Goal: Task Accomplishment & Management: Use online tool/utility

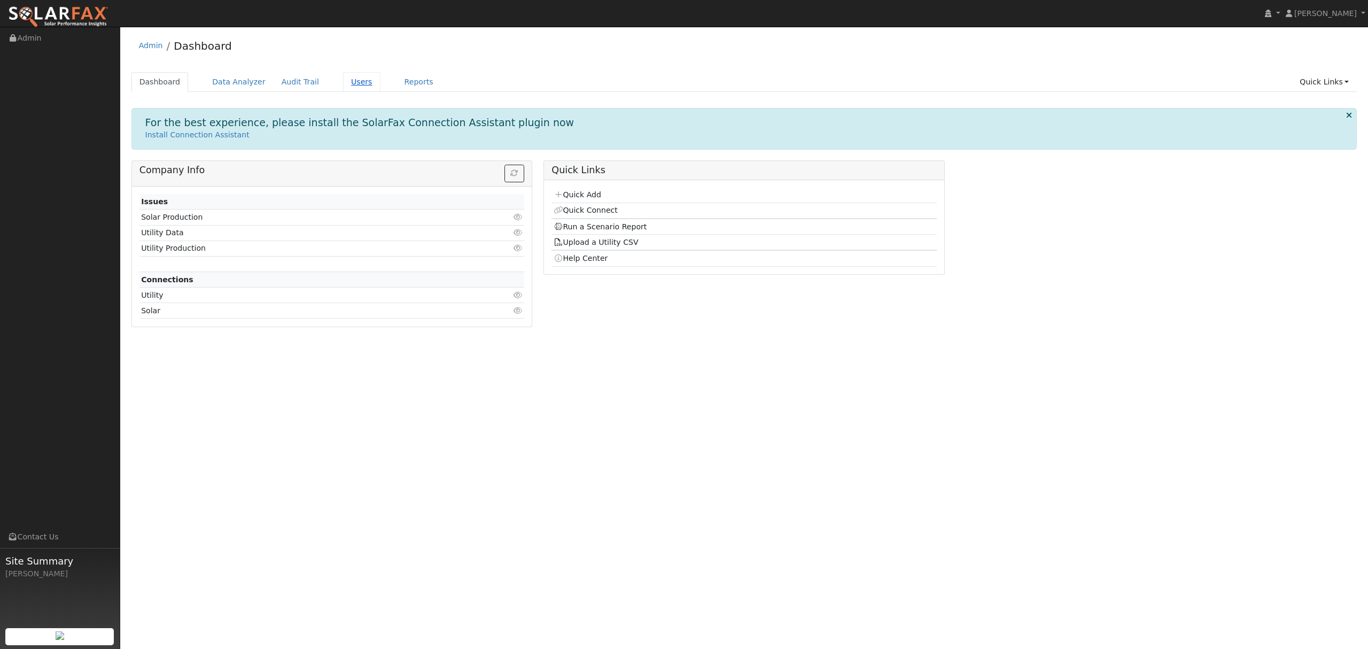
click at [354, 84] on link "Users" at bounding box center [361, 82] width 37 height 20
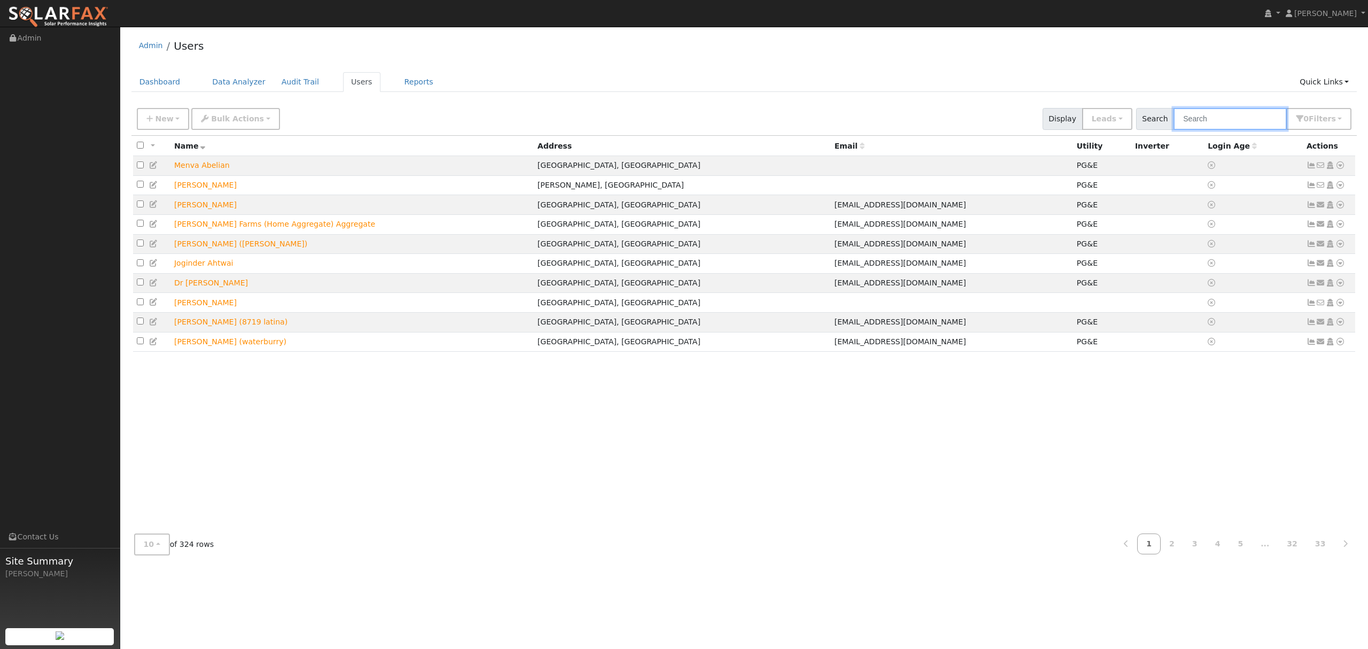
click at [1223, 119] on input "text" at bounding box center [1230, 119] width 113 height 22
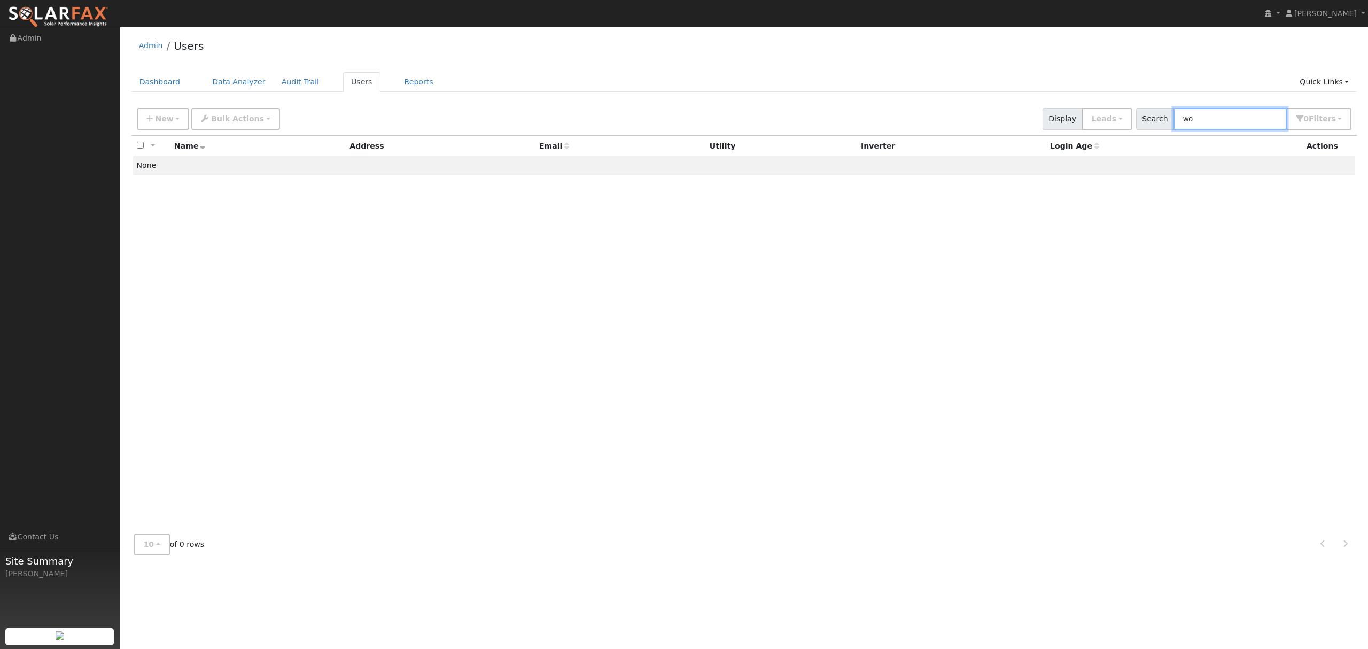
type input "w"
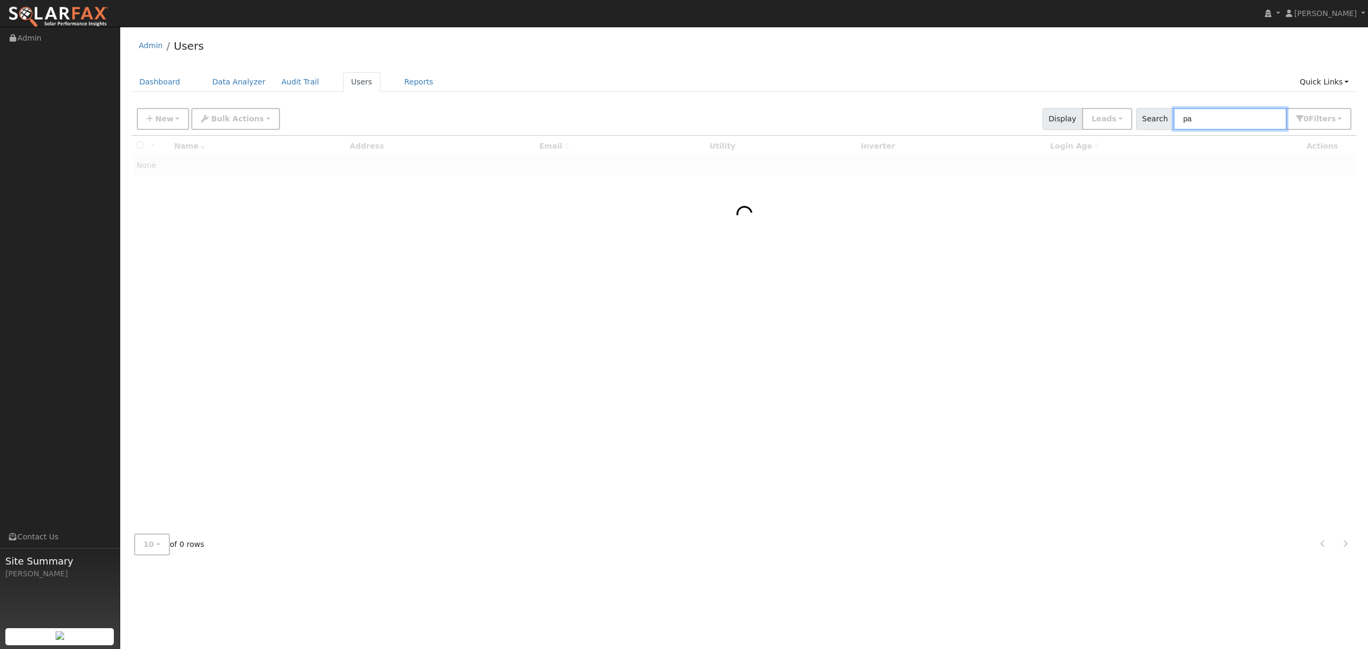
type input "pam"
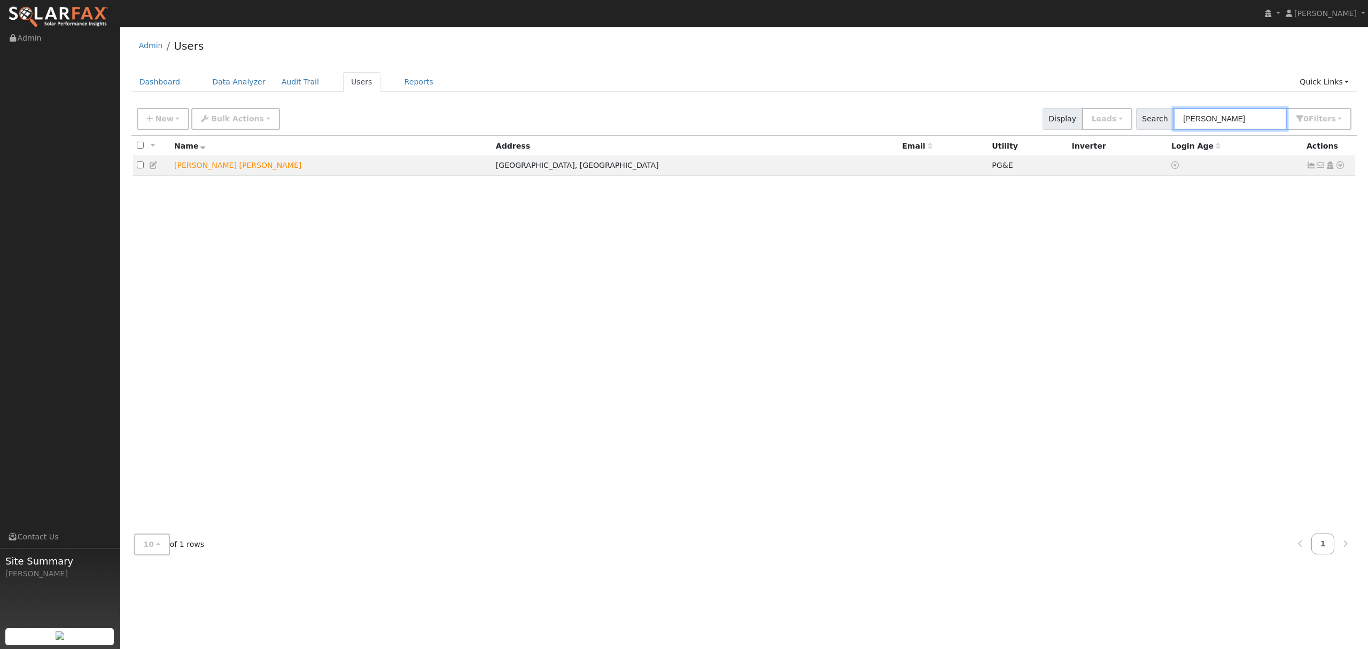
drag, startPoint x: 1223, startPoint y: 118, endPoint x: 1164, endPoint y: 126, distance: 60.4
click at [1164, 126] on div "Search pam 0 Filter s My accounts Role Show Leads Show Leads Admin Billing Admi…" at bounding box center [1244, 119] width 216 height 22
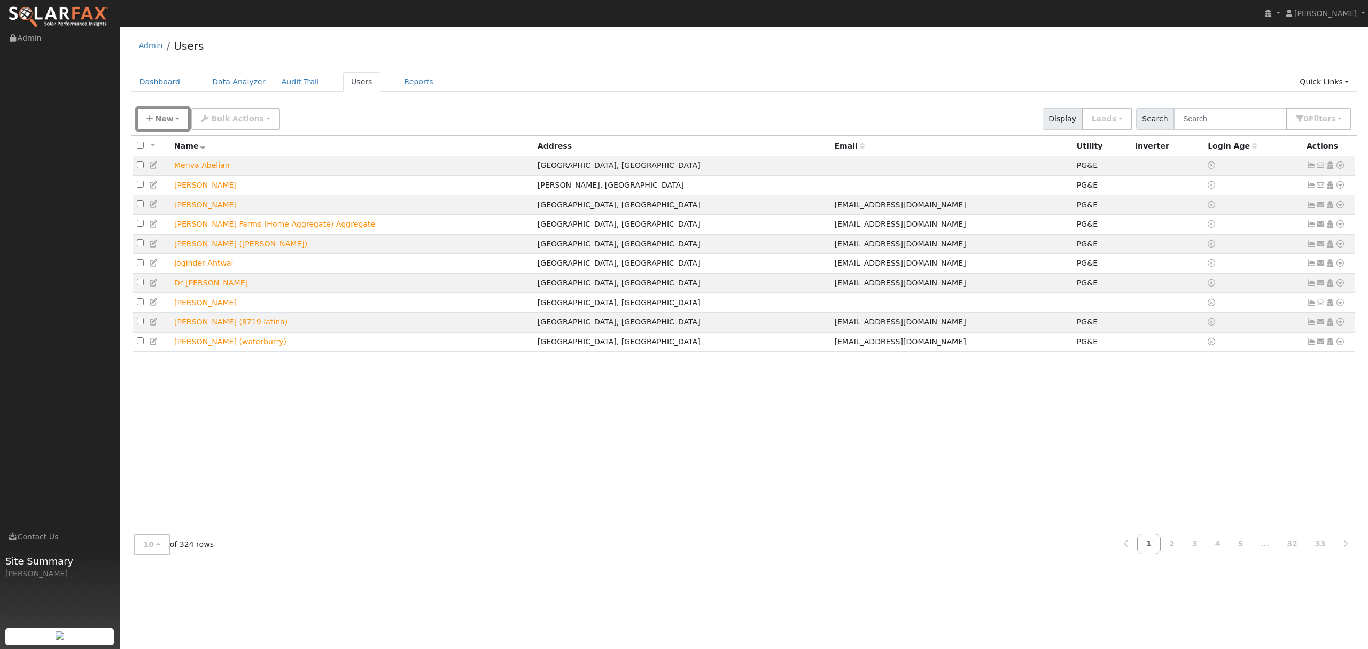
click at [151, 120] on icon "button" at bounding box center [149, 118] width 6 height 7
click at [173, 164] on link "Quick Add" at bounding box center [181, 165] width 89 height 15
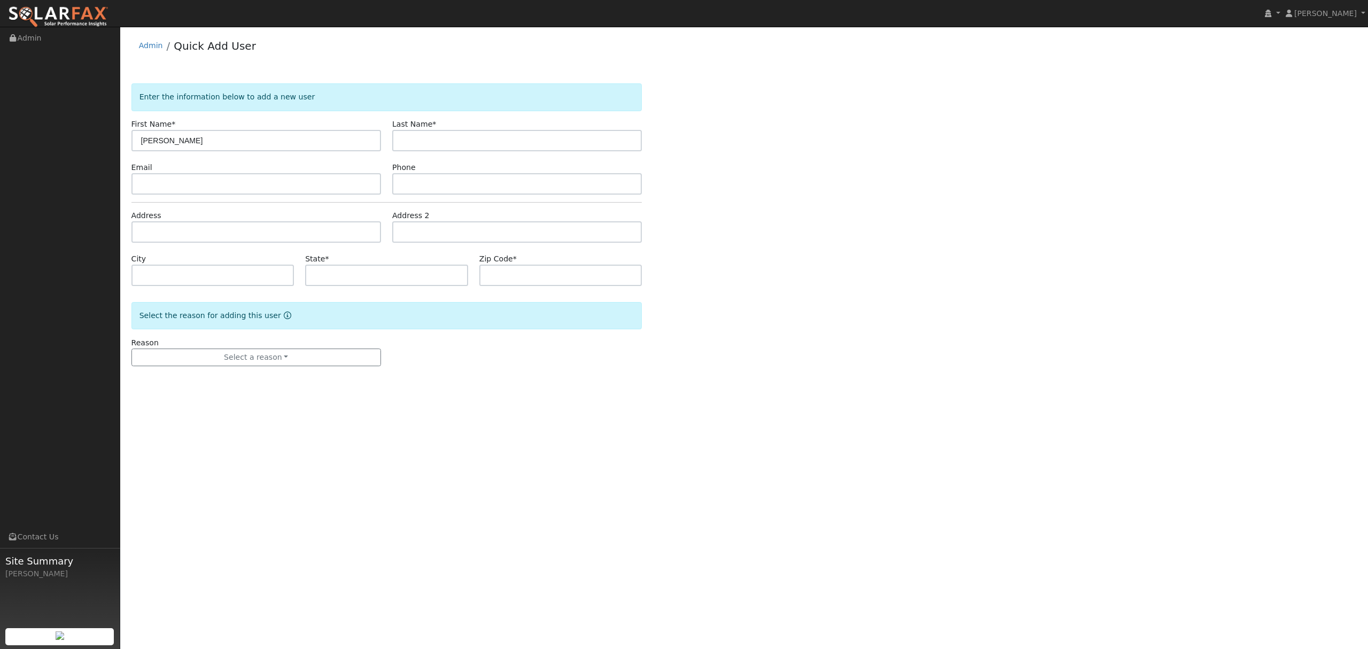
type input "Yusuf"
click at [415, 133] on input "text" at bounding box center [517, 140] width 250 height 21
type input "Hanif"
click at [189, 231] on input "text" at bounding box center [256, 231] width 250 height 21
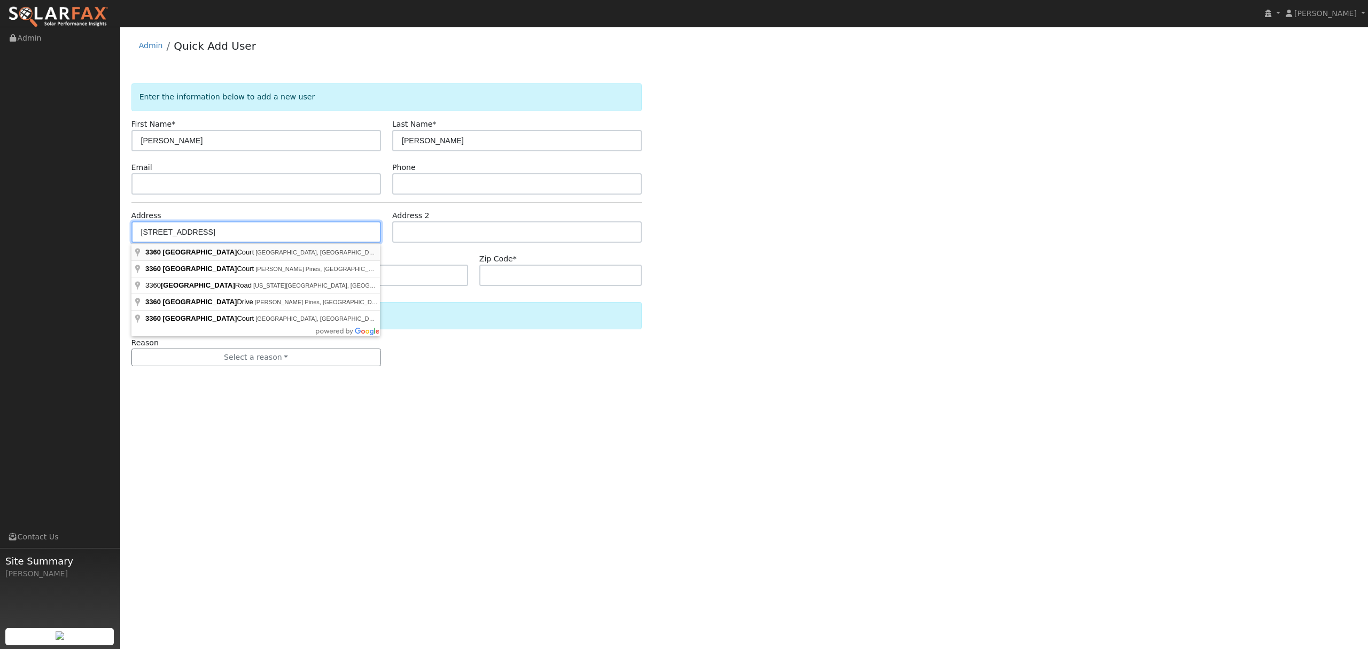
type input "3360 Sierra Springs Court"
type input "Penryn"
type input "CA"
type input "95663"
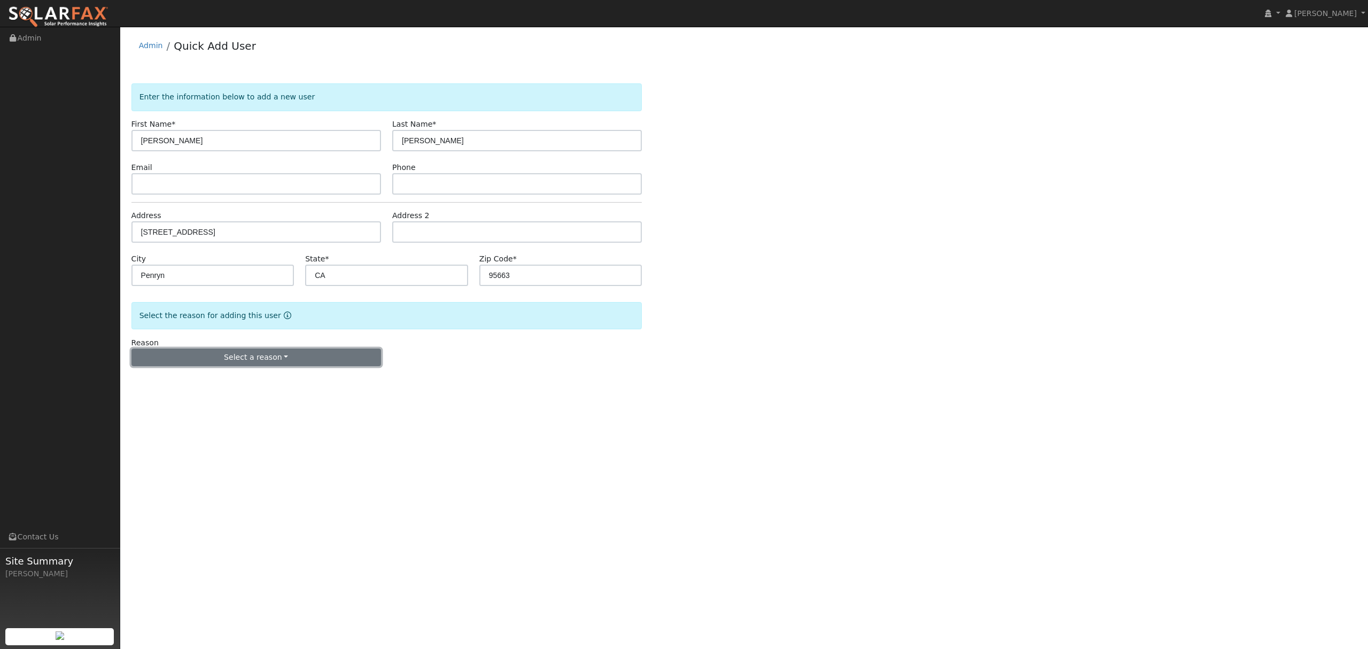
click at [285, 360] on button "Select a reason" at bounding box center [256, 357] width 250 height 18
click at [172, 397] on link "New customer adding solar" at bounding box center [191, 394] width 118 height 15
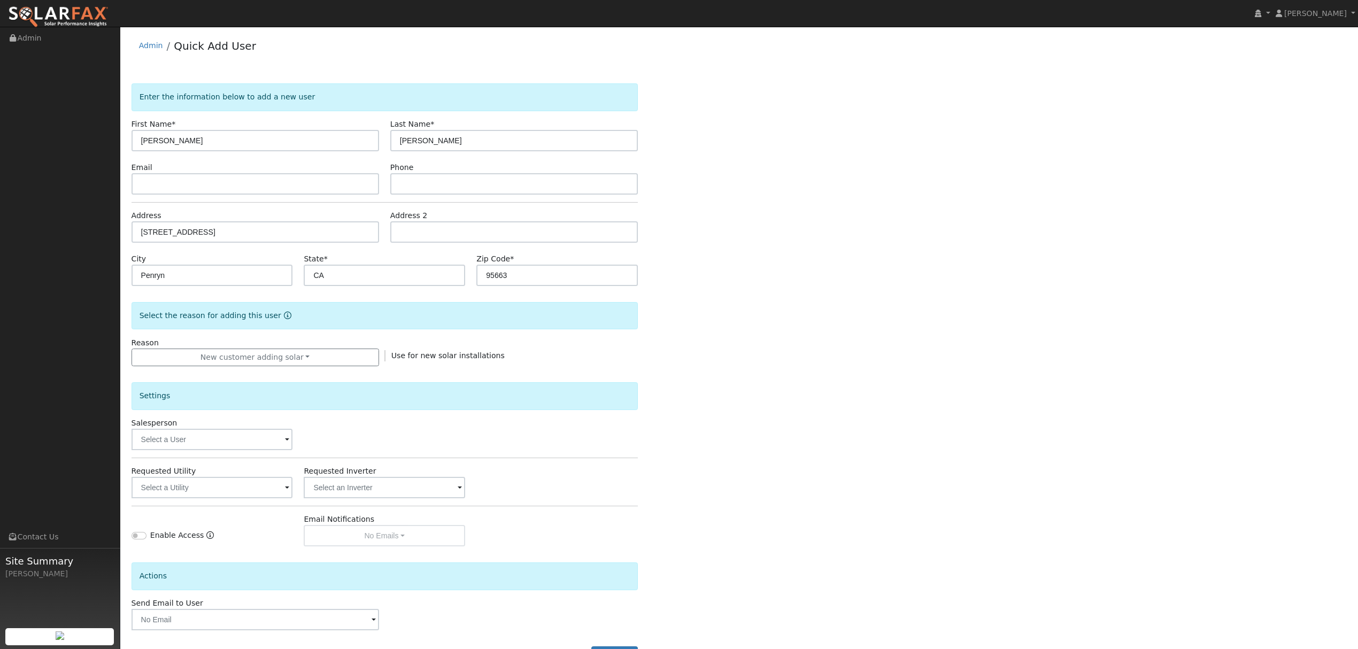
scroll to position [43, 0]
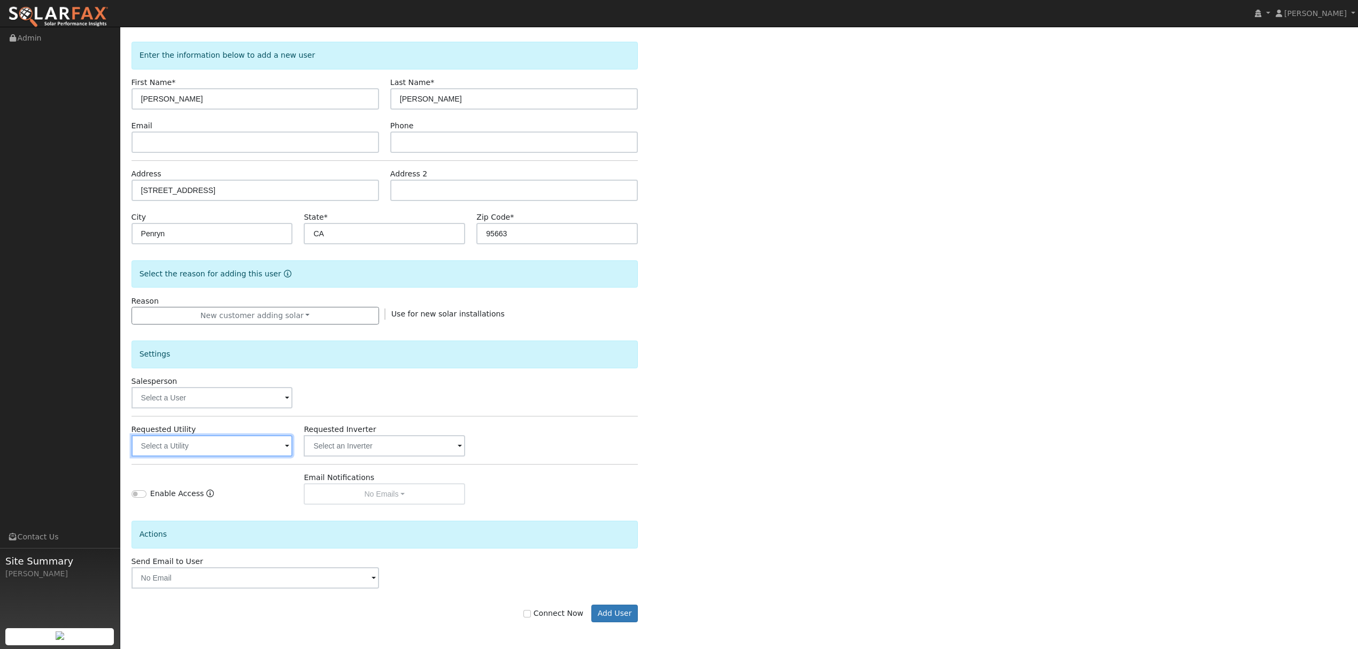
click at [215, 441] on input "text" at bounding box center [211, 445] width 161 height 21
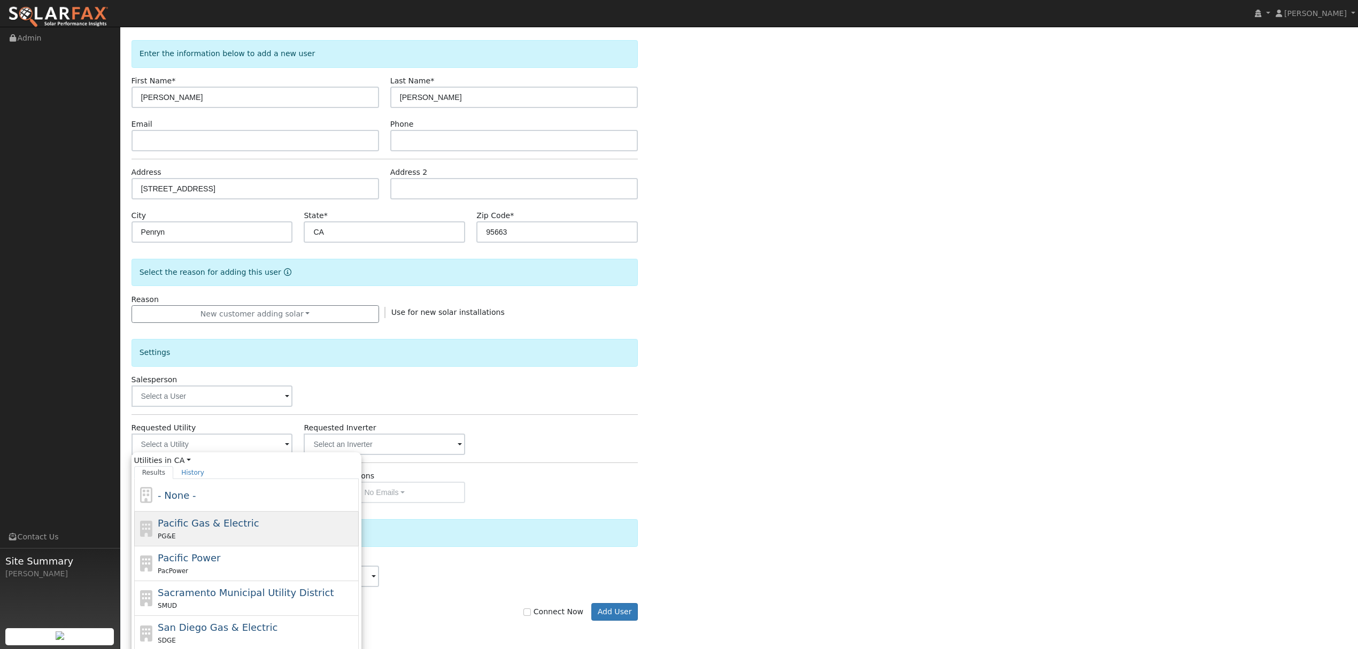
click at [199, 522] on span "Pacific Gas & Electric" at bounding box center [208, 522] width 101 height 11
type input "Pacific Gas & Electric"
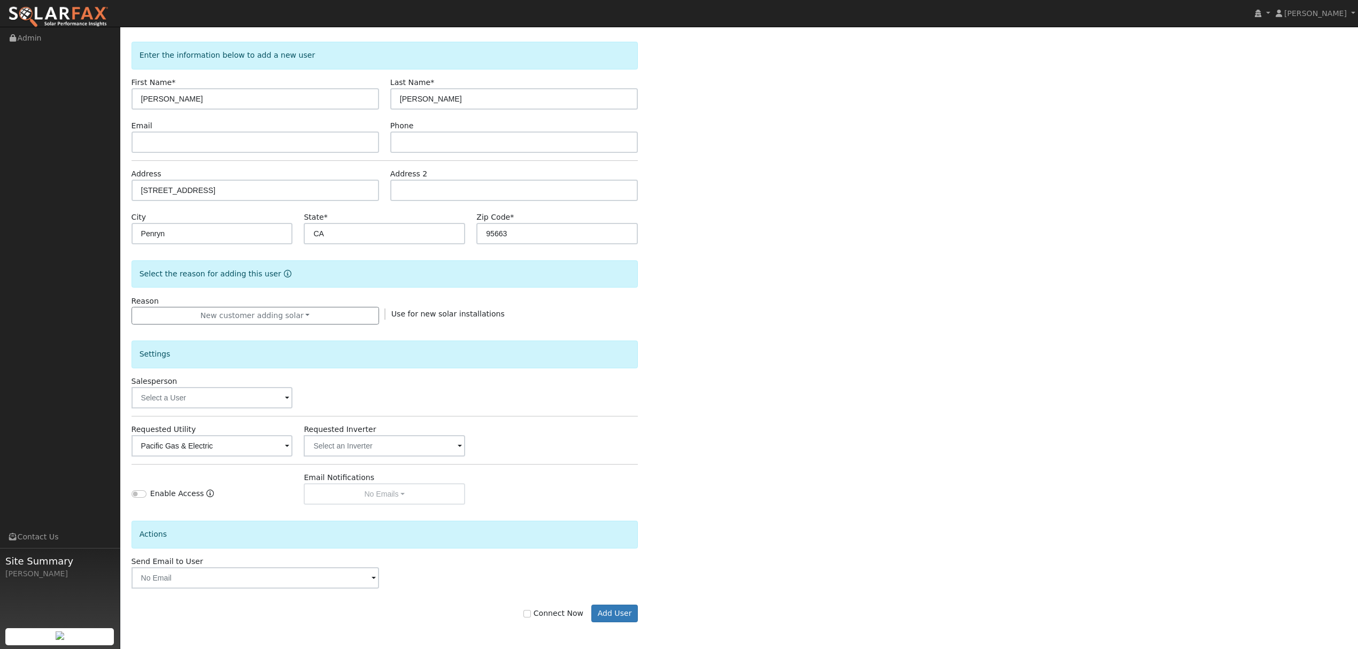
click at [543, 608] on label "Connect Now" at bounding box center [553, 613] width 60 height 11
click at [531, 610] on input "Connect Now" at bounding box center [526, 613] width 7 height 7
checkbox input "true"
click at [626, 615] on button "Add User" at bounding box center [614, 613] width 46 height 18
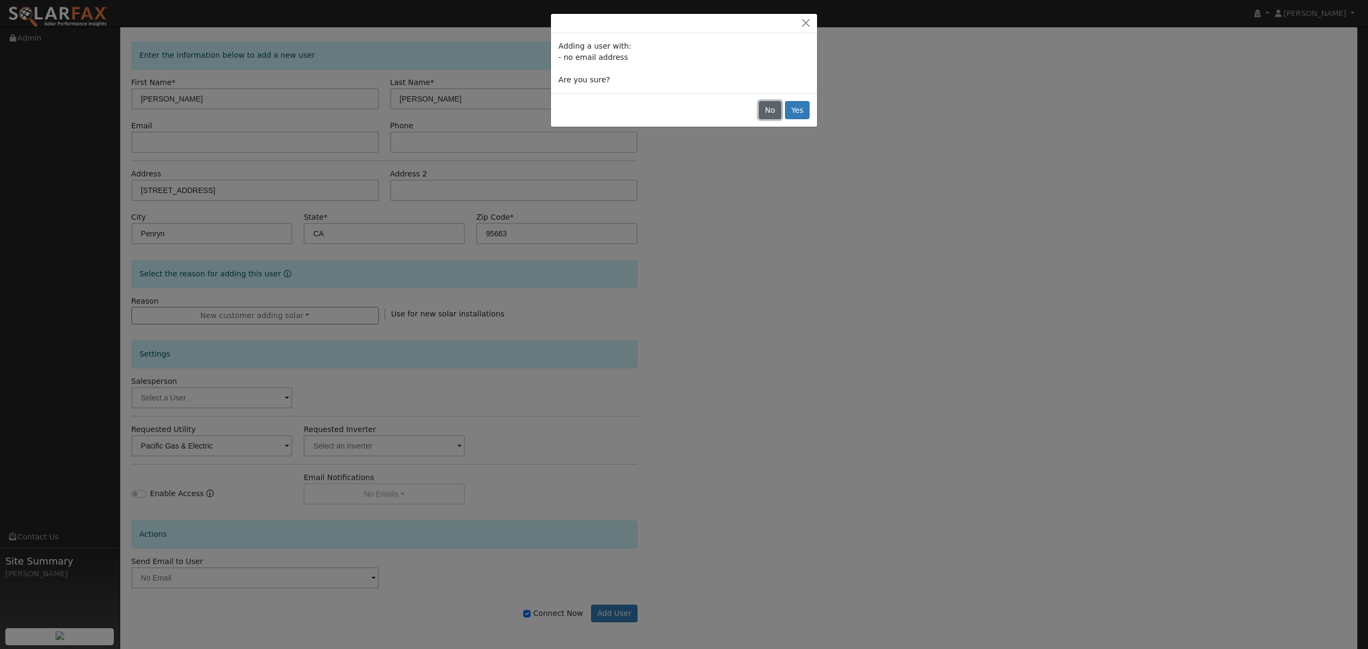
click at [775, 111] on button "No" at bounding box center [770, 110] width 22 height 18
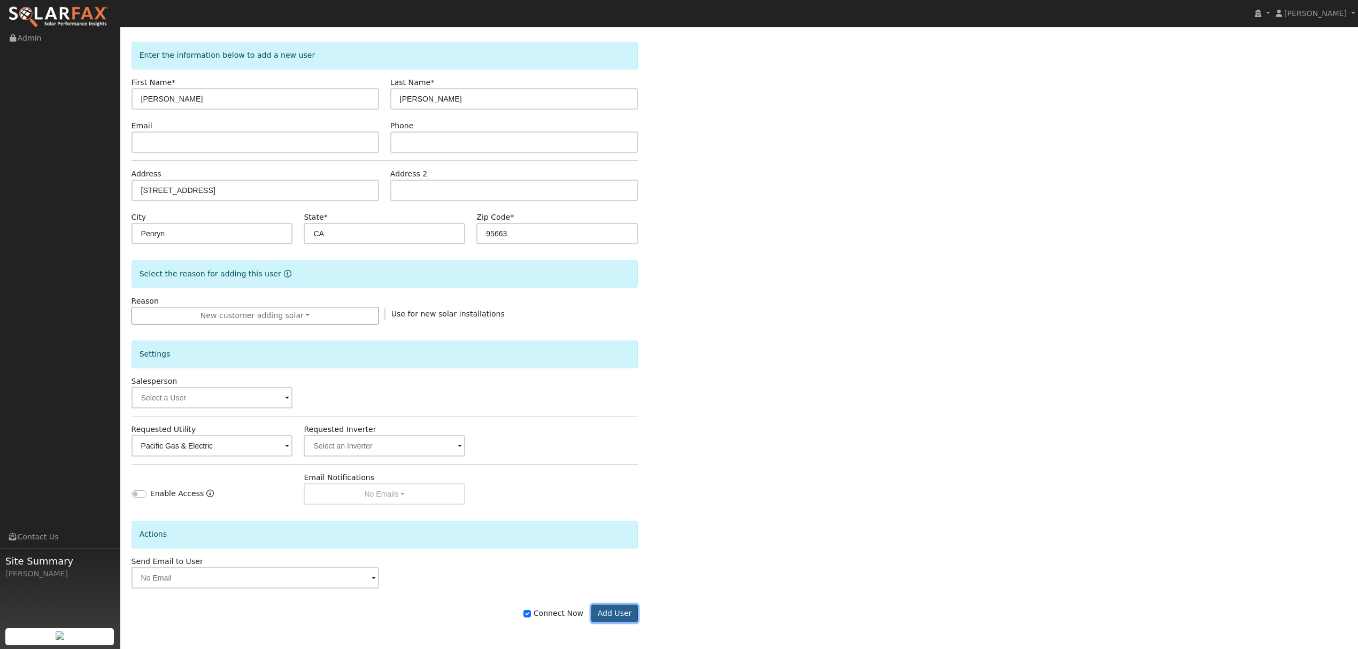
click at [616, 614] on button "Add User" at bounding box center [614, 613] width 46 height 18
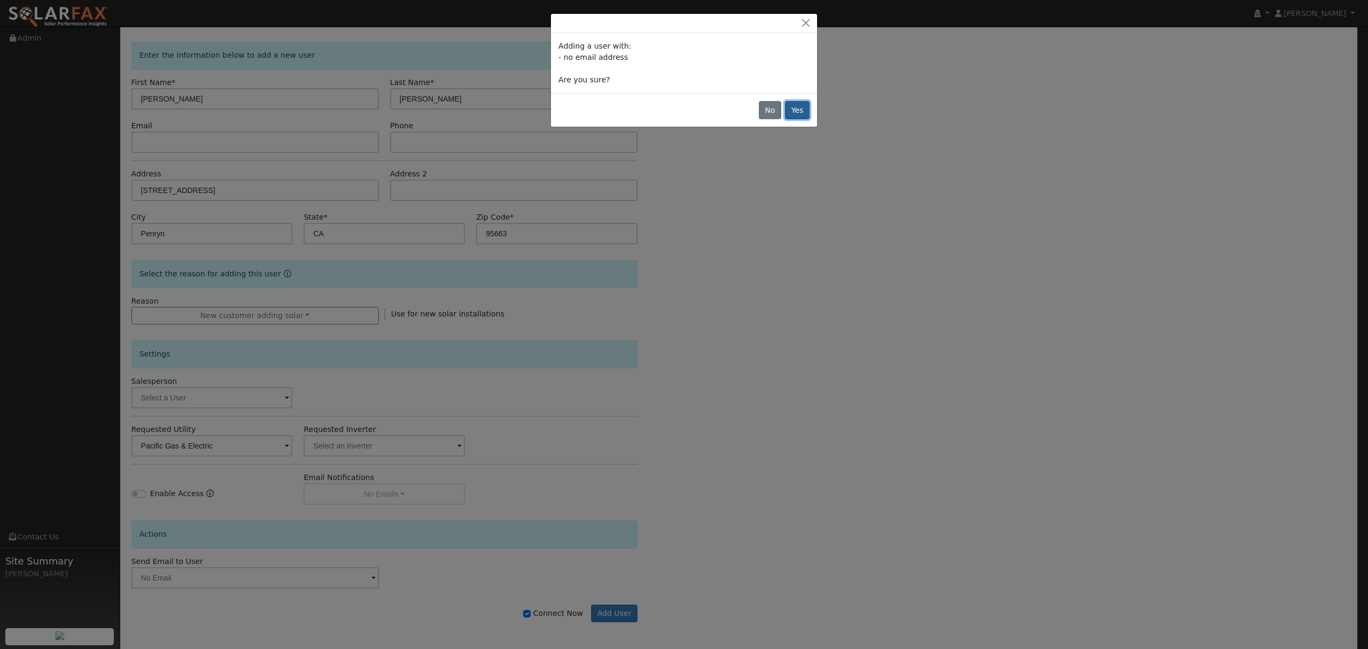
click at [804, 115] on button "Yes" at bounding box center [797, 110] width 25 height 18
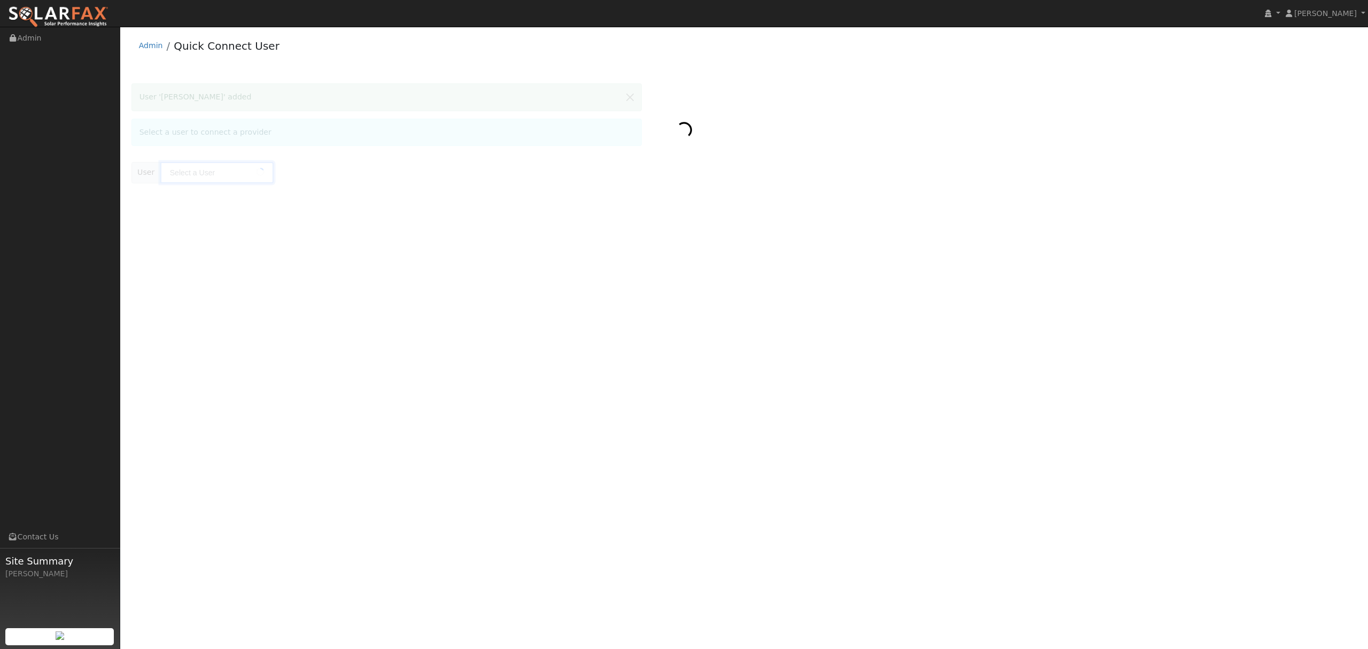
type input "[PERSON_NAME]"
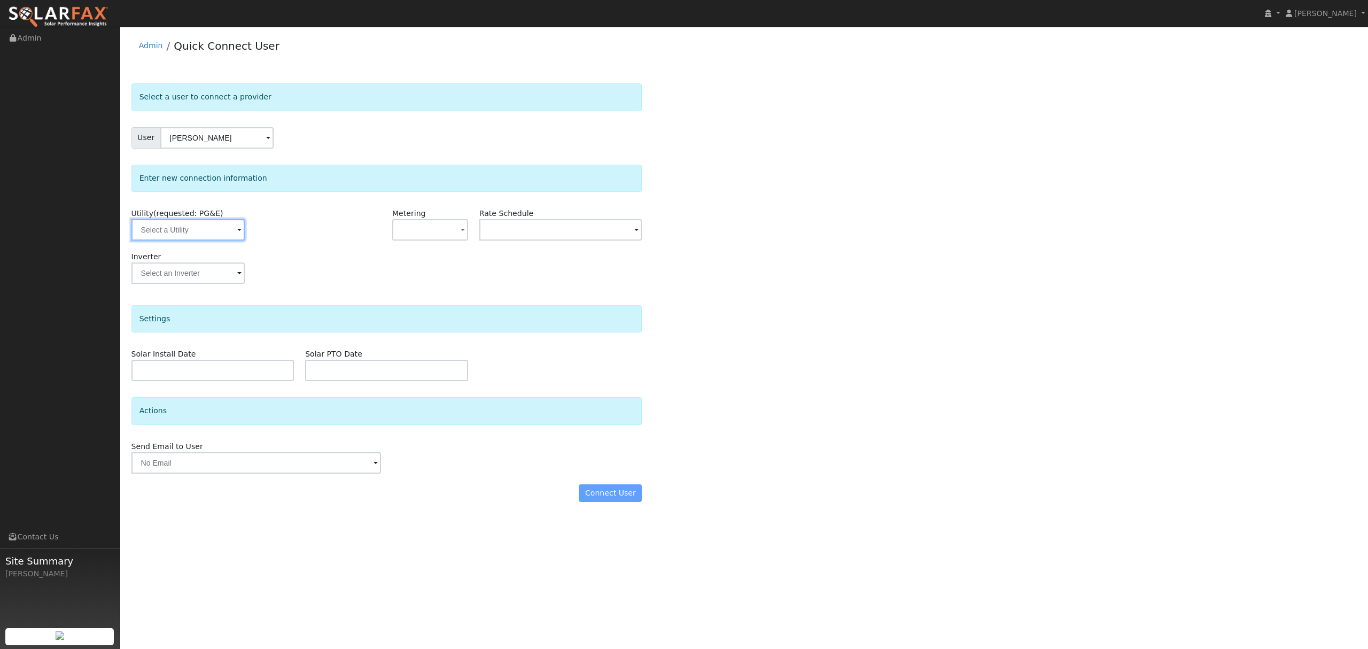
click at [217, 236] on input "text" at bounding box center [187, 229] width 113 height 21
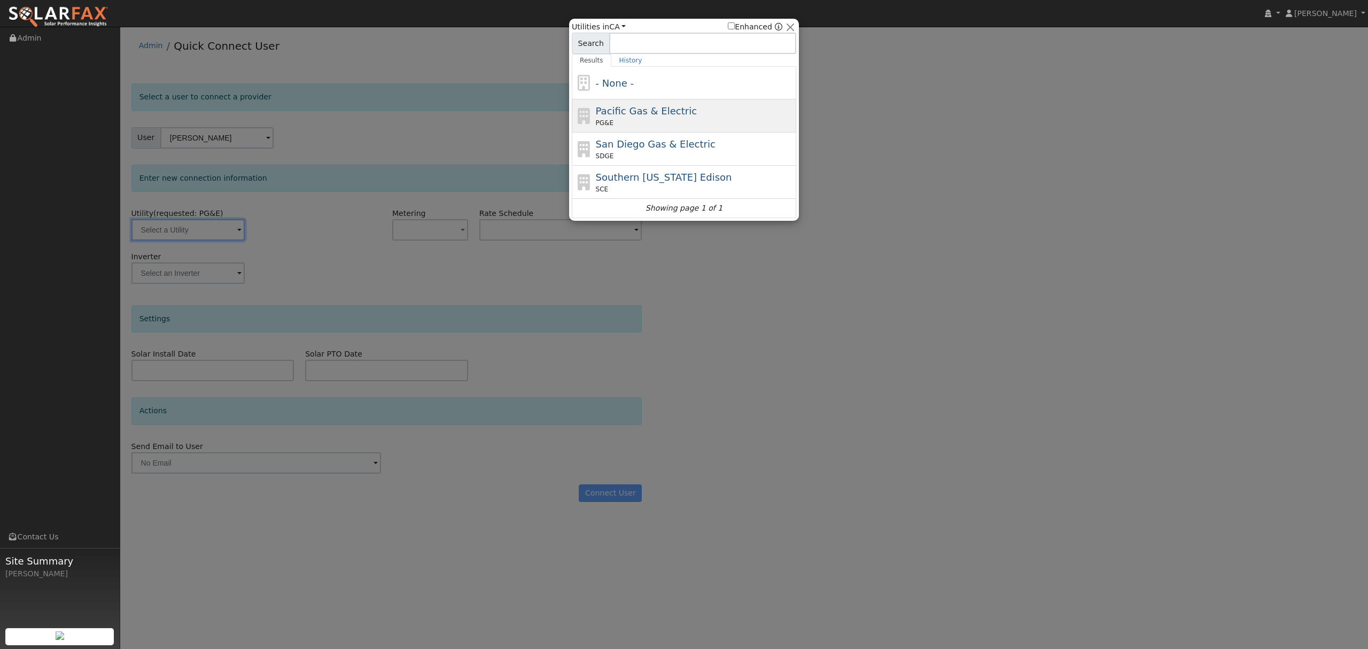
click at [676, 122] on div "PG&E" at bounding box center [695, 123] width 198 height 10
type input "PG&E"
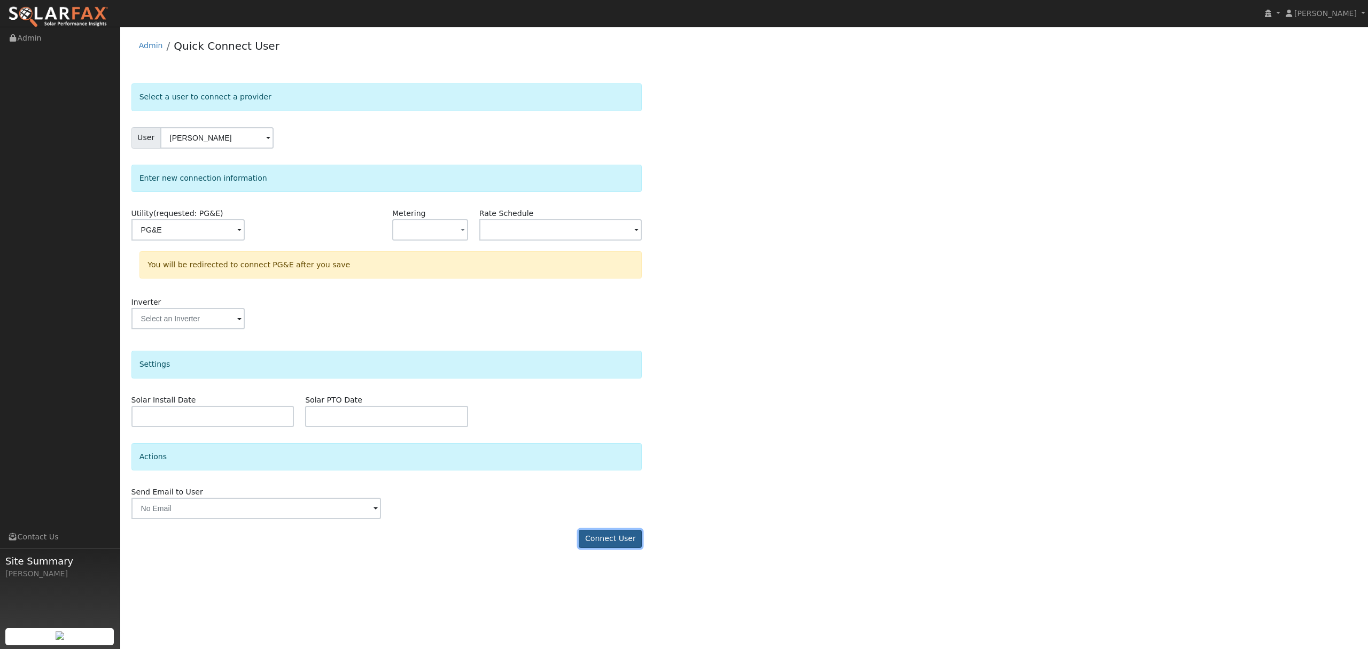
click at [598, 541] on button "Connect User" at bounding box center [610, 539] width 63 height 18
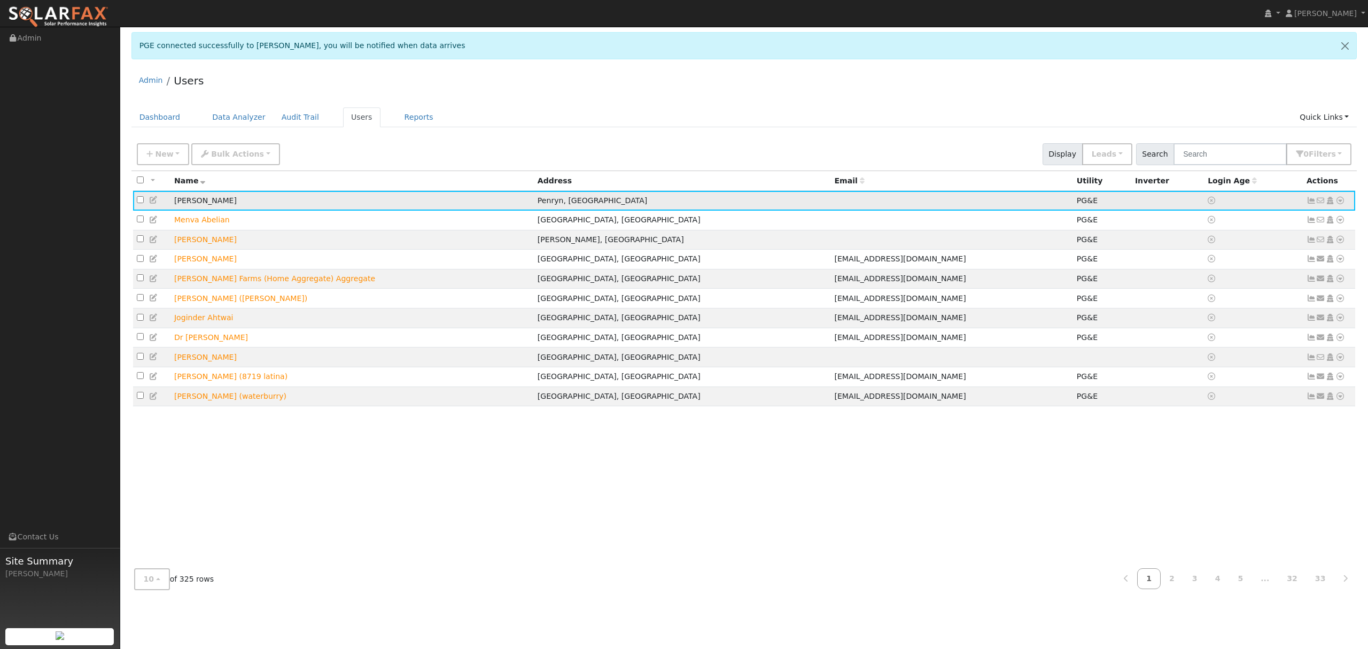
click at [1340, 198] on icon at bounding box center [1341, 200] width 10 height 7
click at [1324, 217] on link "Data Analyzer" at bounding box center [1304, 219] width 77 height 15
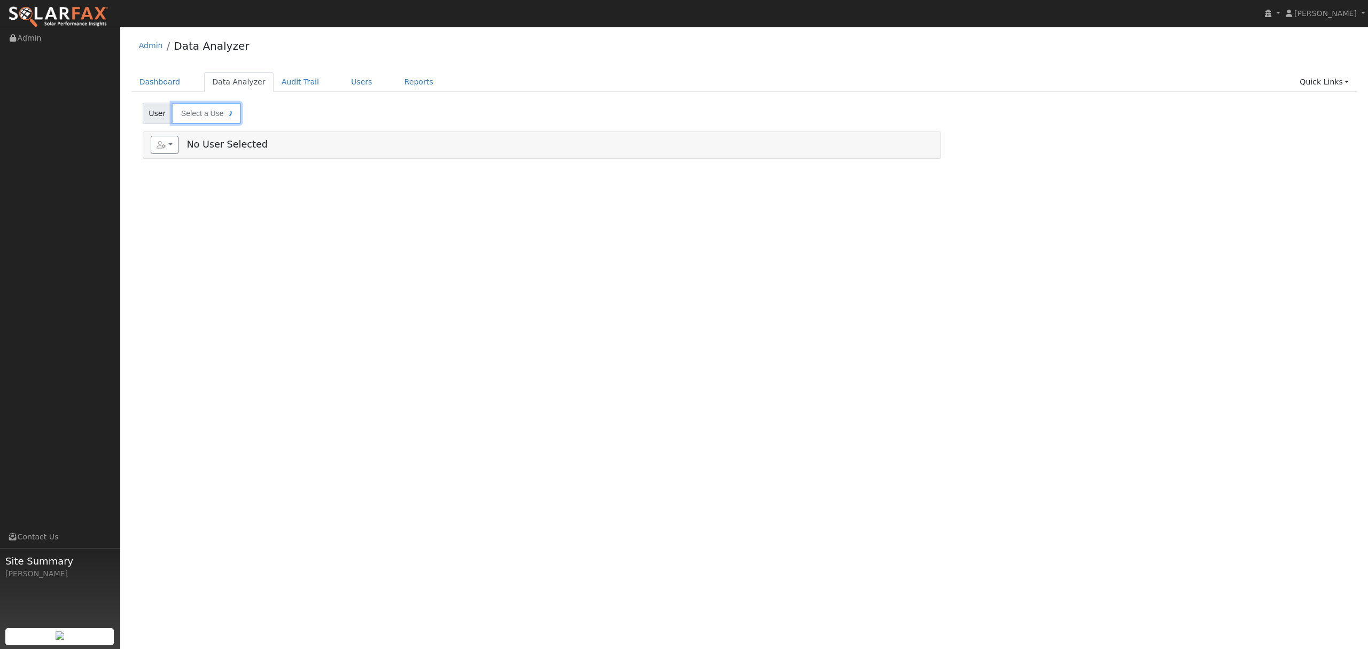
type input "[PERSON_NAME]"
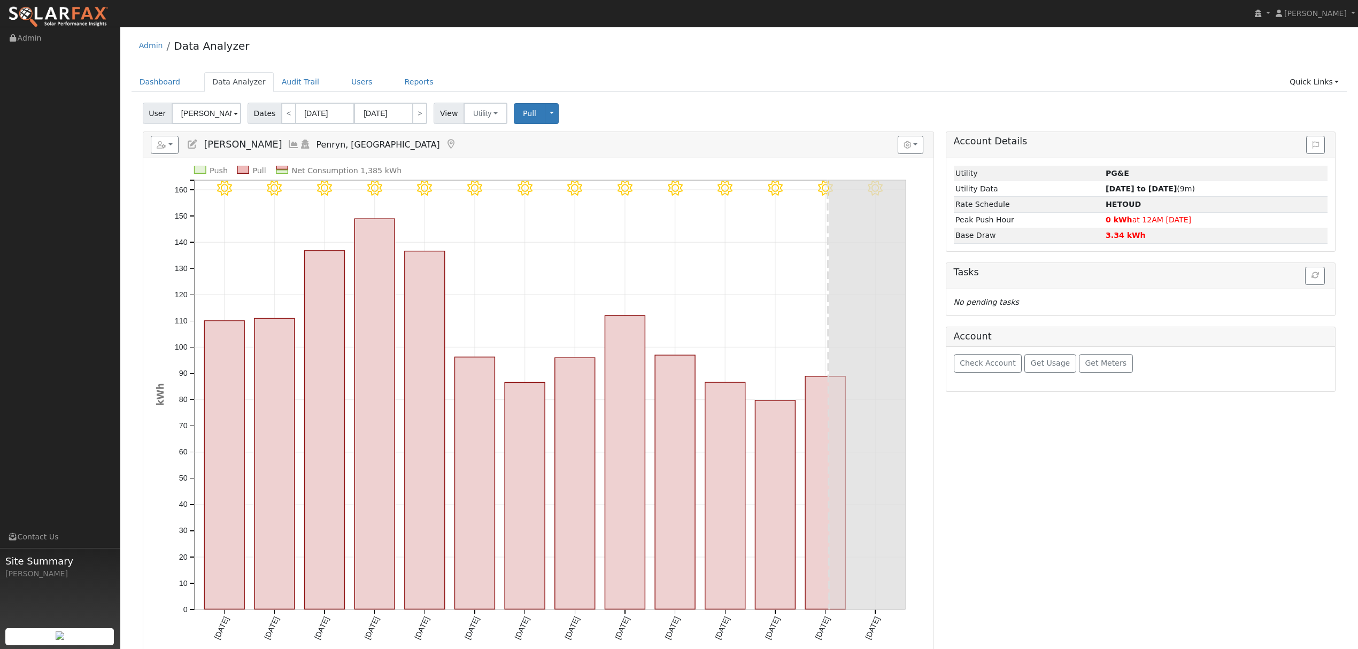
click at [288, 146] on icon at bounding box center [294, 144] width 12 height 10
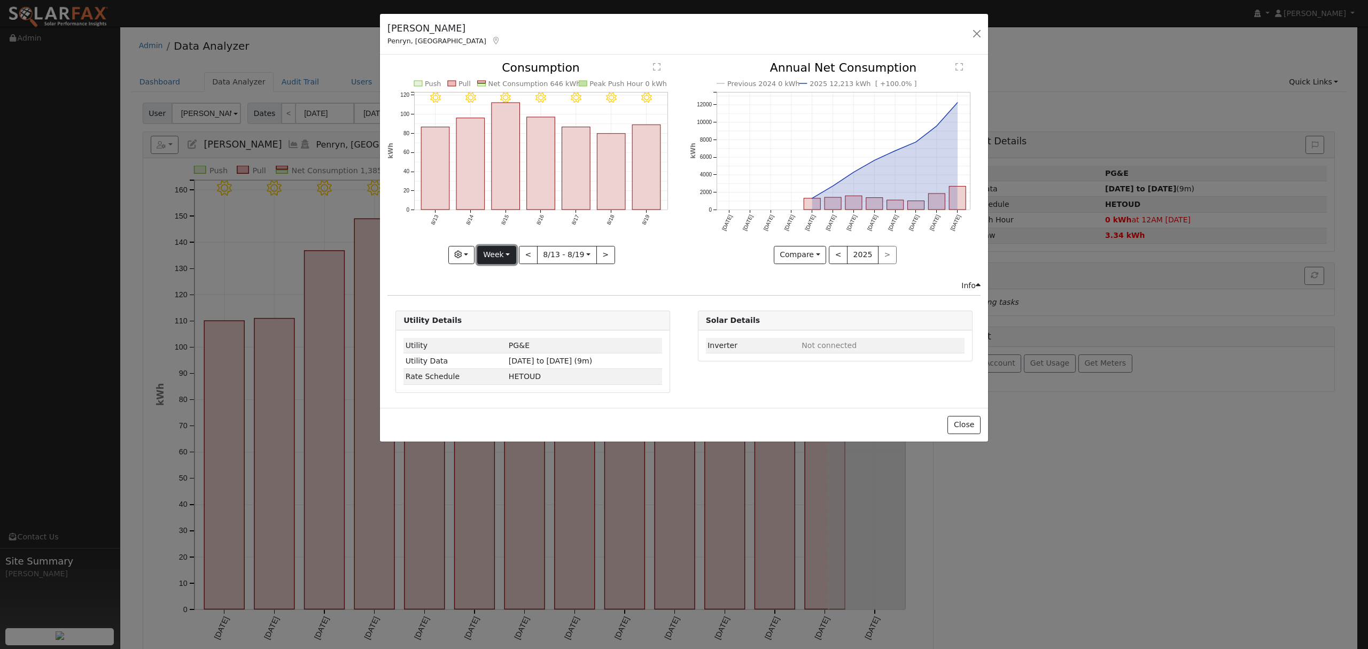
click at [509, 255] on button "Week" at bounding box center [496, 255] width 39 height 18
click at [501, 317] on link "Year" at bounding box center [515, 321] width 74 height 15
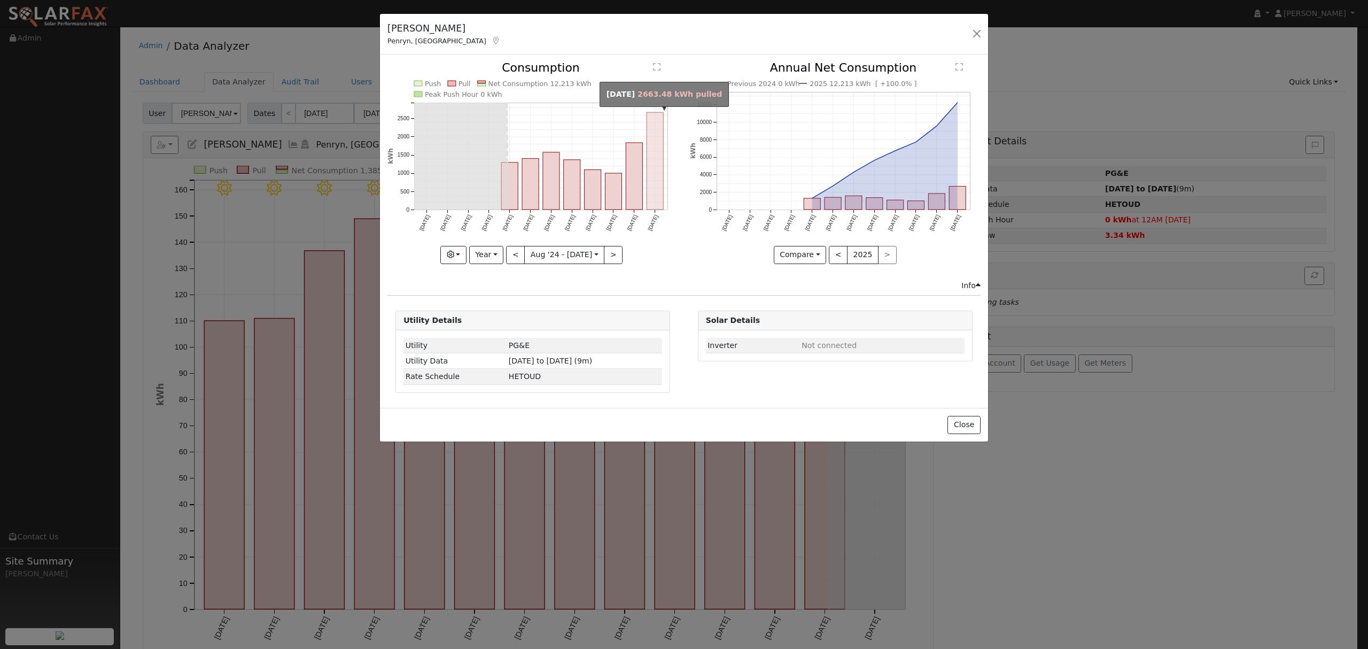
click at [653, 157] on rect "onclick=""" at bounding box center [655, 161] width 17 height 97
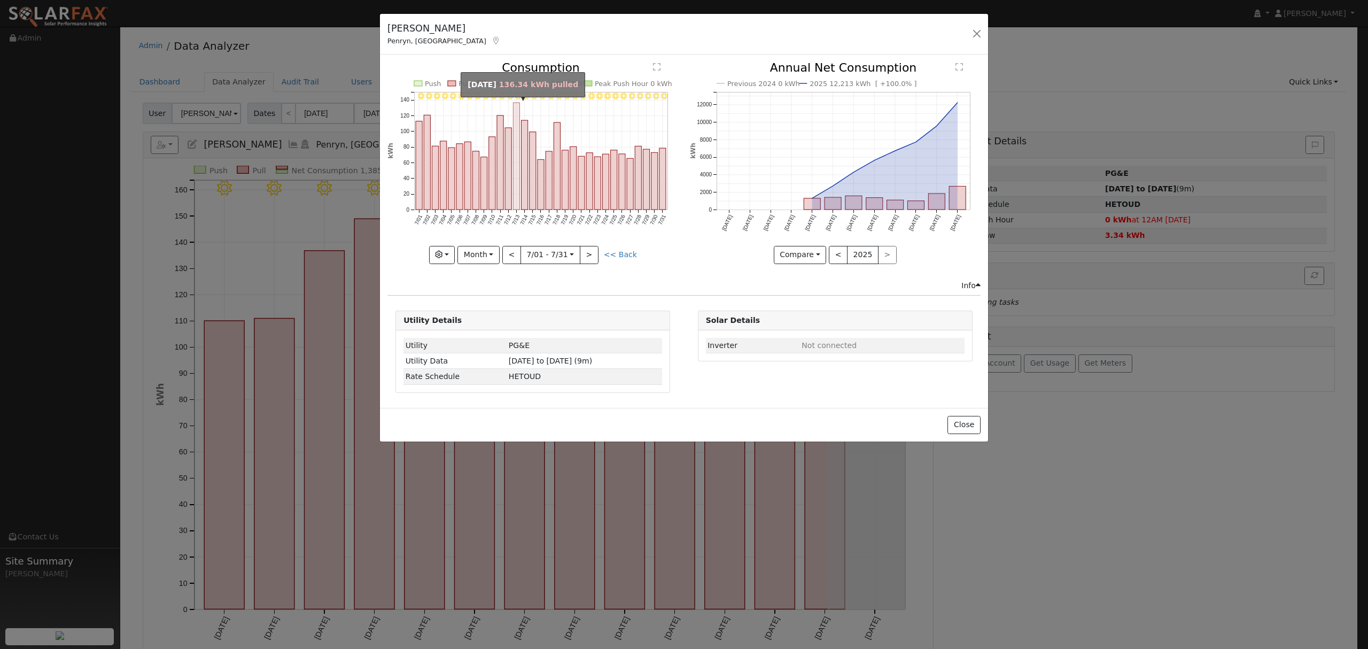
click at [517, 112] on rect "onclick=""" at bounding box center [517, 156] width 6 height 107
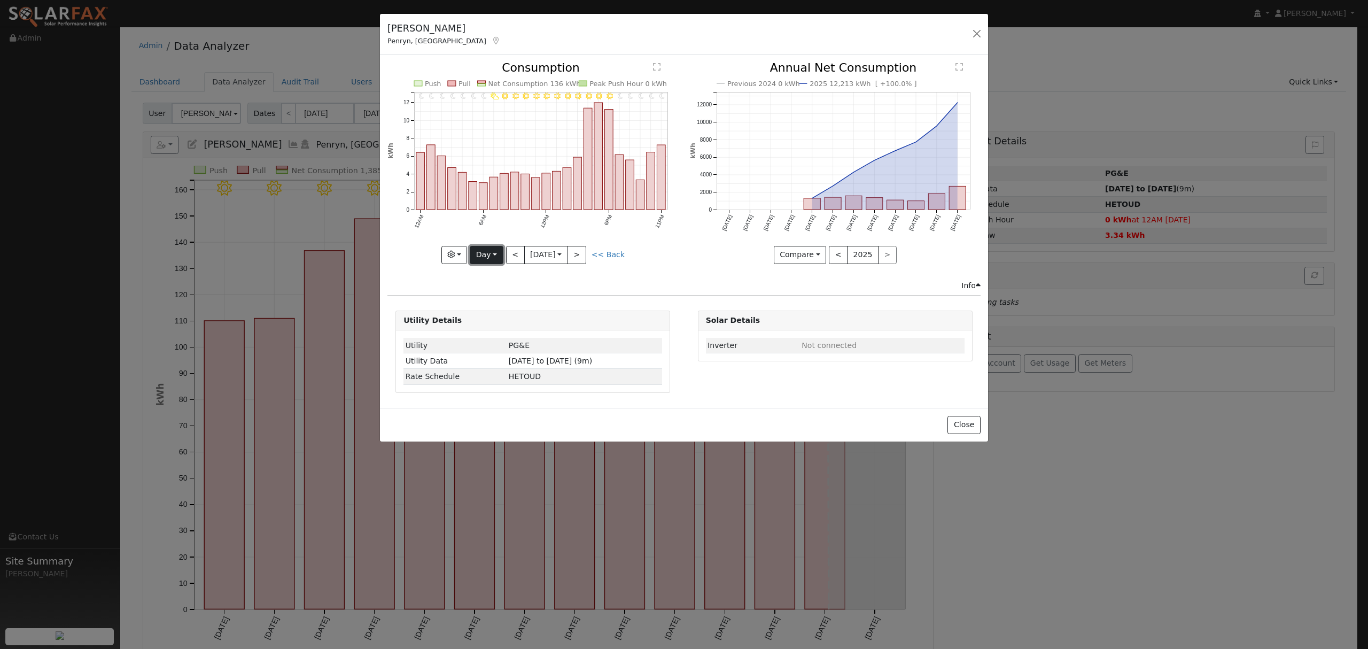
click at [492, 255] on button "Day" at bounding box center [486, 255] width 33 height 18
click at [496, 319] on link "Year" at bounding box center [507, 321] width 74 height 15
type input "2024-08-01"
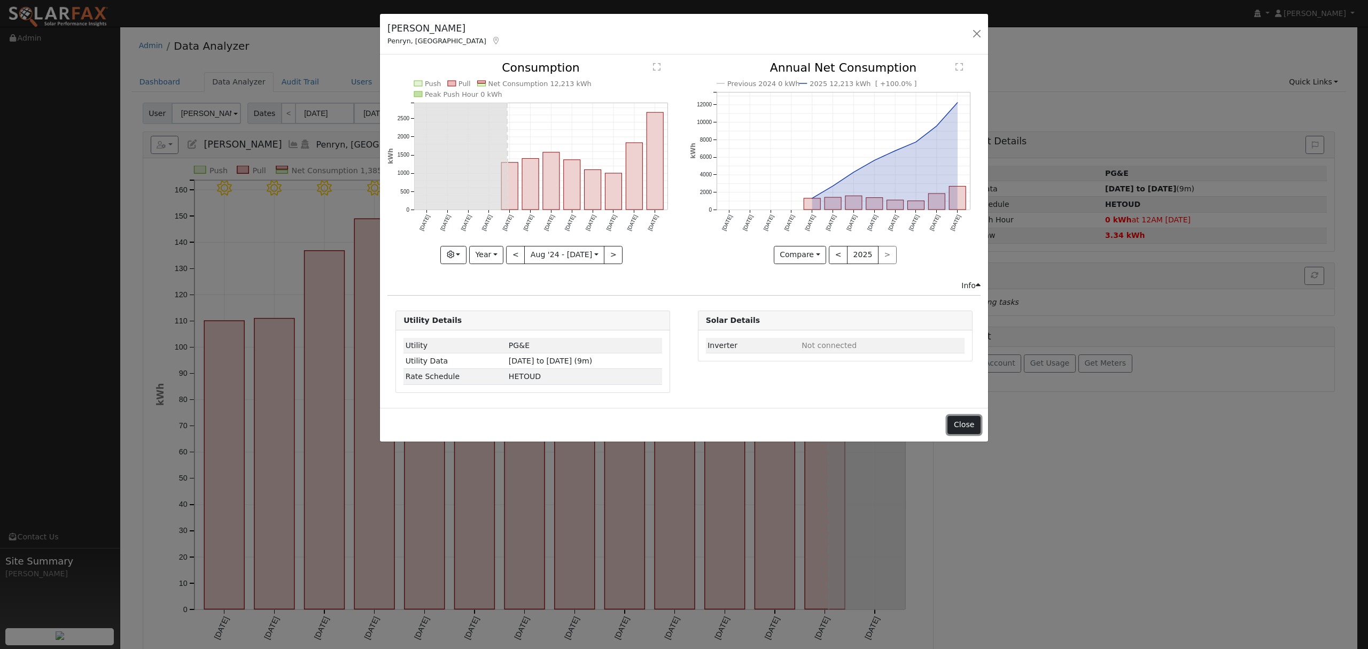
click at [970, 430] on button "Close" at bounding box center [964, 425] width 33 height 18
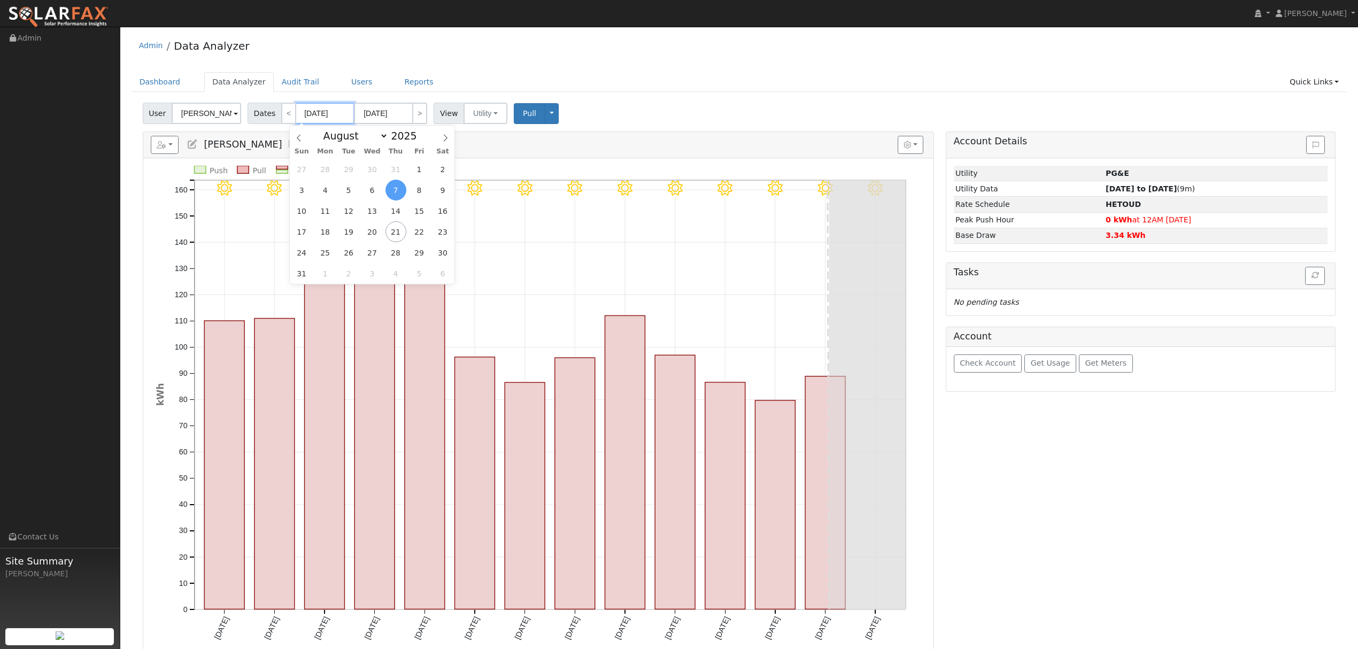
click at [325, 120] on body "Dustin Carey Dustin Carey Profile My Company Help Center Terms Of Service See W…" at bounding box center [679, 586] width 1358 height 1118
click at [370, 128] on div "January February March April May June July August September October November De…" at bounding box center [372, 135] width 123 height 18
click at [363, 142] on select "January February March April May June July August September October November De…" at bounding box center [353, 135] width 70 height 13
select select "0"
click at [325, 129] on select "January February March April May June July August September October November De…" at bounding box center [353, 135] width 70 height 13
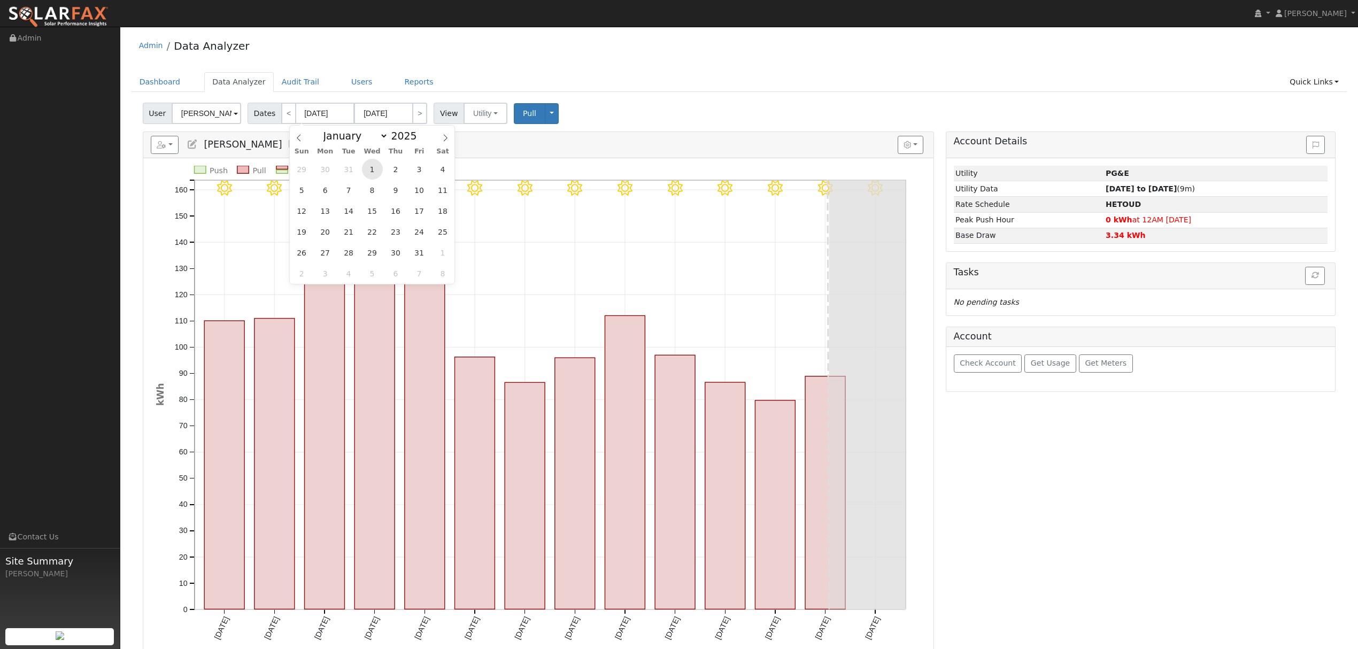
click at [374, 168] on span "1" at bounding box center [372, 169] width 21 height 21
type input "01/01/2025"
type input "01/31/2025"
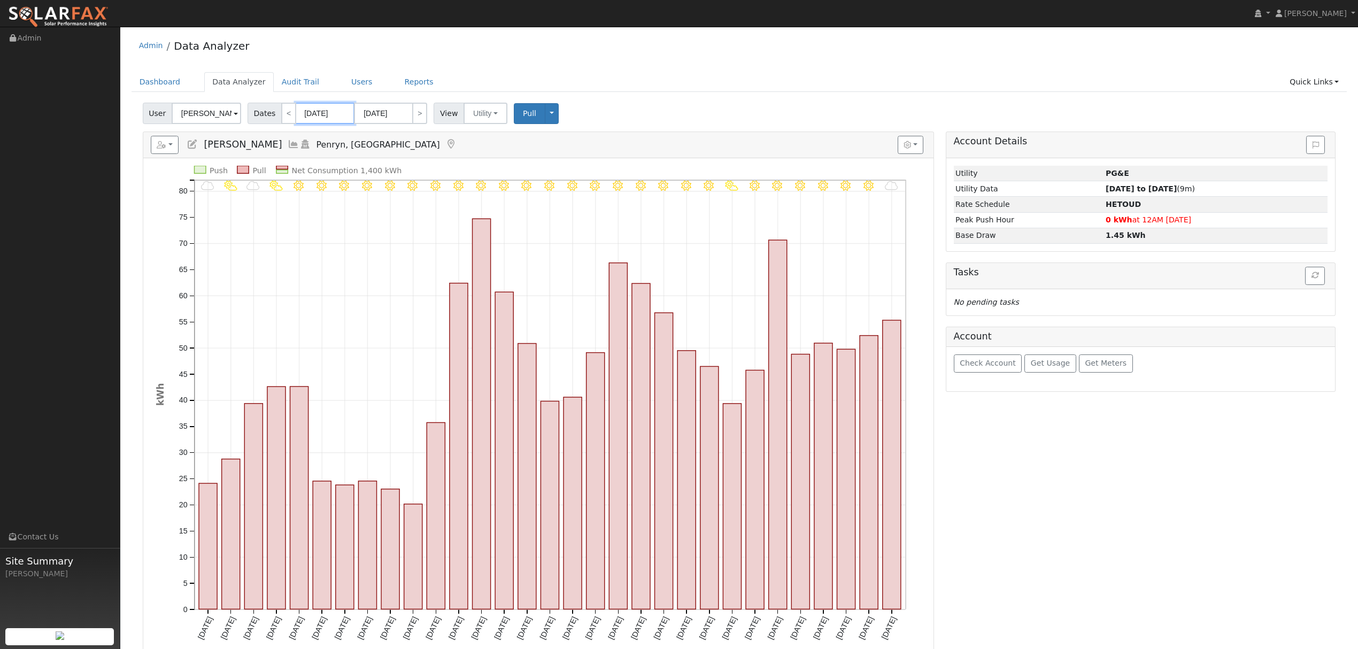
click at [328, 107] on input "01/01/2025" at bounding box center [325, 113] width 59 height 21
click at [371, 142] on select "January February March April May June July August September October November De…" at bounding box center [353, 135] width 70 height 13
select select "11"
click at [325, 129] on select "January February March April May June July August September October November De…" at bounding box center [353, 135] width 70 height 13
click at [419, 139] on span at bounding box center [422, 139] width 7 height 6
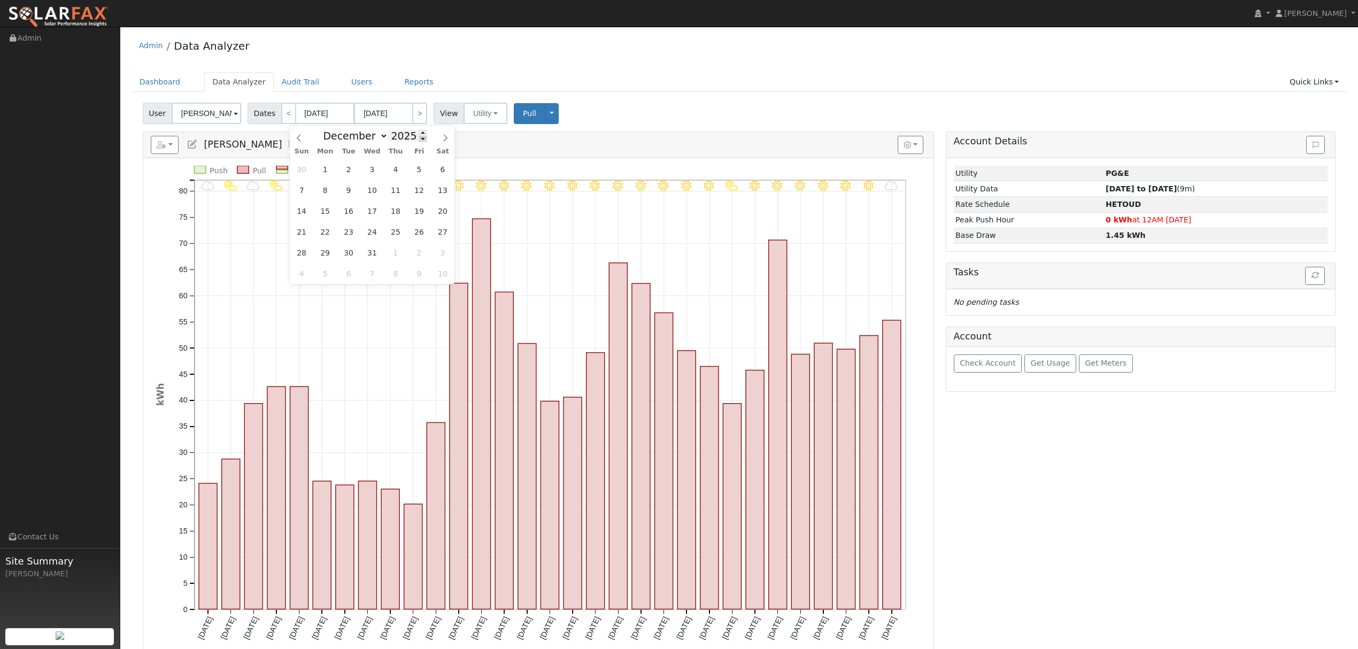
type input "2024"
click at [308, 169] on span "1" at bounding box center [301, 169] width 21 height 21
type input "12/01/2024"
type input "12/31/2024"
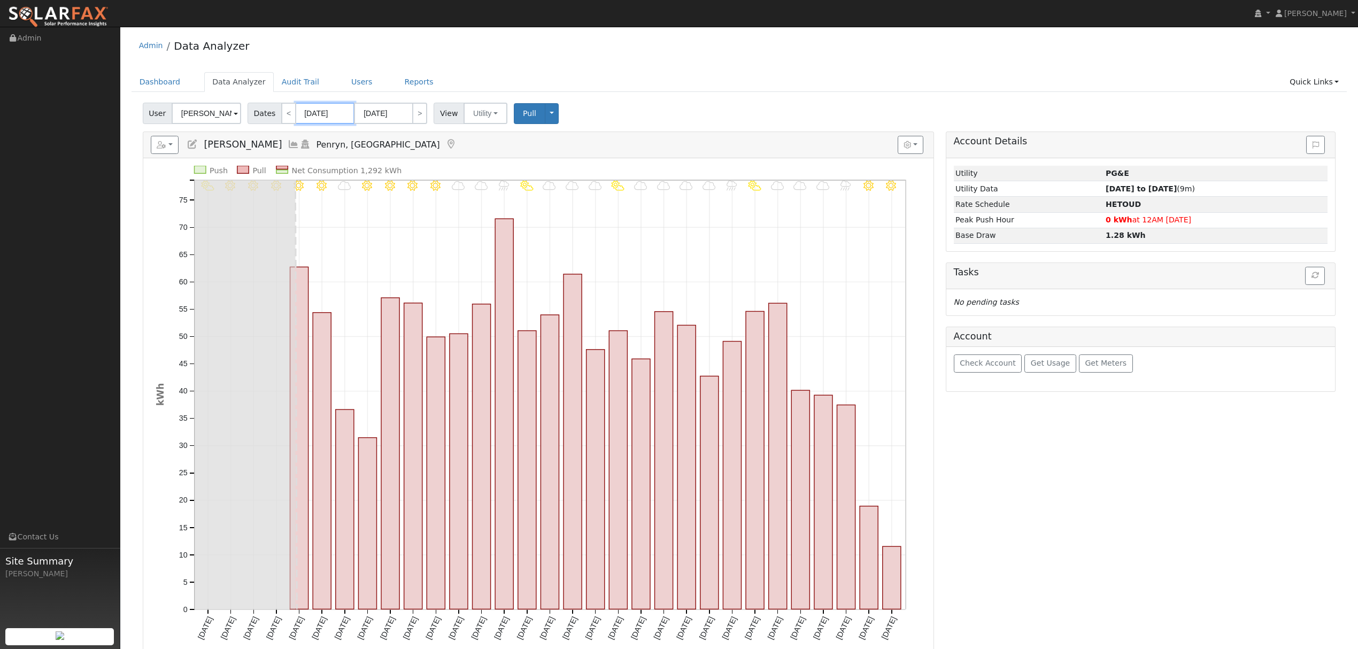
click at [334, 116] on input "12/01/2024" at bounding box center [325, 113] width 59 height 21
click at [393, 108] on input "12/31/2024" at bounding box center [383, 113] width 59 height 21
click at [437, 139] on select "January February March April May June July August September October November De…" at bounding box center [411, 135] width 70 height 13
select select "7"
click at [384, 129] on select "January February March April May June July August September October November De…" at bounding box center [411, 135] width 70 height 13
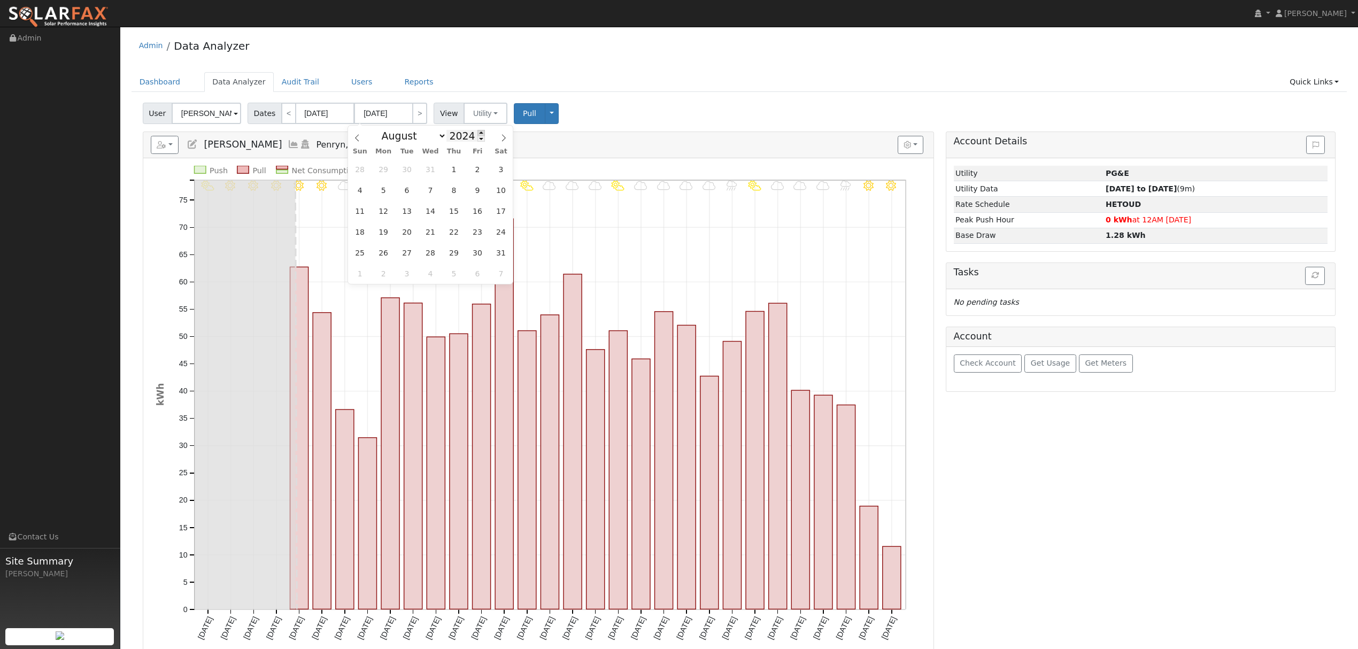
click at [477, 133] on span at bounding box center [480, 133] width 7 height 6
type input "2025"
click at [431, 233] on span "20" at bounding box center [430, 231] width 21 height 21
type input "08/20/2025"
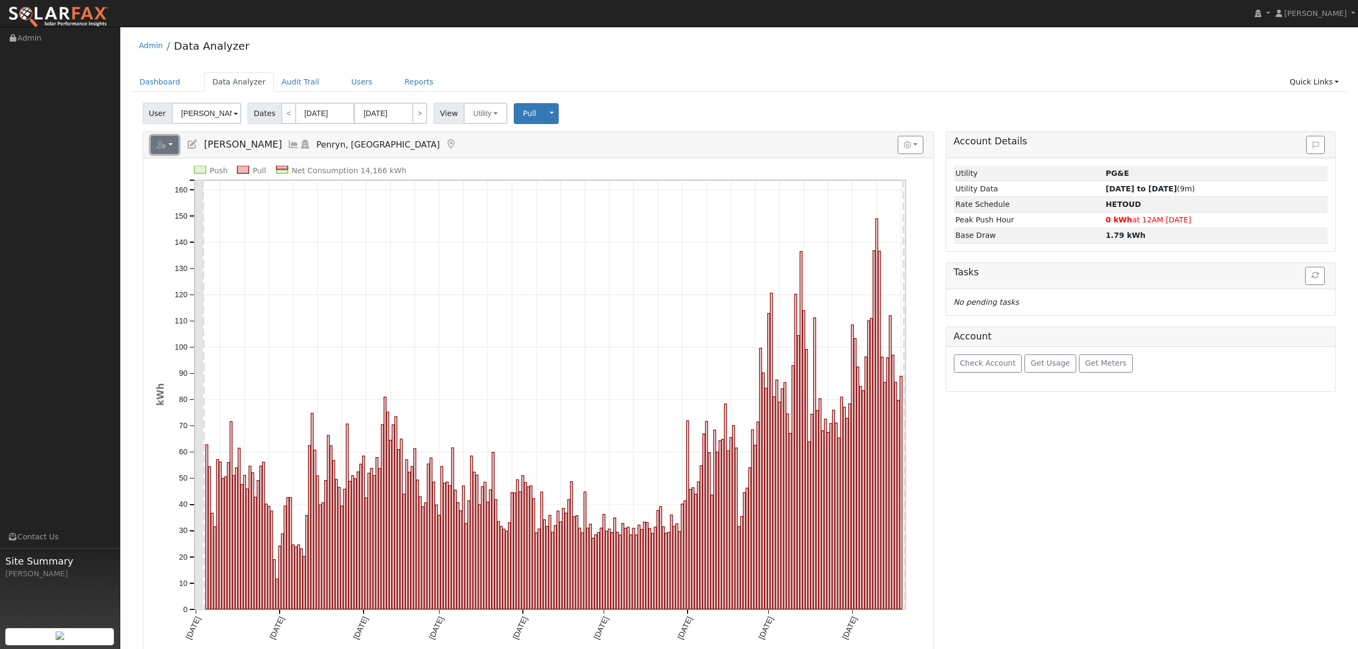
click at [166, 145] on icon "button" at bounding box center [162, 144] width 10 height 7
click at [259, 193] on link "Export to CSV" at bounding box center [281, 193] width 77 height 13
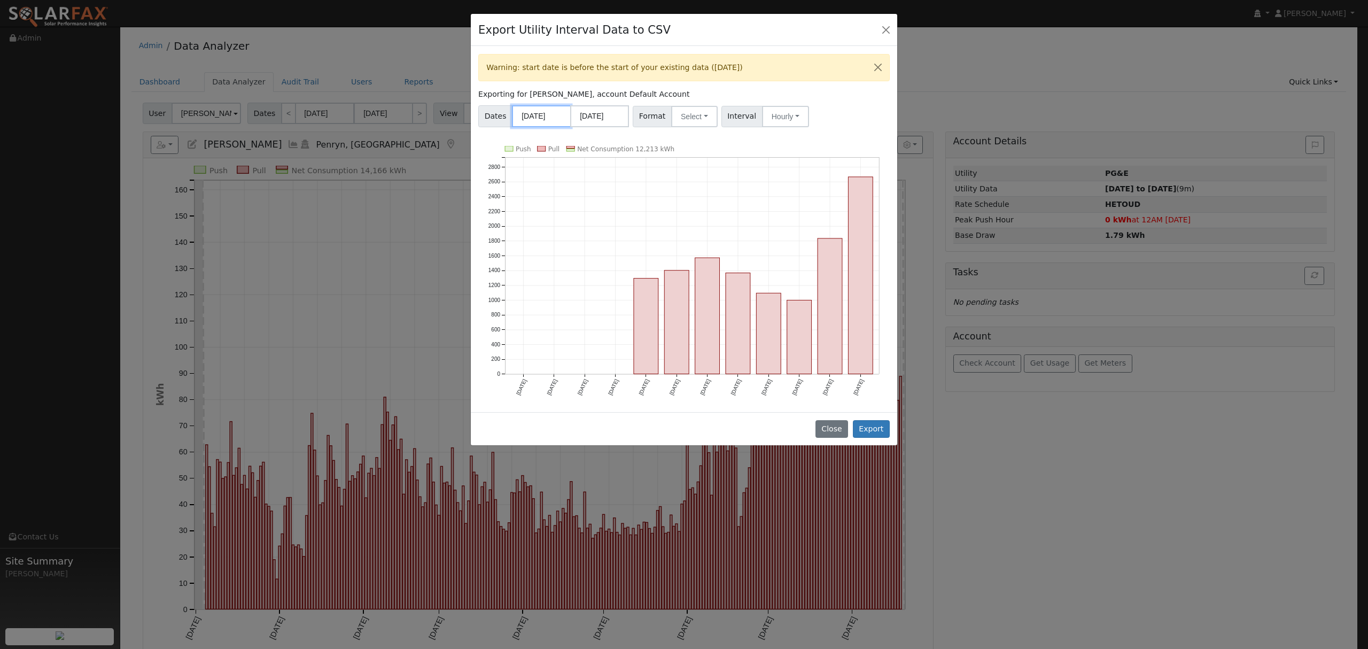
click at [554, 116] on input "08/01/2024" at bounding box center [541, 116] width 59 height 22
click at [599, 140] on select "January February March April May June July August September October November De…" at bounding box center [573, 138] width 70 height 13
select select "11"
click at [545, 132] on select "January February March April May June July August September October November De…" at bounding box center [573, 138] width 70 height 13
click at [612, 170] on span "5" at bounding box center [615, 171] width 21 height 21
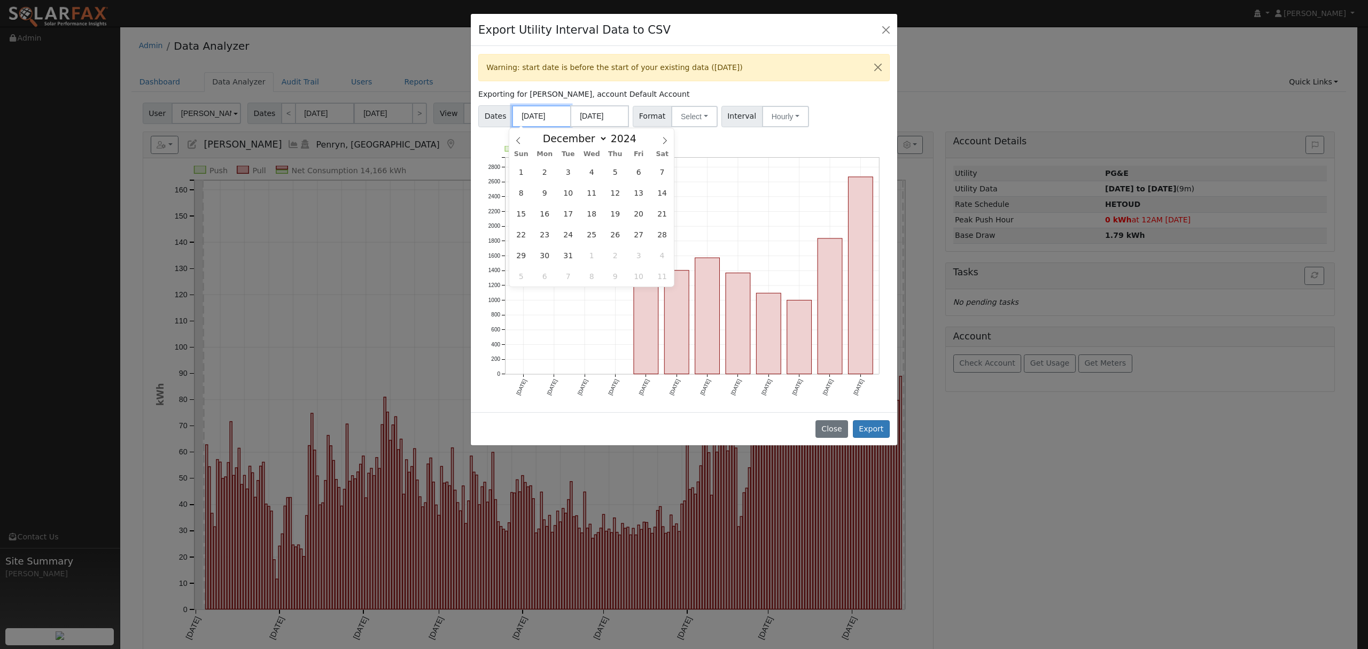
type input "12/05/2024"
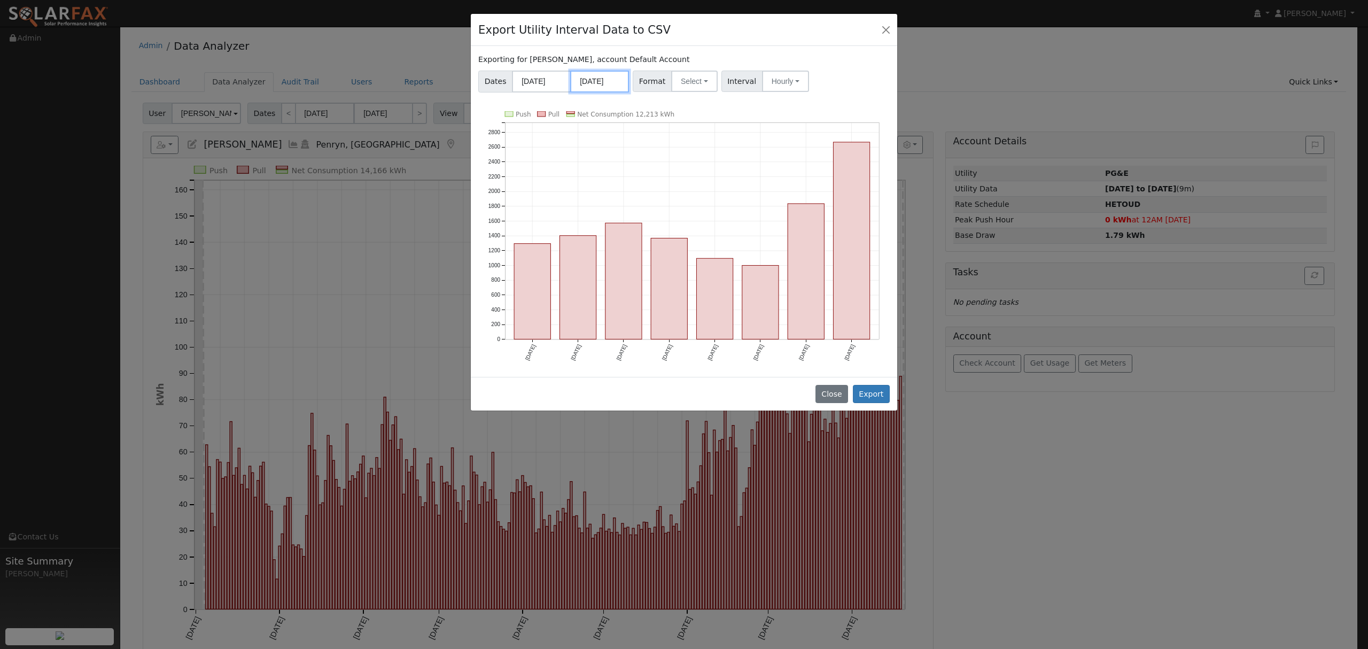
click at [611, 81] on input "07/31/2025" at bounding box center [599, 82] width 59 height 22
click at [650, 105] on select "January February March April May June July August September October November De…" at bounding box center [631, 103] width 70 height 13
select select "7"
click at [603, 97] on select "January February March April May June July August September October November De…" at bounding box center [631, 103] width 70 height 13
click at [653, 201] on span "20" at bounding box center [650, 199] width 21 height 21
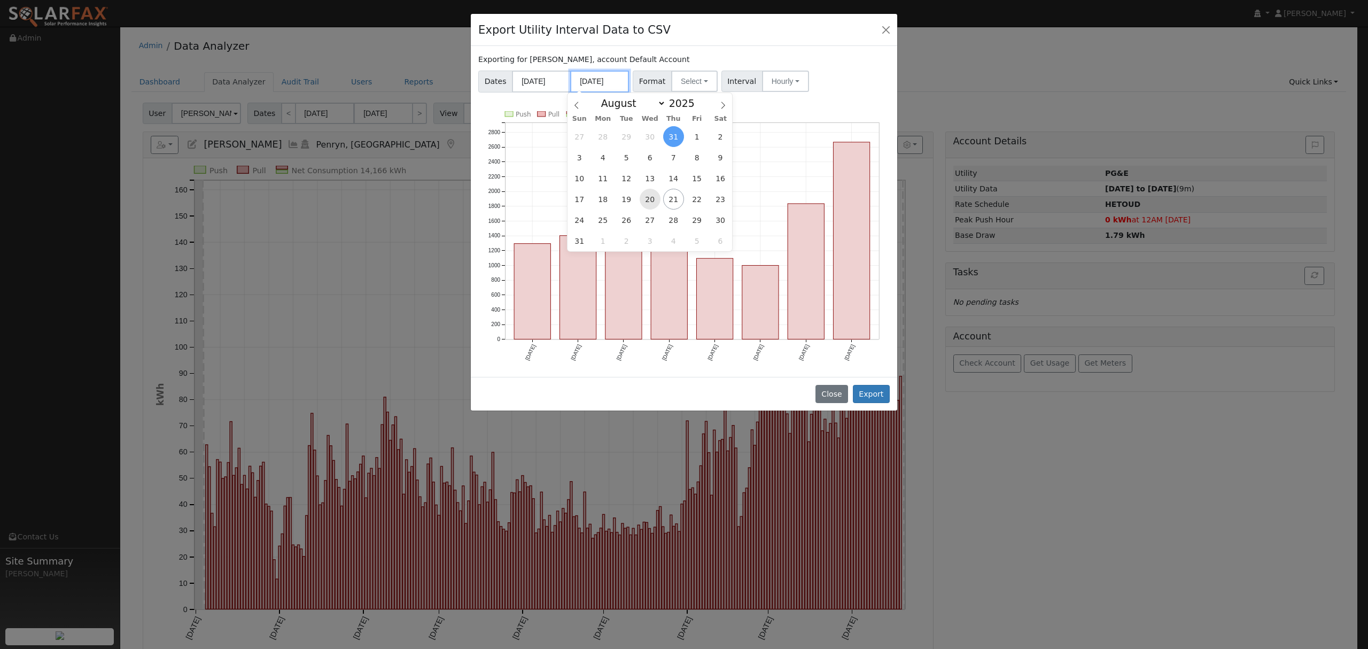
type input "08/20/2025"
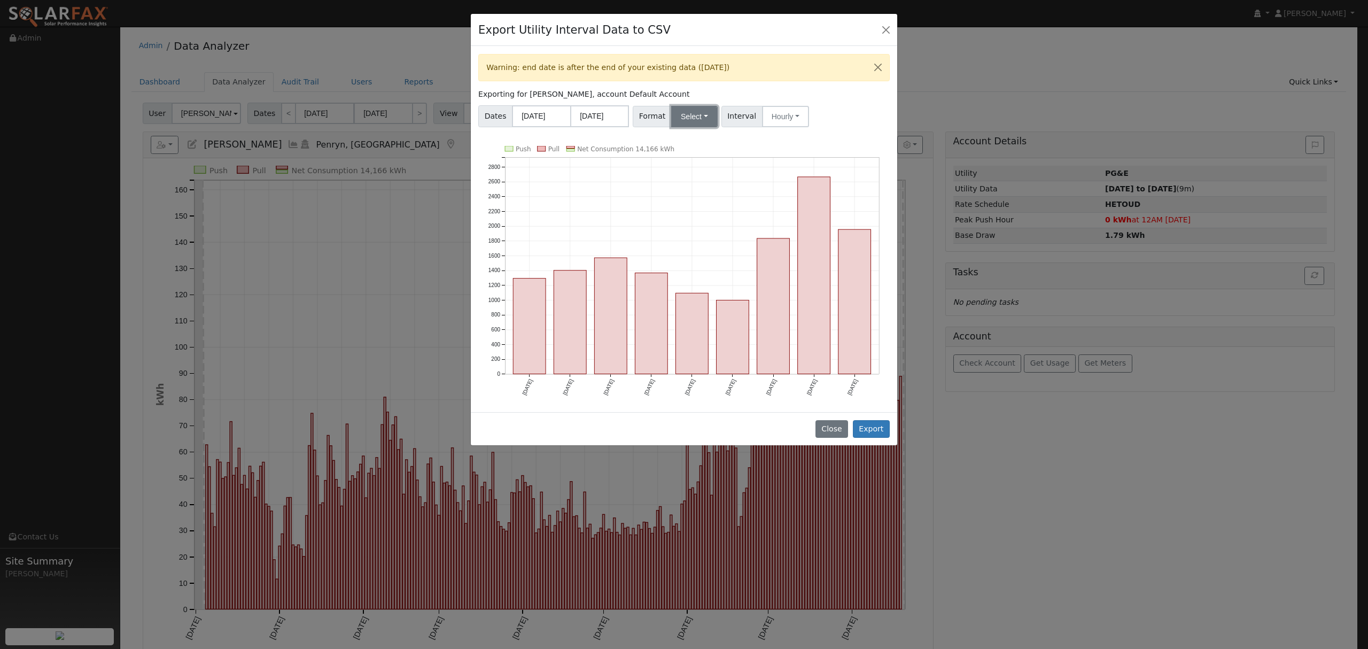
click at [700, 122] on button "Select" at bounding box center [694, 116] width 46 height 21
click at [691, 257] on link "Solargraf" at bounding box center [707, 253] width 76 height 15
click at [792, 126] on button "Hourly" at bounding box center [795, 116] width 47 height 21
click at [792, 144] on link "15 Minute" at bounding box center [806, 140] width 74 height 15
click at [877, 428] on button "Export" at bounding box center [871, 429] width 37 height 18
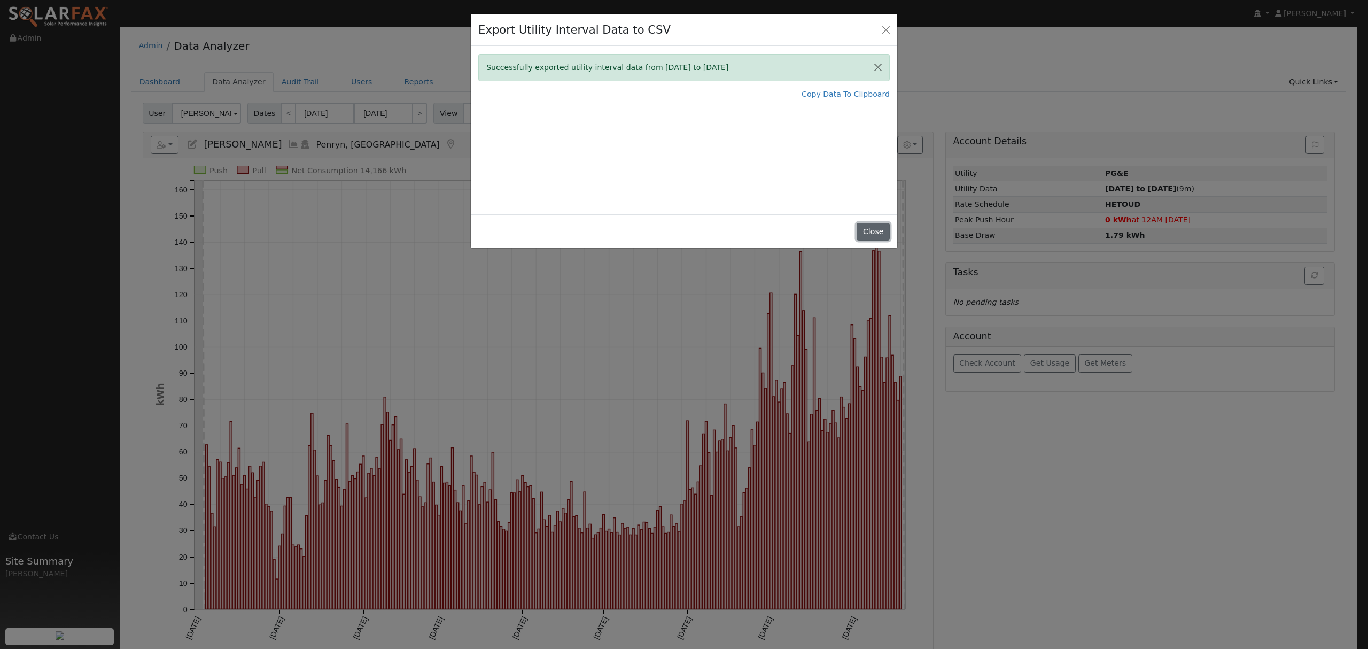
click at [871, 223] on button "Close" at bounding box center [873, 232] width 33 height 18
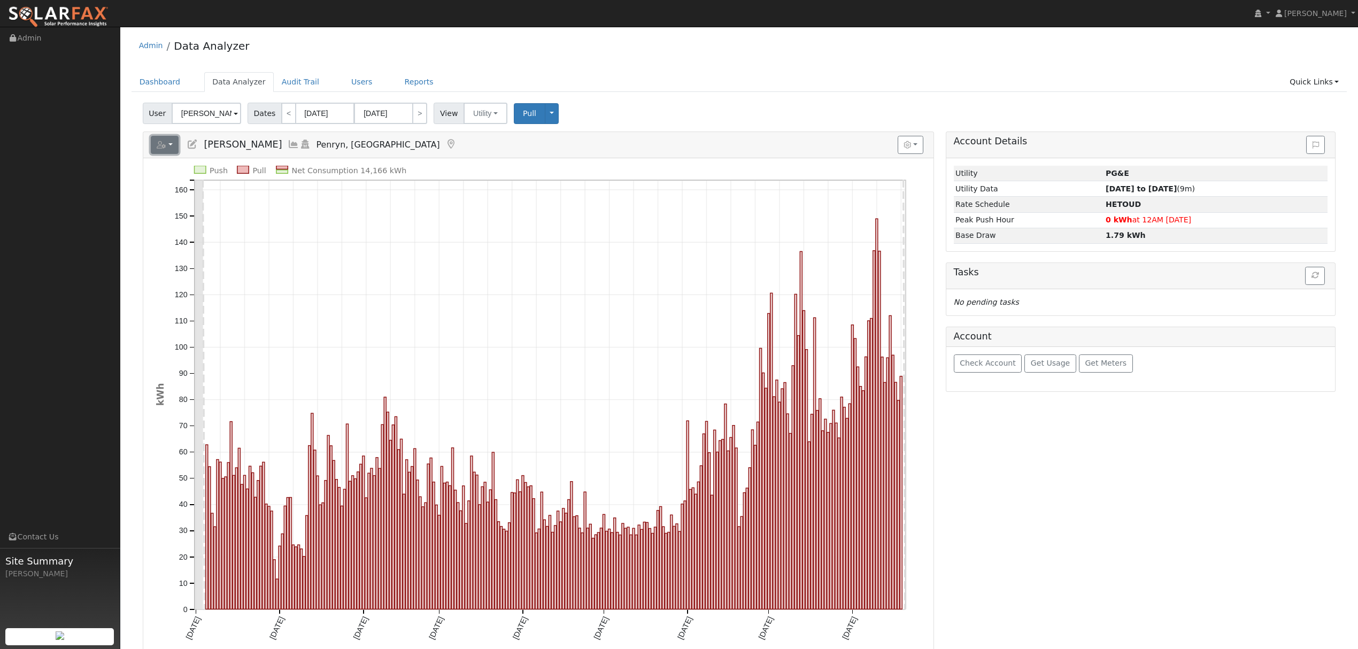
click at [164, 148] on icon "button" at bounding box center [162, 144] width 10 height 7
click at [278, 191] on link "Export to CSV" at bounding box center [281, 193] width 77 height 13
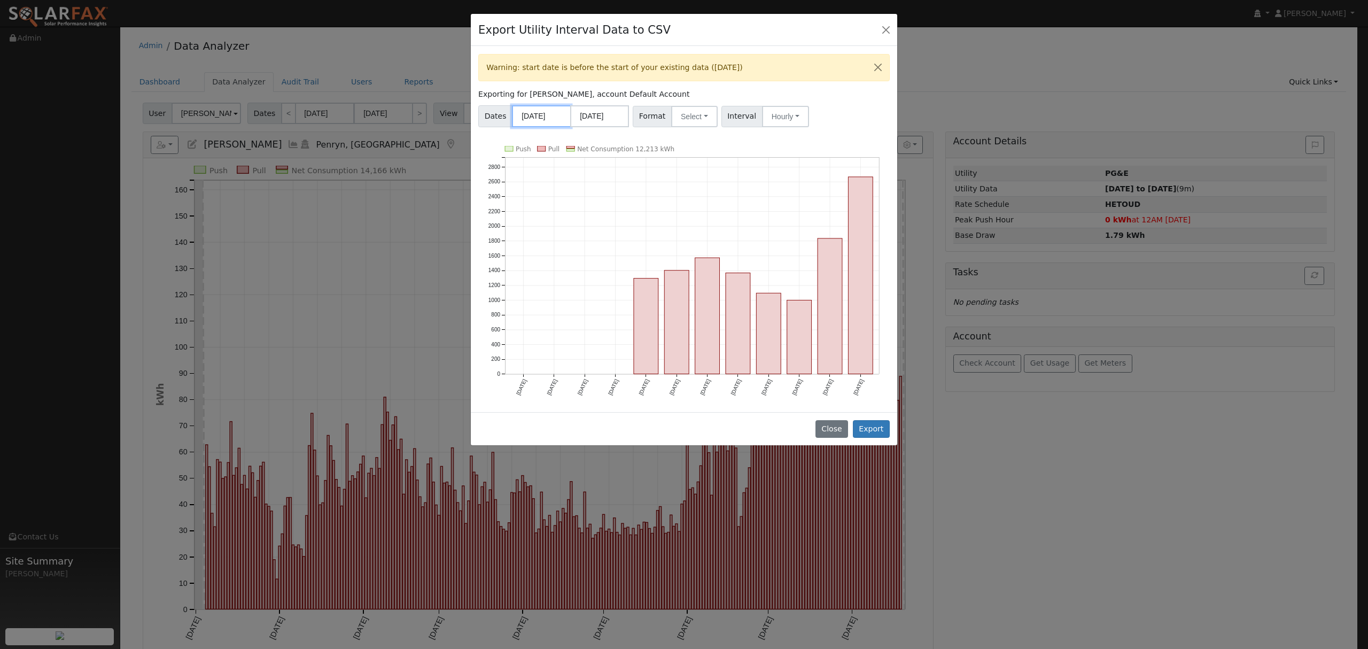
click at [556, 114] on input "08/01/2024" at bounding box center [541, 116] width 59 height 22
click at [590, 138] on select "January February March April May June July August September October November De…" at bounding box center [573, 138] width 70 height 13
select select "11"
click at [545, 132] on select "January February March April May June July August September October November De…" at bounding box center [573, 138] width 70 height 13
click at [615, 175] on span "5" at bounding box center [615, 171] width 21 height 21
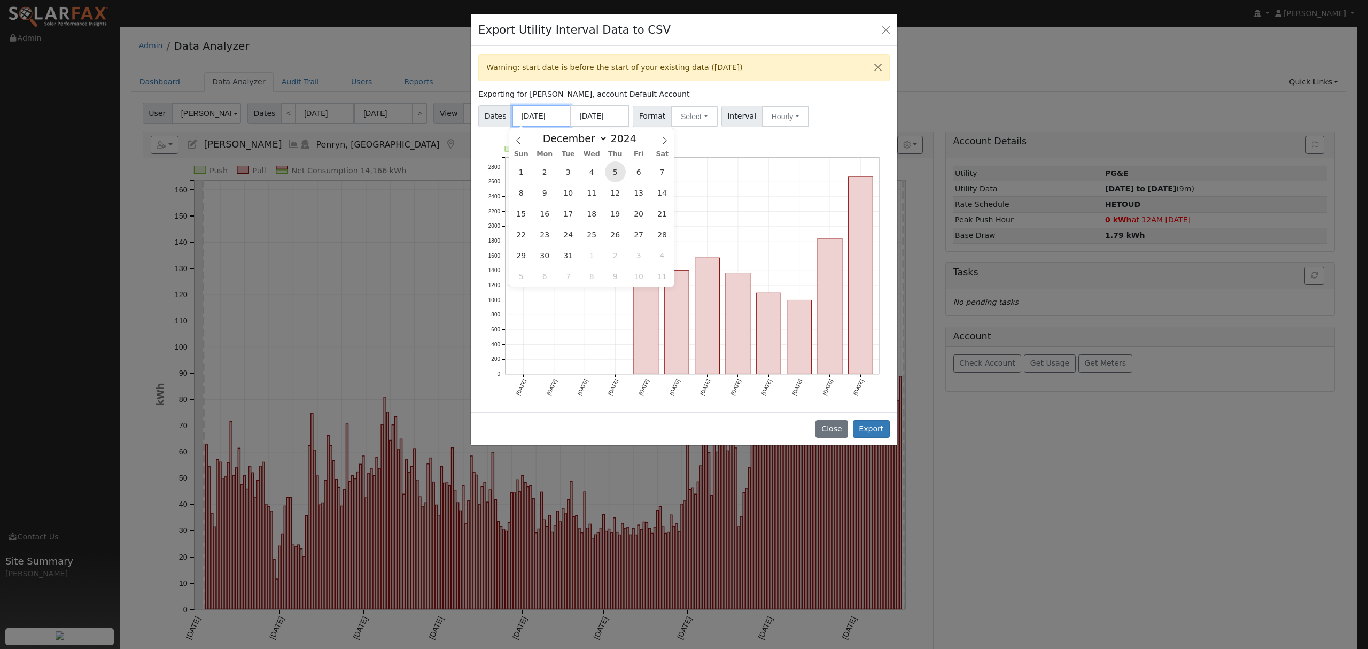
type input "12/05/2024"
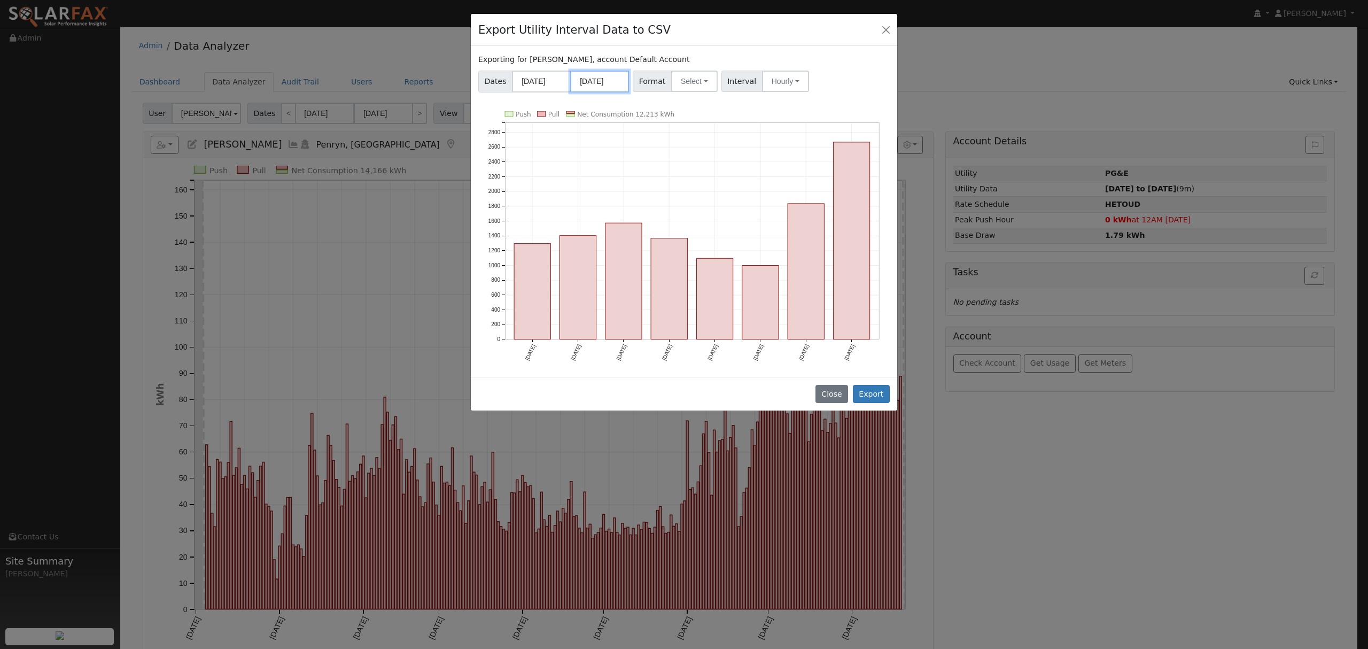
click at [607, 77] on input "07/31/2025" at bounding box center [599, 82] width 59 height 22
click at [656, 103] on select "January February March April May June July August September October November De…" at bounding box center [631, 103] width 70 height 13
click at [603, 97] on select "January February March April May June July August September October November De…" at bounding box center [631, 103] width 70 height 13
click at [657, 100] on select "January February March April May June July August September October November De…" at bounding box center [631, 103] width 70 height 13
select select "7"
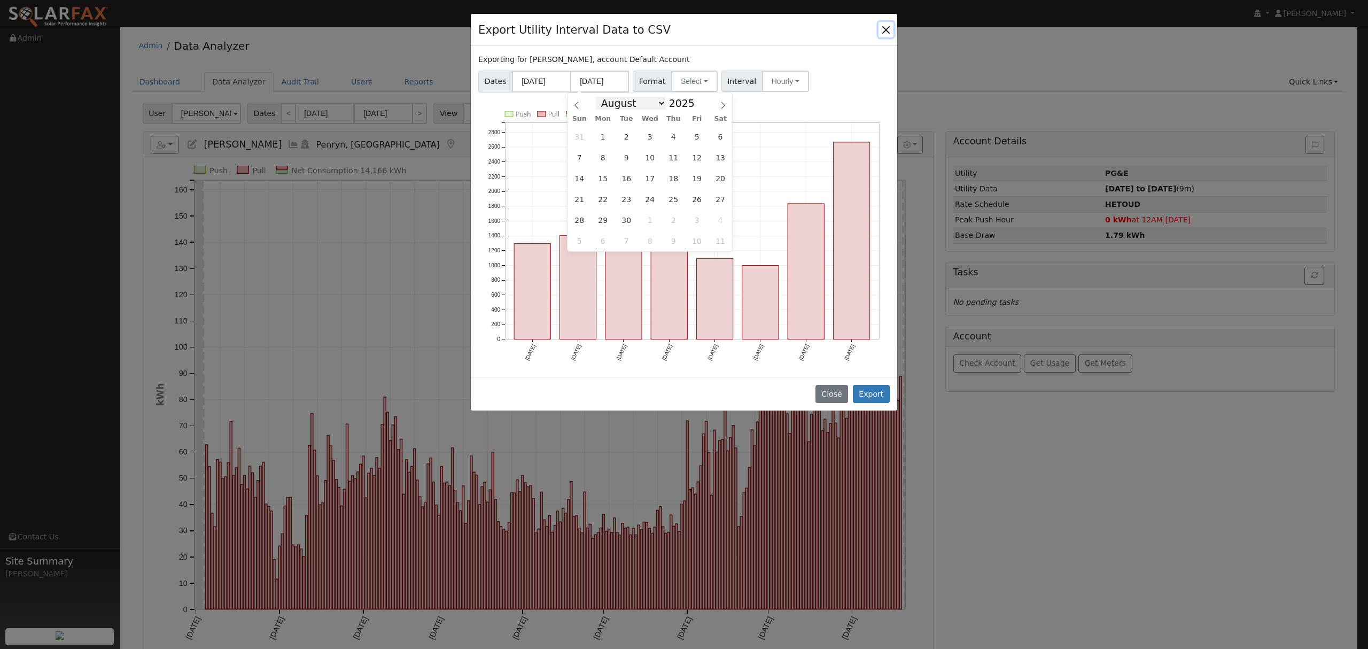
click at [603, 97] on select "January February March April May June July August September October November De…" at bounding box center [631, 103] width 70 height 13
click at [653, 201] on span "20" at bounding box center [650, 199] width 21 height 21
type input "08/20/2025"
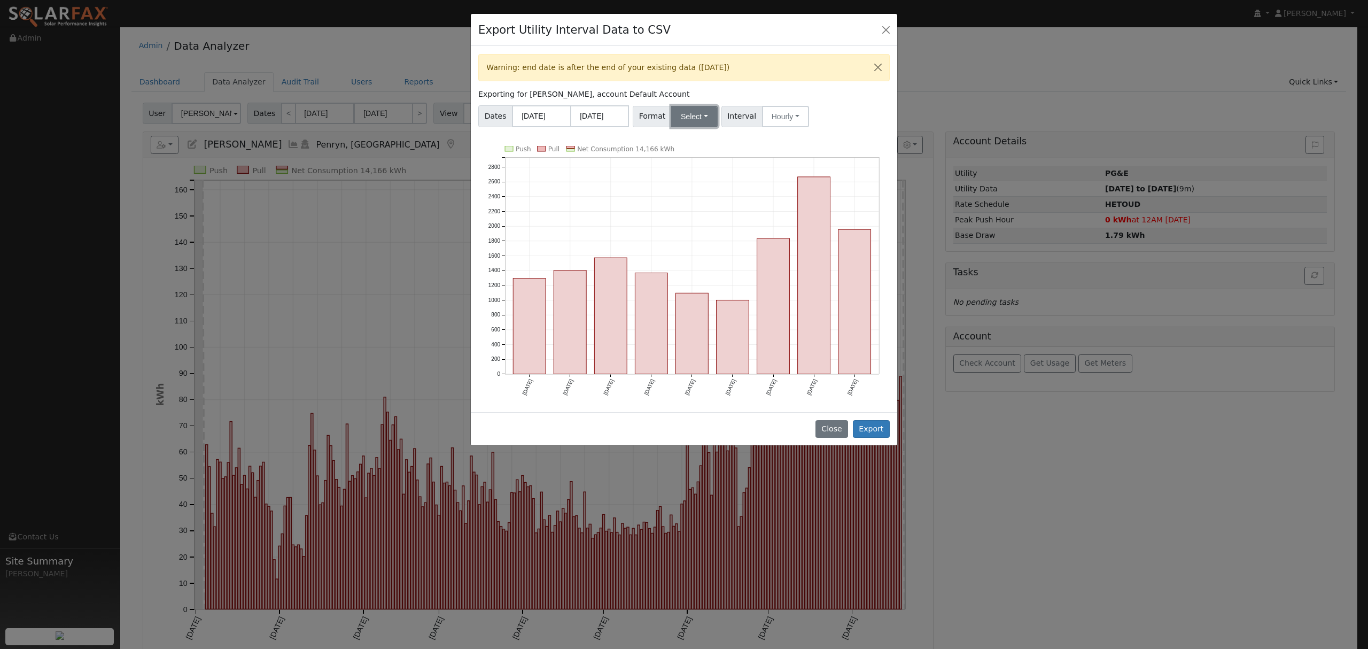
click at [688, 120] on button "Select" at bounding box center [694, 116] width 46 height 21
click at [682, 253] on link "Solargraf" at bounding box center [707, 253] width 76 height 15
click at [875, 430] on button "Export" at bounding box center [871, 429] width 37 height 18
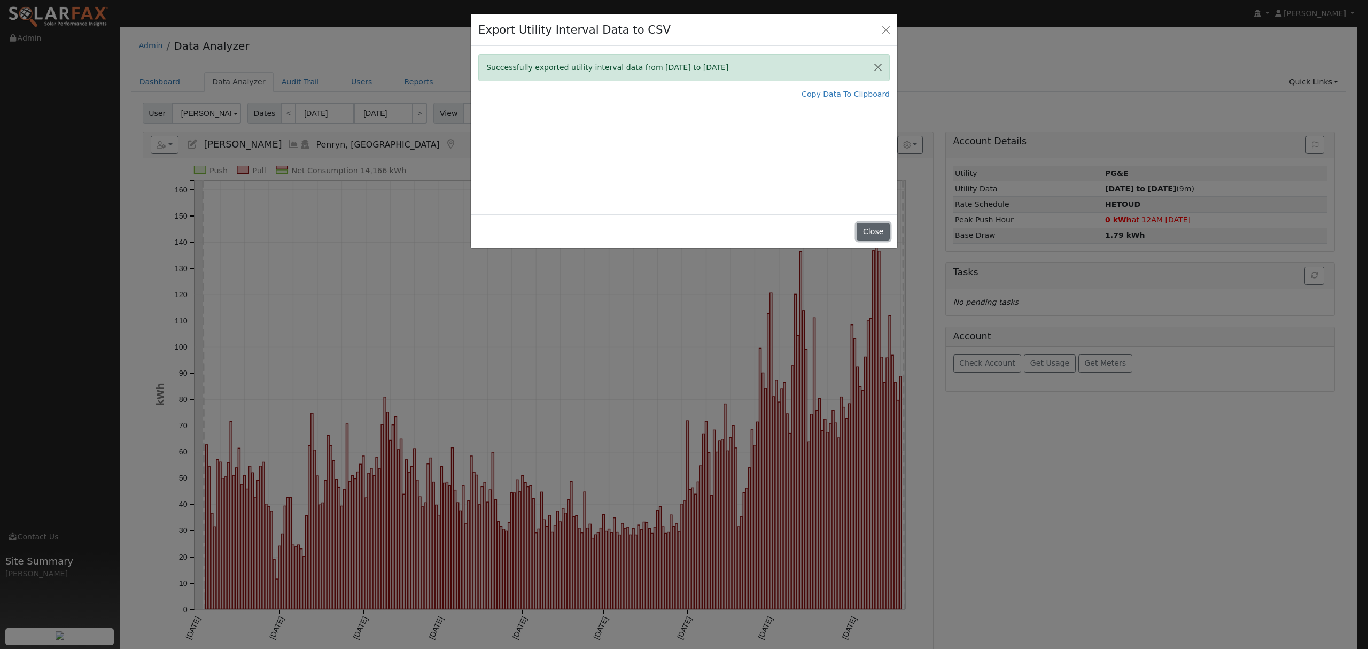
click at [873, 236] on button "Close" at bounding box center [873, 232] width 33 height 18
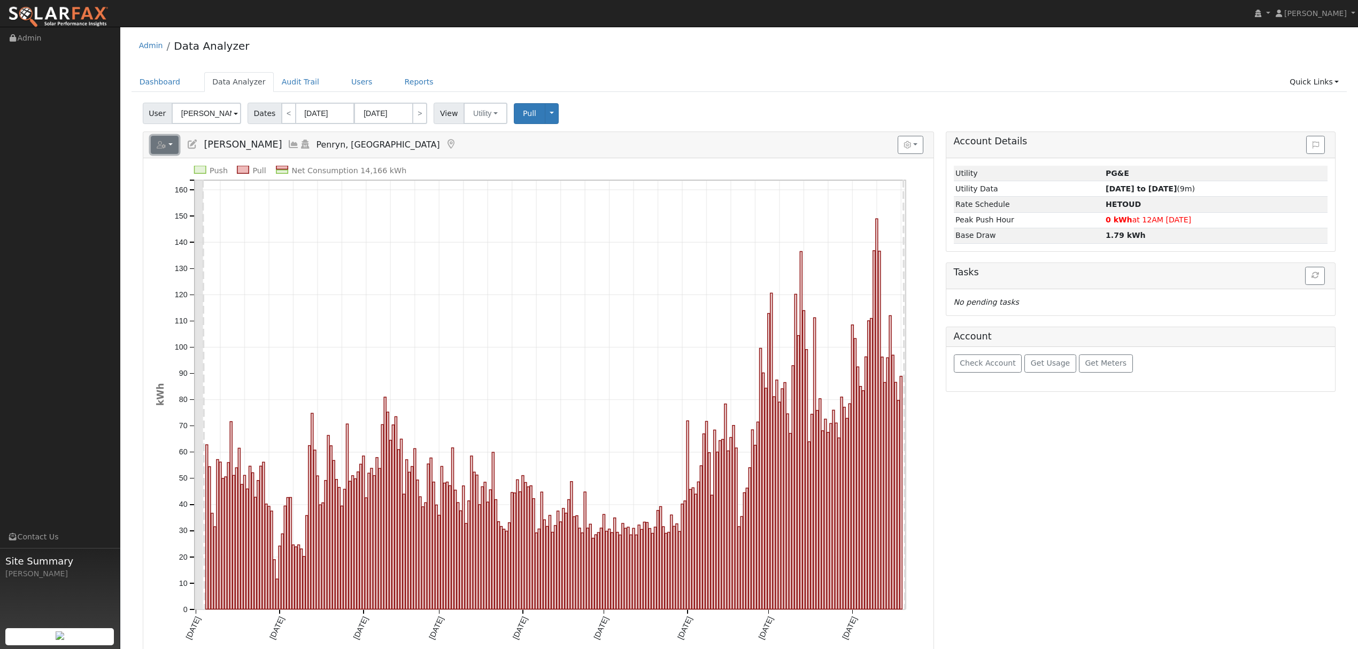
click at [163, 149] on icon "button" at bounding box center [162, 144] width 10 height 7
click at [266, 188] on link "Export to CSV" at bounding box center [281, 193] width 77 height 13
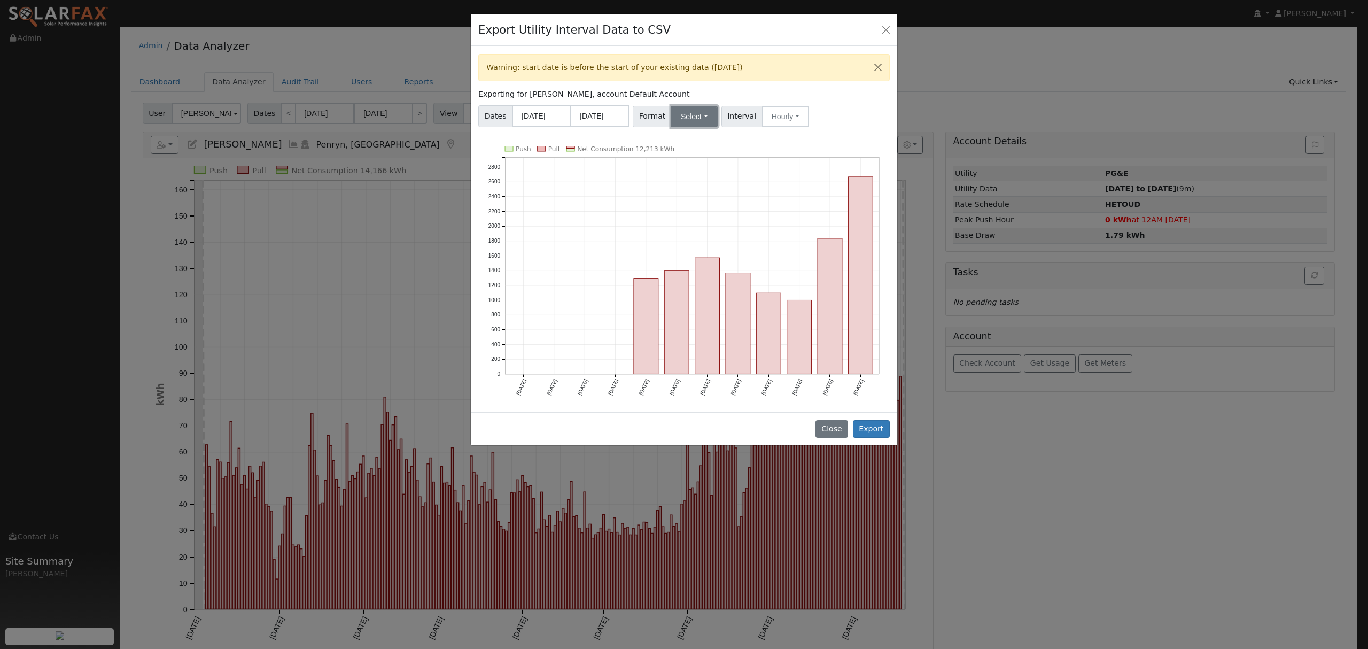
click at [696, 118] on button "Select" at bounding box center [694, 116] width 46 height 21
click at [693, 142] on link "Generic" at bounding box center [707, 140] width 76 height 15
click at [541, 114] on input "08/01/2024" at bounding box center [541, 116] width 59 height 22
click at [603, 138] on select "January February March April May June July August September October November De…" at bounding box center [573, 138] width 70 height 13
select select "11"
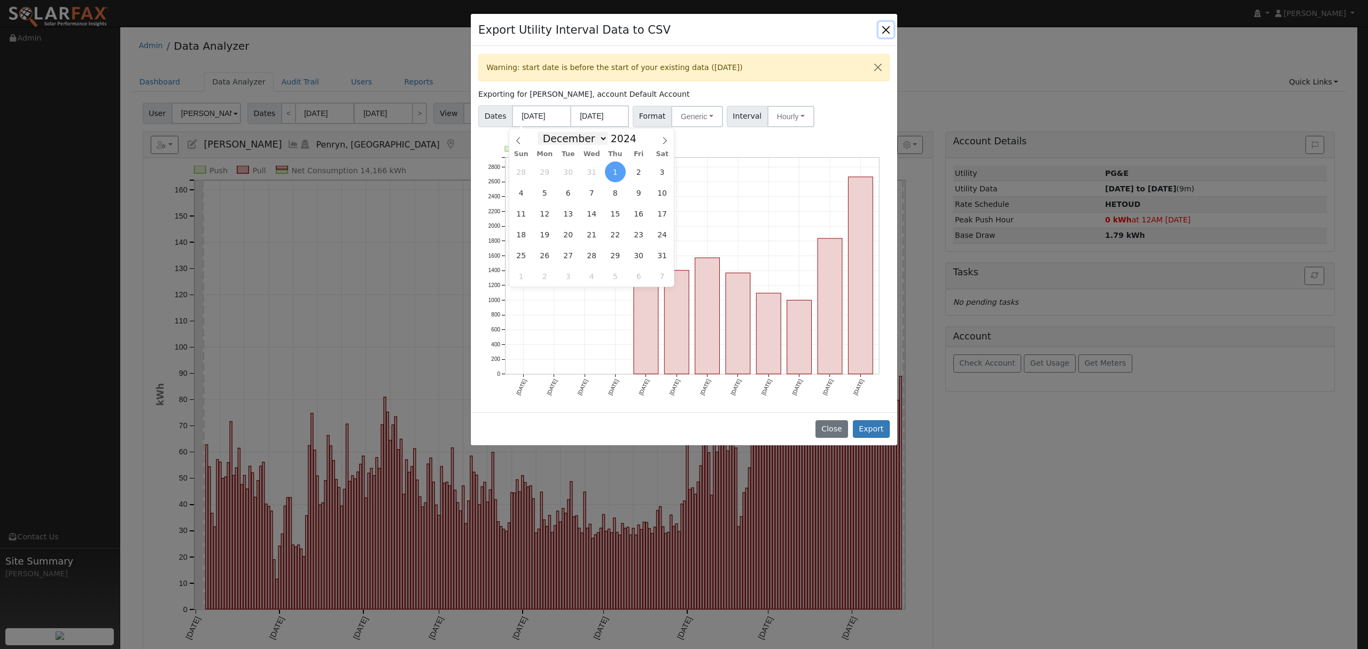
click at [545, 132] on select "January February March April May June July August September October November De…" at bounding box center [573, 138] width 70 height 13
click at [595, 172] on span "4" at bounding box center [592, 171] width 21 height 21
type input "12/04/2024"
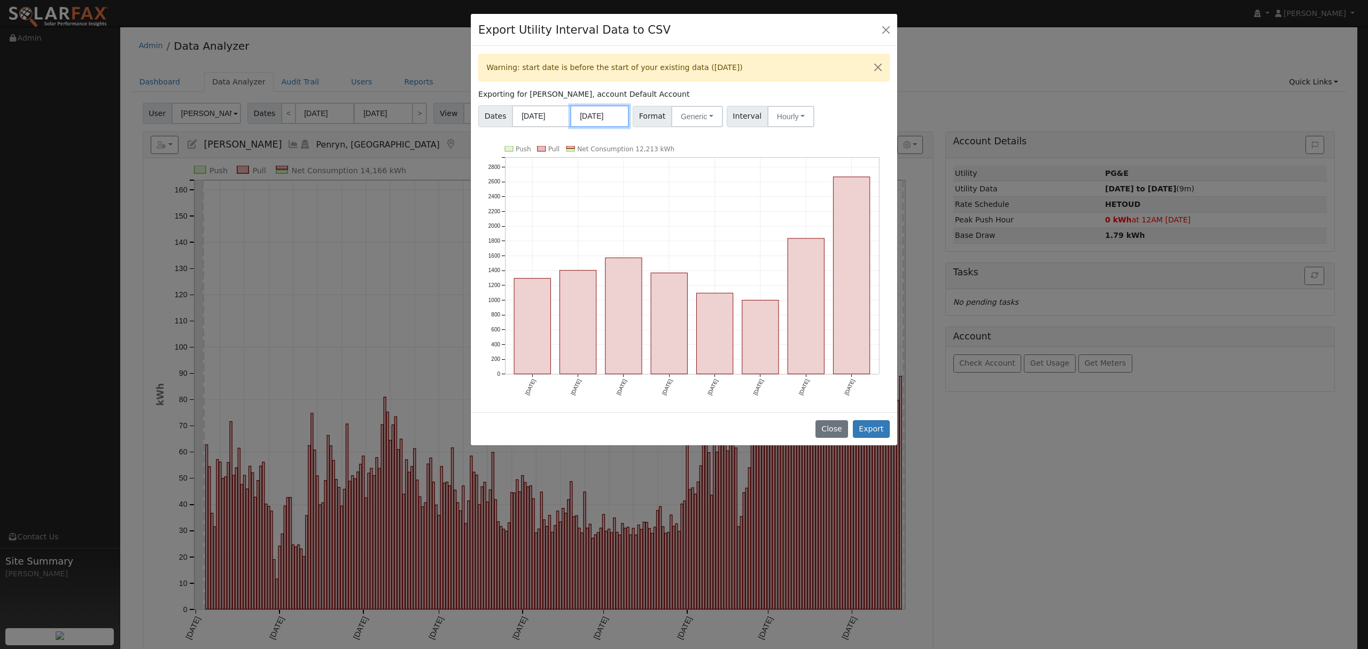
click at [599, 111] on input "07/31/2025" at bounding box center [599, 116] width 59 height 22
click at [613, 118] on input "07/31/2025" at bounding box center [599, 116] width 59 height 22
click at [656, 137] on select "January February March April May June July August September October November De…" at bounding box center [631, 138] width 70 height 13
select select "7"
click at [603, 132] on select "January February March April May June July August September October November De…" at bounding box center [631, 138] width 70 height 13
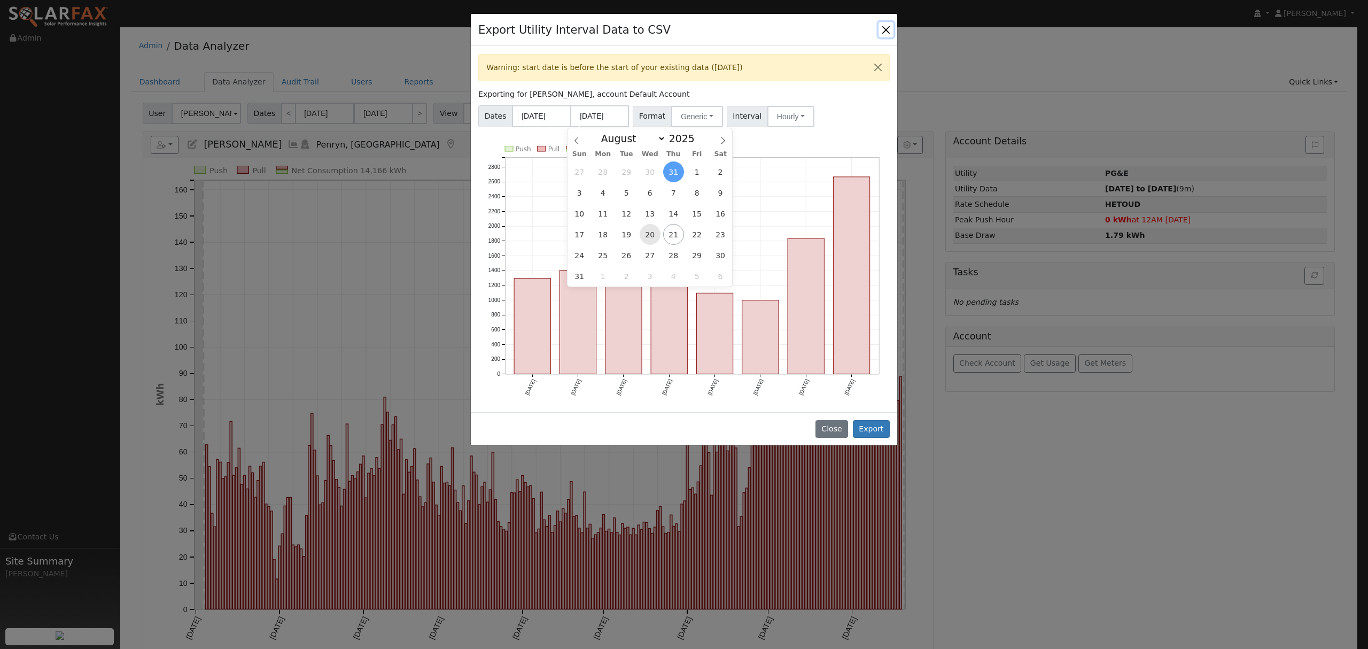
click at [653, 236] on span "20" at bounding box center [650, 234] width 21 height 21
type input "08/20/2025"
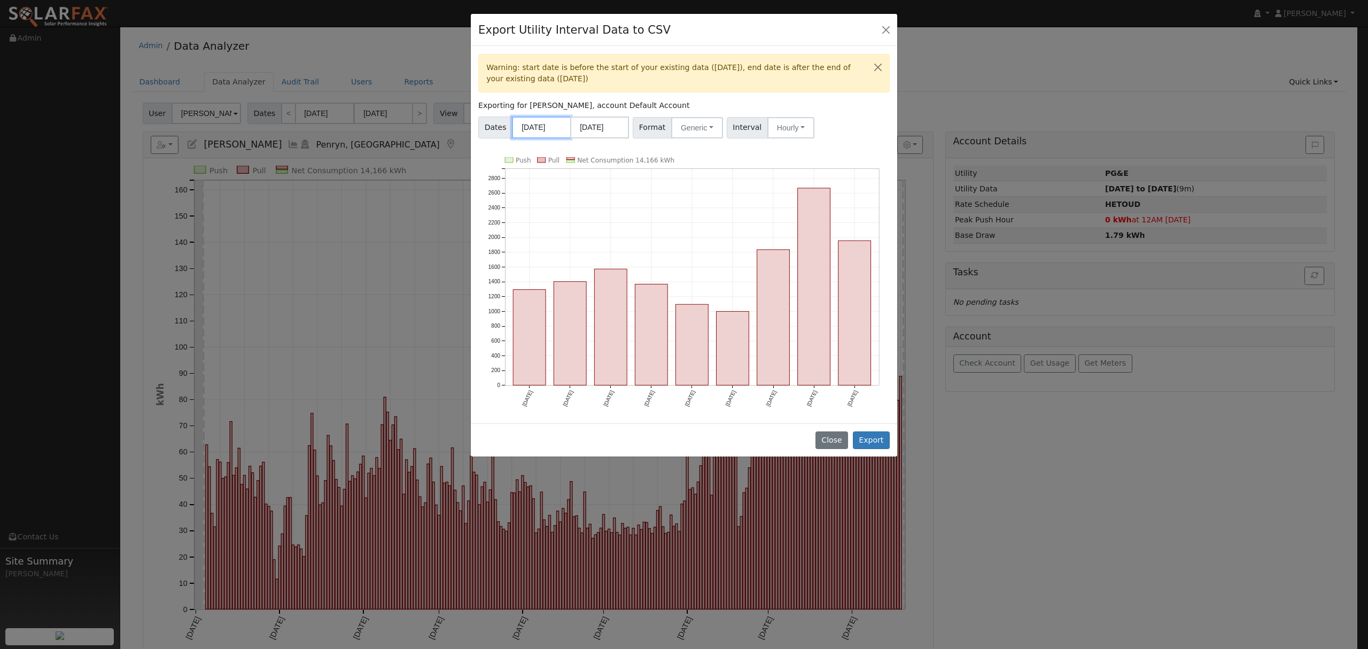
click at [533, 130] on input "12/04/2024" at bounding box center [541, 128] width 59 height 22
click at [598, 154] on select "January February March April May June July August September October November De…" at bounding box center [573, 149] width 70 height 13
select select "10"
click at [545, 144] on select "January February March April May June July August September October November De…" at bounding box center [573, 149] width 70 height 13
click at [639, 186] on span "1" at bounding box center [639, 183] width 21 height 21
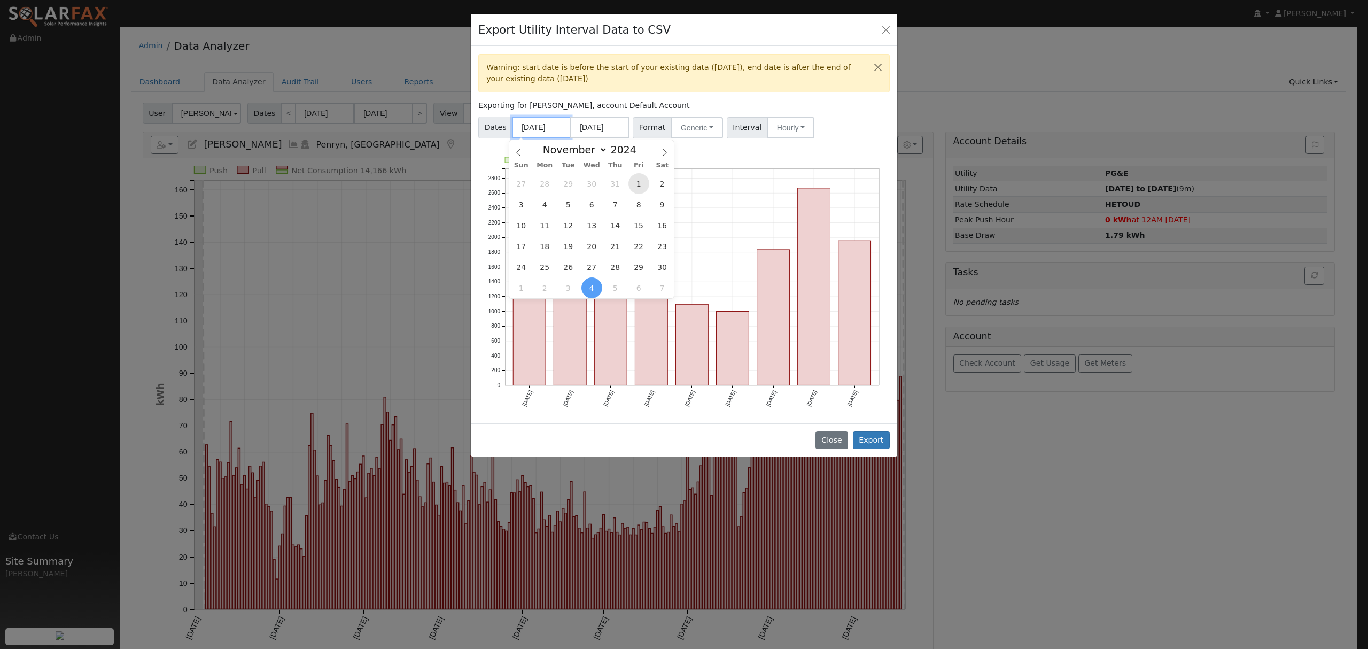
type input "11/01/2024"
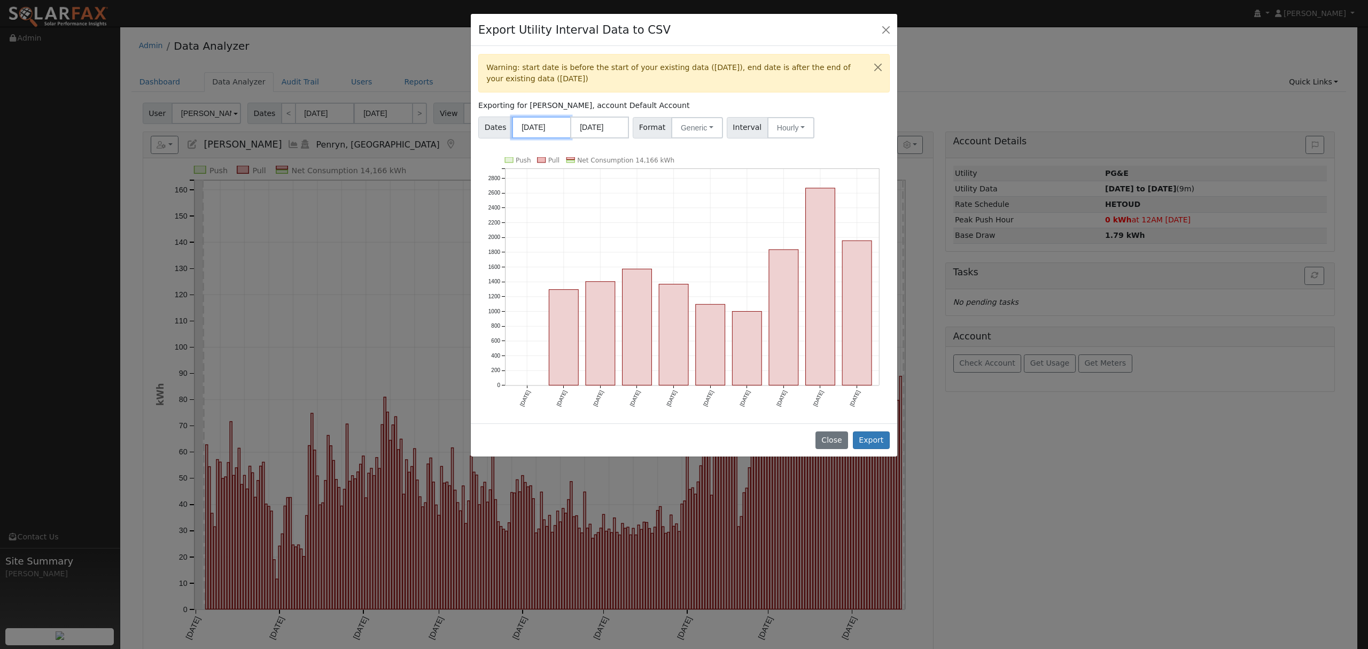
click at [537, 128] on input "11/01/2024" at bounding box center [541, 128] width 59 height 22
click at [601, 150] on select "January February March April May June July August September October November De…" at bounding box center [573, 149] width 70 height 13
select select "11"
click at [545, 144] on select "January February March April May June July August September October November De…" at bounding box center [573, 149] width 70 height 13
click at [522, 182] on span "1" at bounding box center [521, 183] width 21 height 21
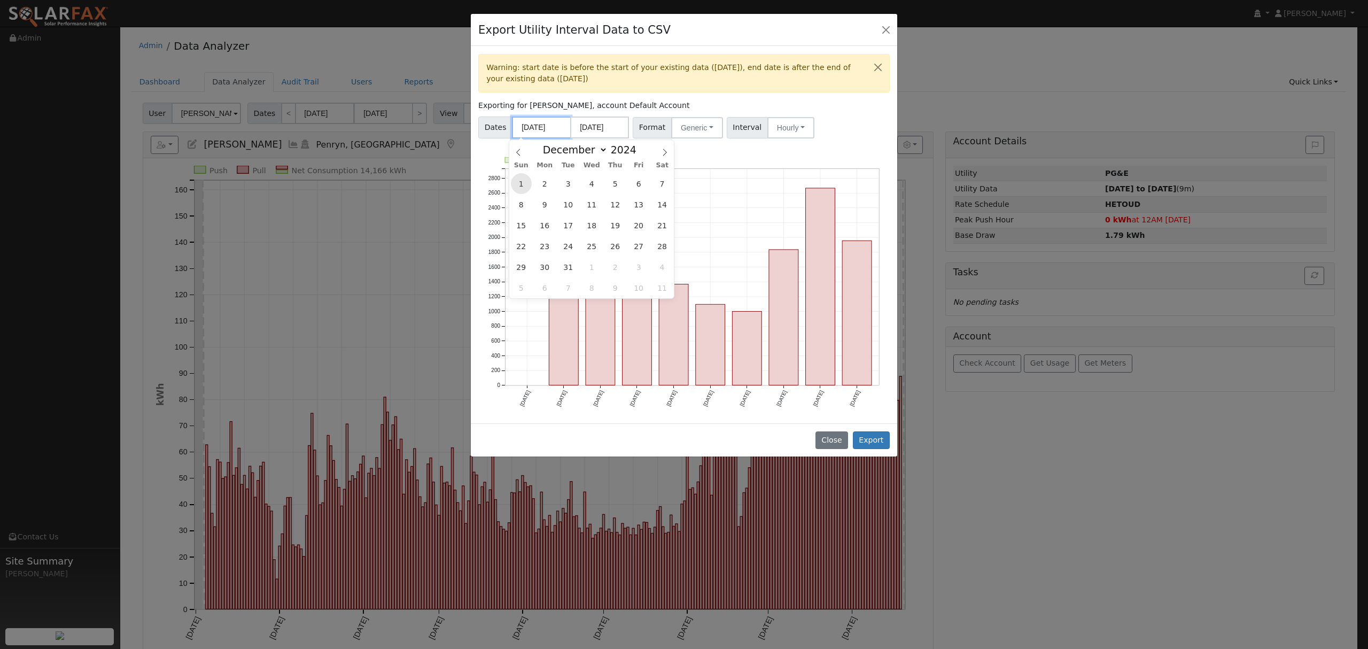
type input "12/01/2024"
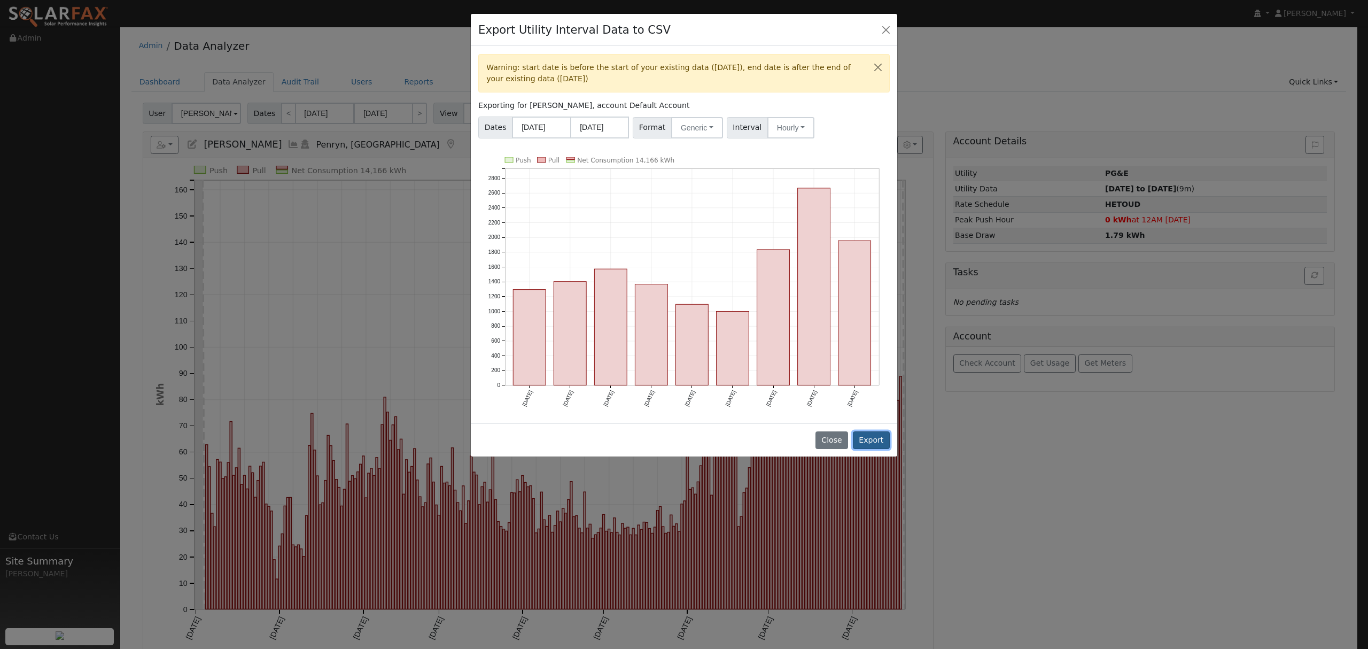
click at [872, 439] on button "Export" at bounding box center [871, 440] width 37 height 18
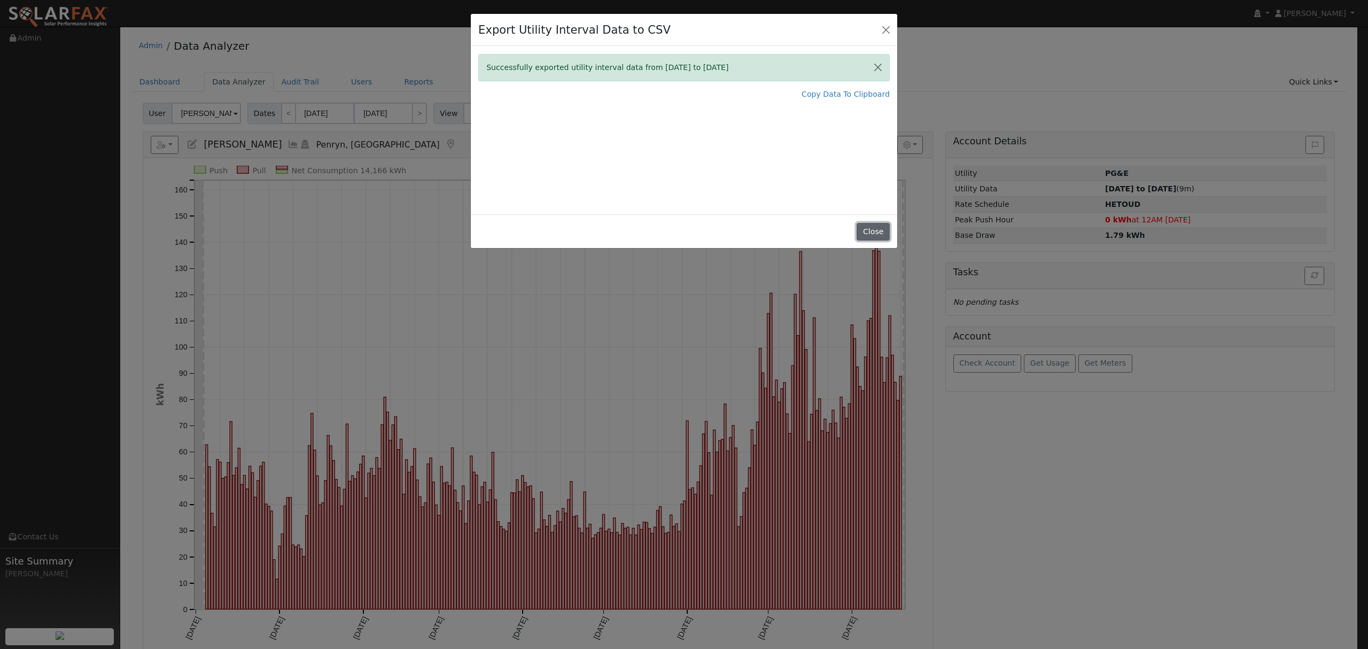
click at [870, 229] on button "Close" at bounding box center [873, 232] width 33 height 18
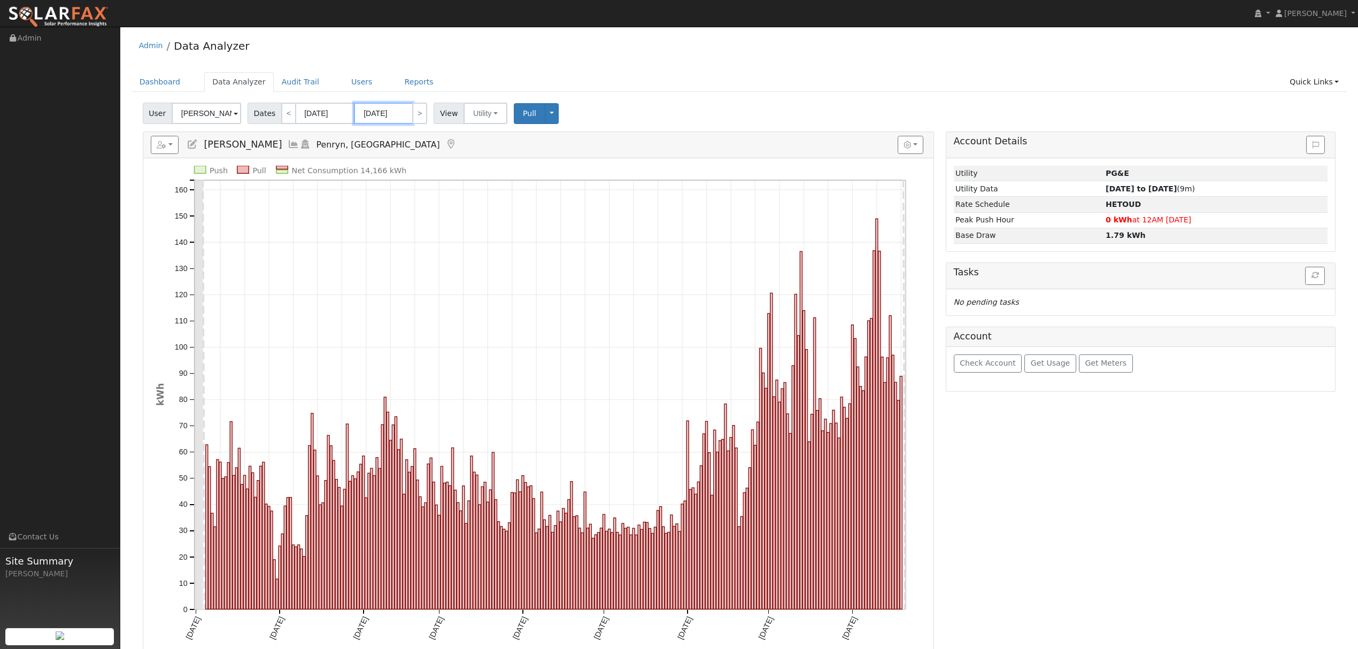
click at [362, 111] on input "08/20/2025" at bounding box center [383, 113] width 59 height 21
click at [310, 114] on input "12/01/2024" at bounding box center [325, 113] width 59 height 21
click at [379, 136] on select "January February March April May June July August September October November De…" at bounding box center [353, 135] width 70 height 13
select select "7"
click at [325, 129] on select "January February March April May June July August September October November De…" at bounding box center [353, 135] width 70 height 13
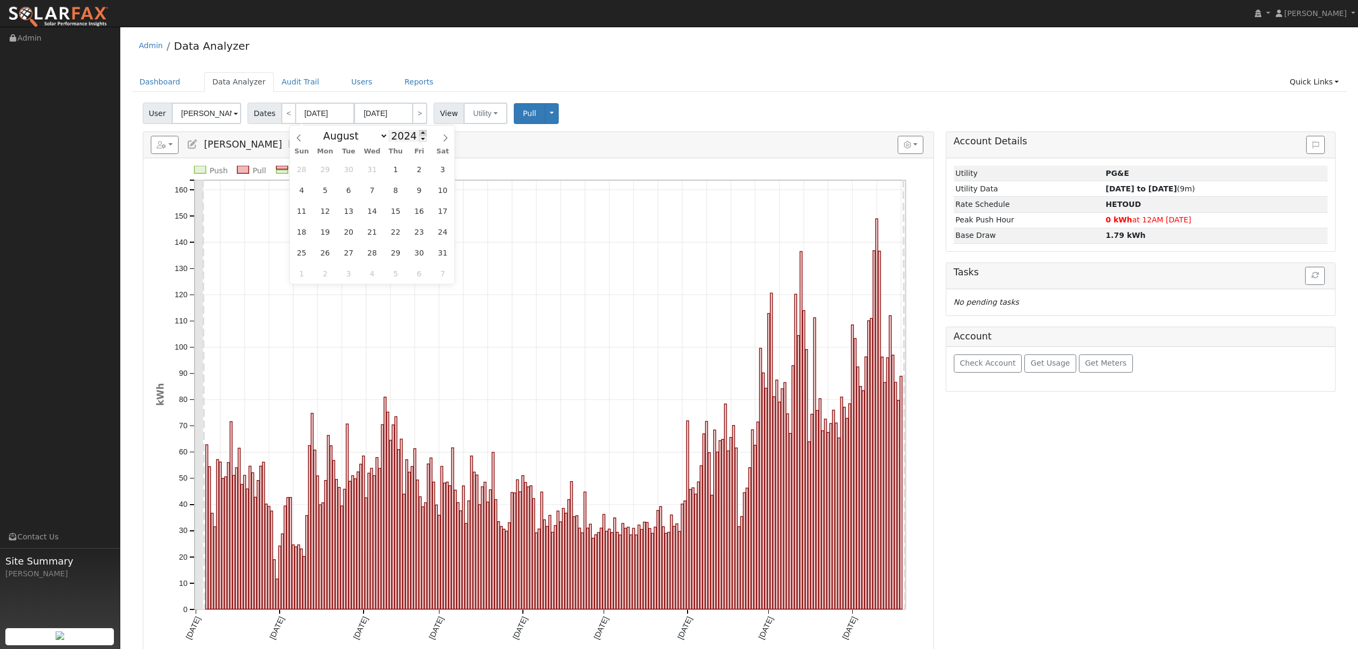
click at [419, 134] on span at bounding box center [422, 133] width 7 height 6
type input "2025"
click at [417, 170] on span "1" at bounding box center [418, 169] width 21 height 21
type input "08/01/2025"
type input "08/31/2025"
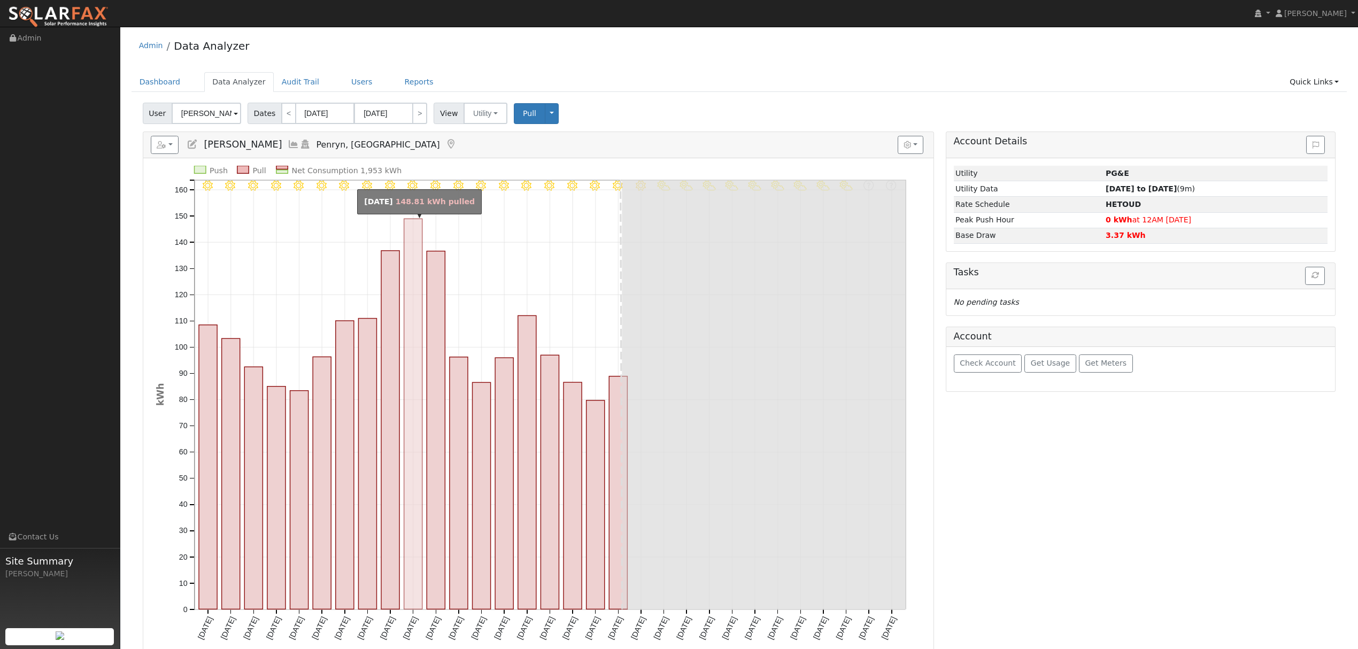
click at [0, 0] on span "29" at bounding box center [0, 0] width 0 height 0
type input "08/29/2025"
type input "05/17/2026"
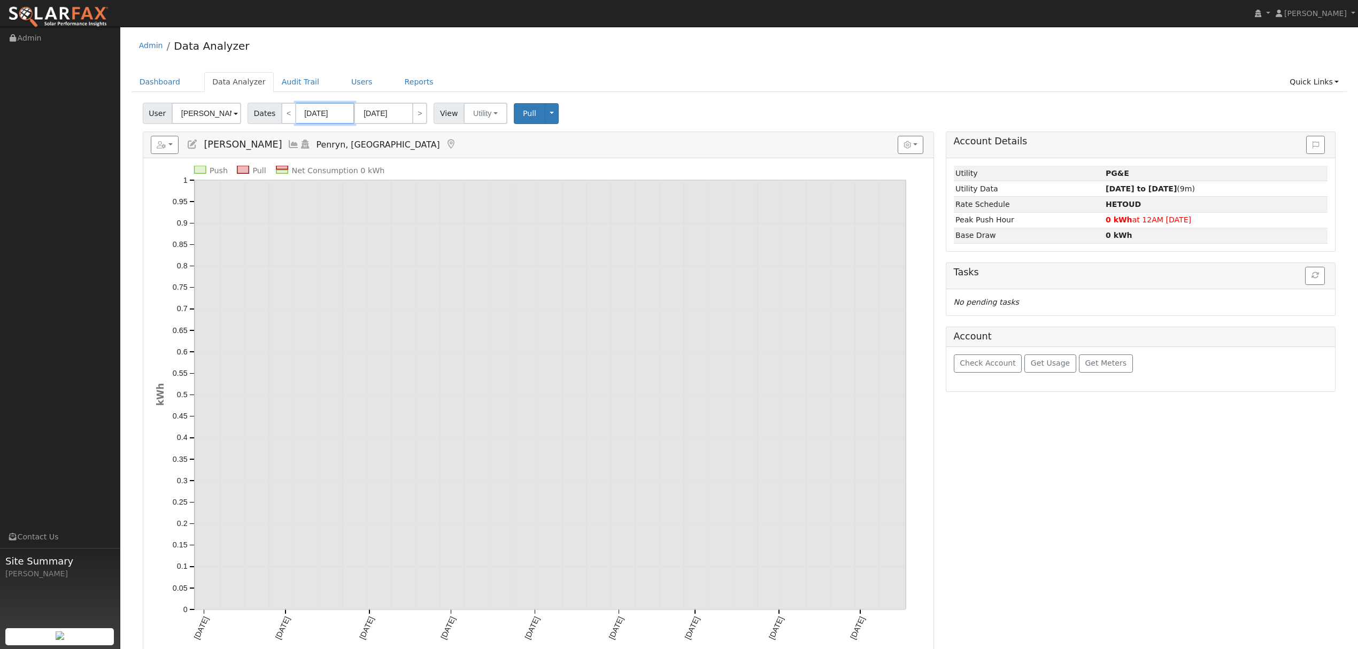
click at [328, 113] on input "08/29/2025" at bounding box center [325, 113] width 59 height 21
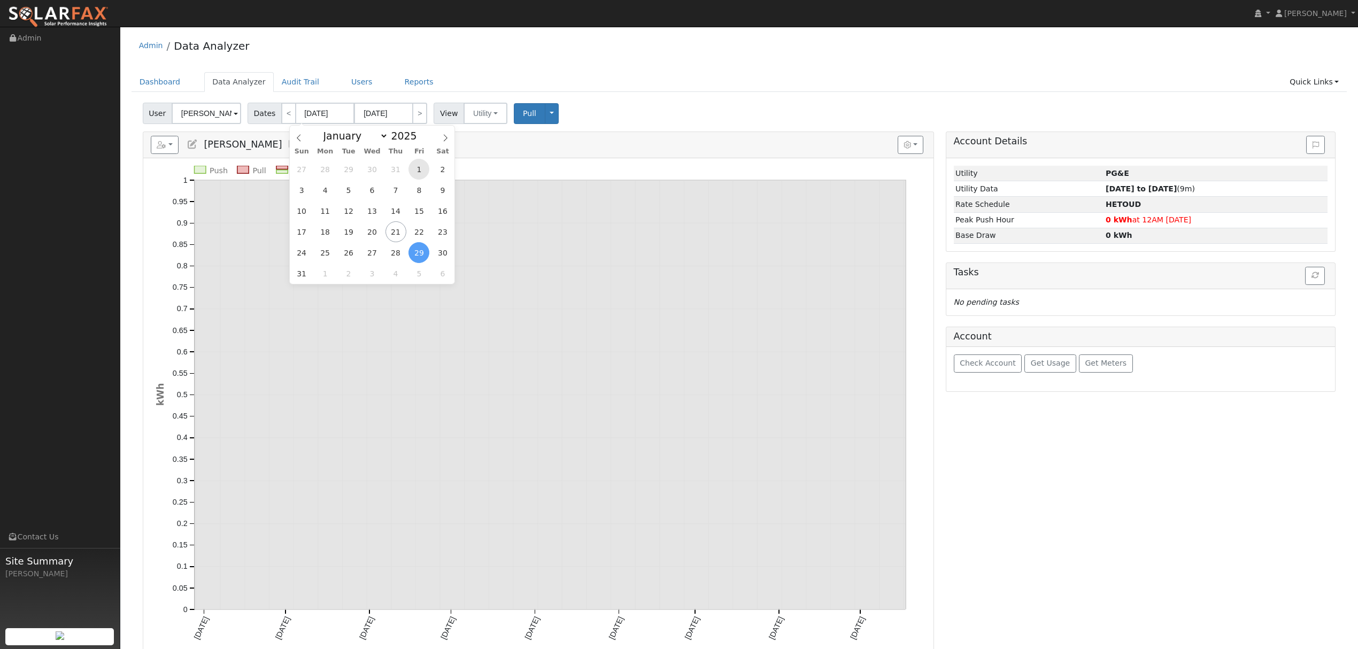
click at [417, 162] on span "1" at bounding box center [418, 169] width 21 height 21
type input "08/01/2025"
type input "08/31/2025"
select select "7"
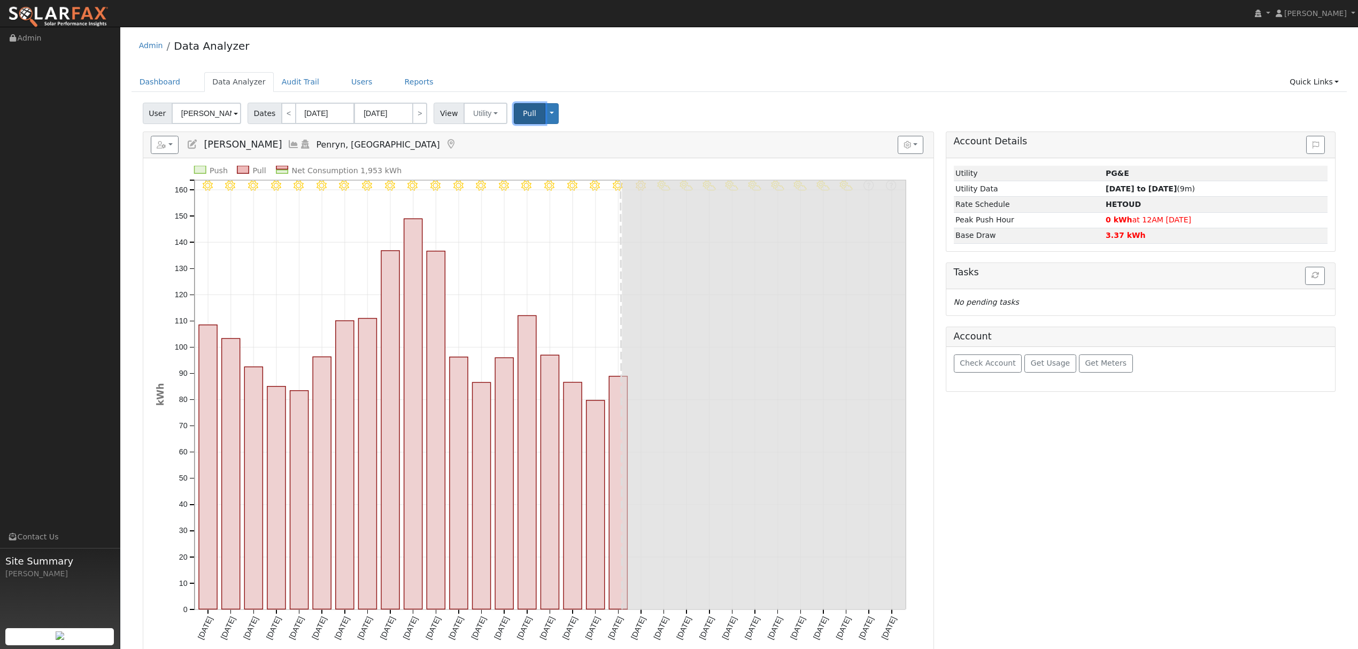
drag, startPoint x: 516, startPoint y: 112, endPoint x: 804, endPoint y: 48, distance: 294.5
click at [523, 112] on span "Pull" at bounding box center [529, 113] width 13 height 9
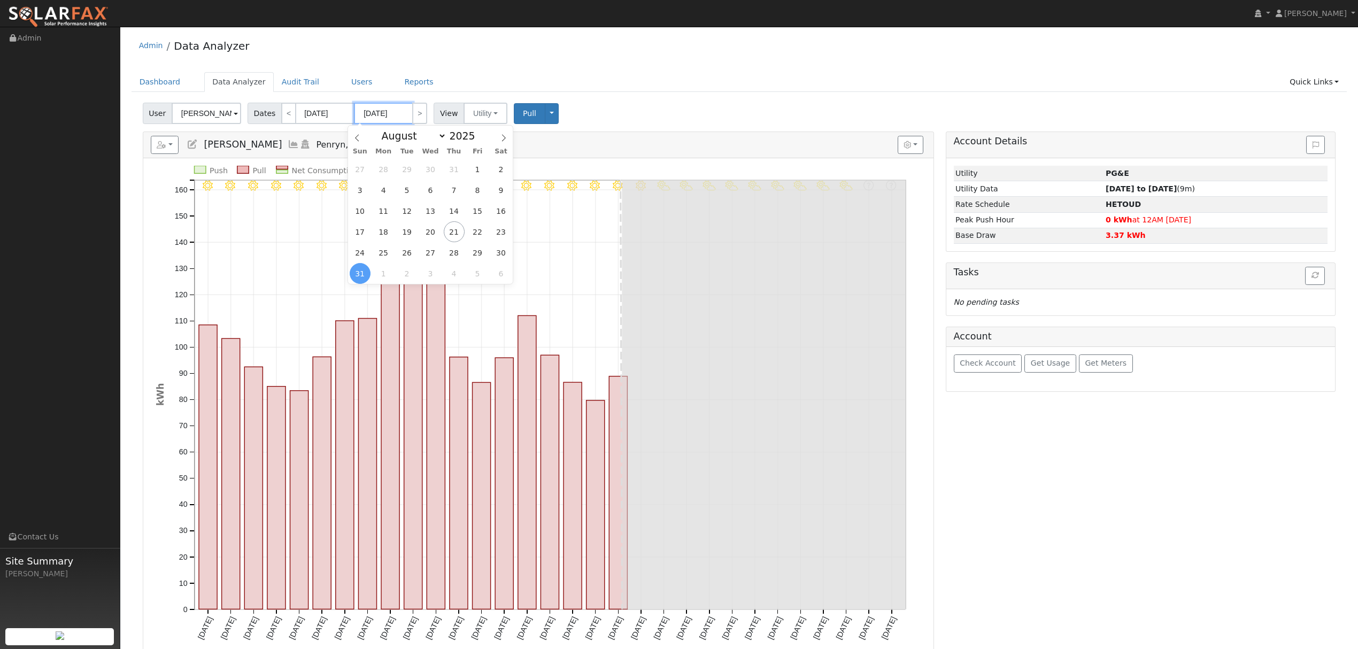
click at [373, 110] on input "08/31/2025" at bounding box center [383, 113] width 59 height 21
click at [458, 231] on span "21" at bounding box center [454, 231] width 21 height 21
type input "[DATE]"
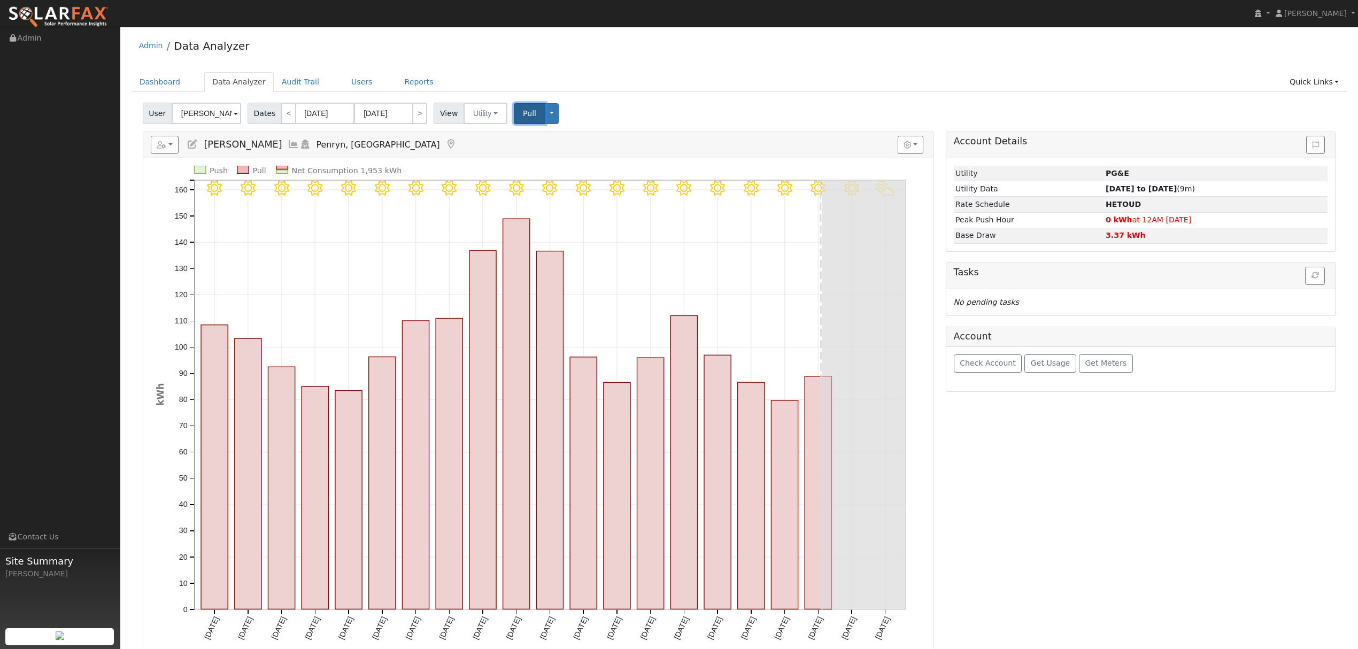
click at [523, 110] on span "Pull" at bounding box center [529, 113] width 13 height 9
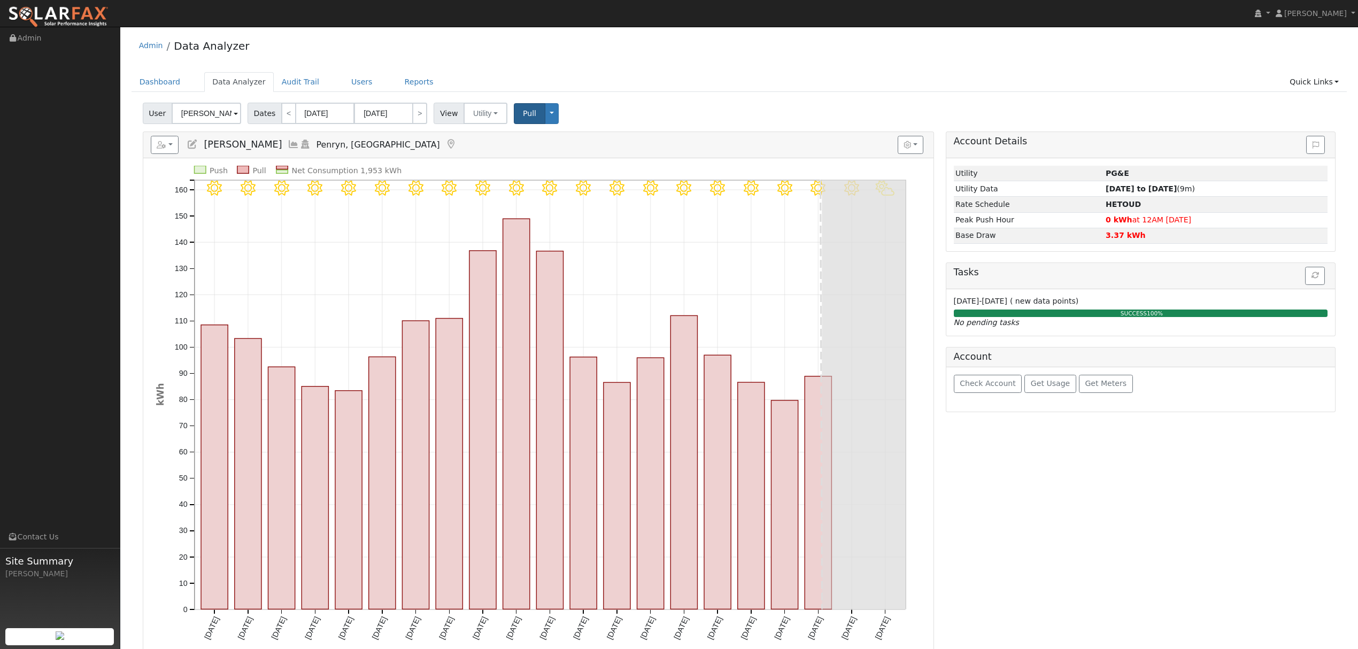
click at [288, 146] on icon at bounding box center [294, 144] width 12 height 10
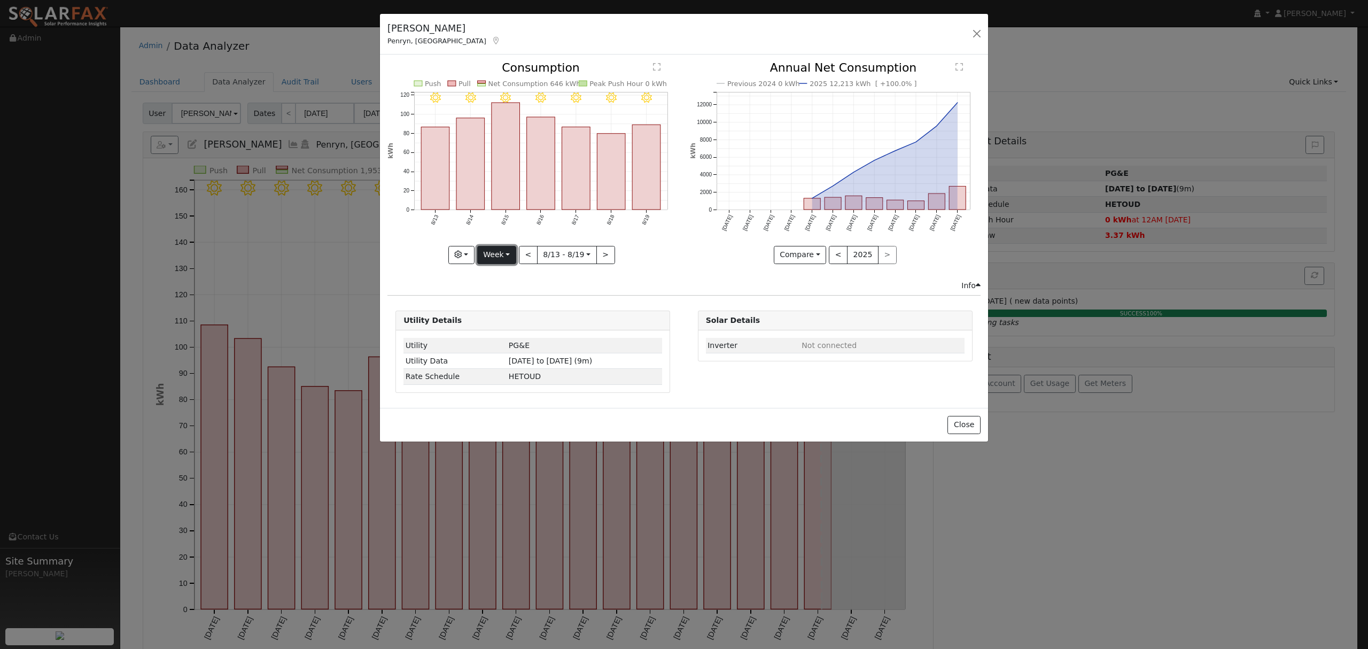
click at [506, 250] on button "Week" at bounding box center [496, 255] width 39 height 18
click at [508, 325] on link "Year" at bounding box center [515, 321] width 74 height 15
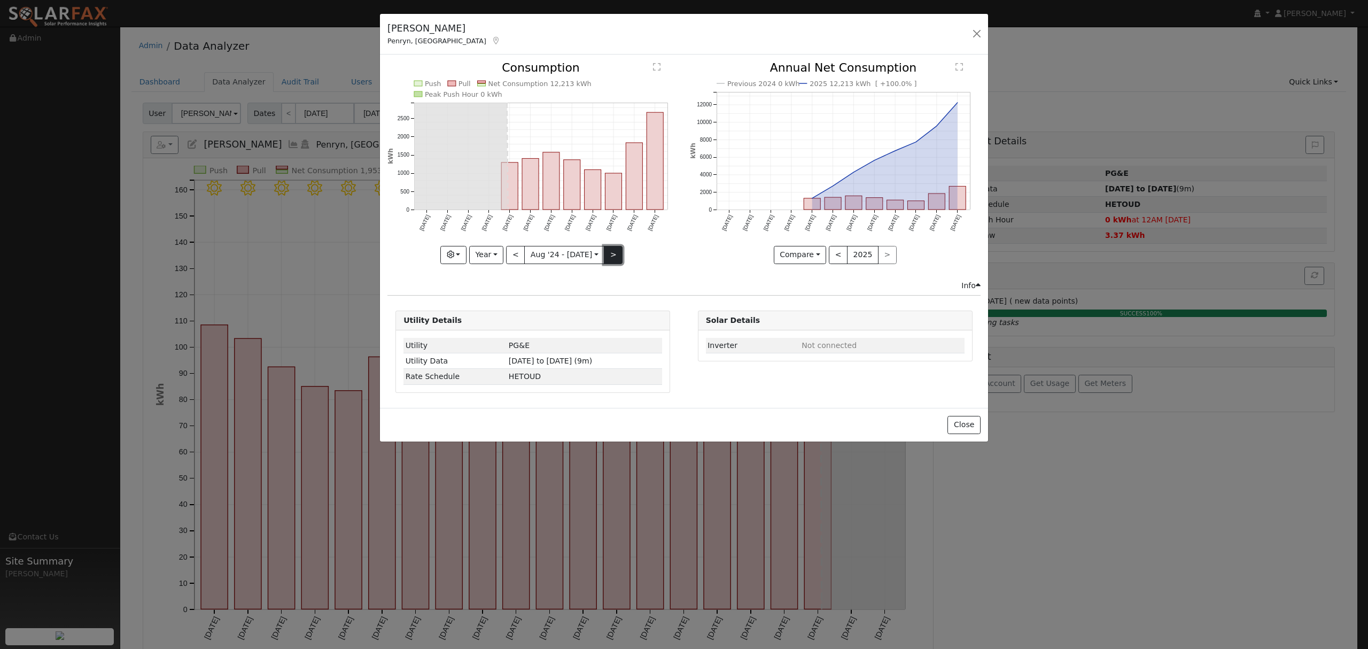
click at [606, 257] on button ">" at bounding box center [613, 255] width 19 height 18
type input "2025-08-01"
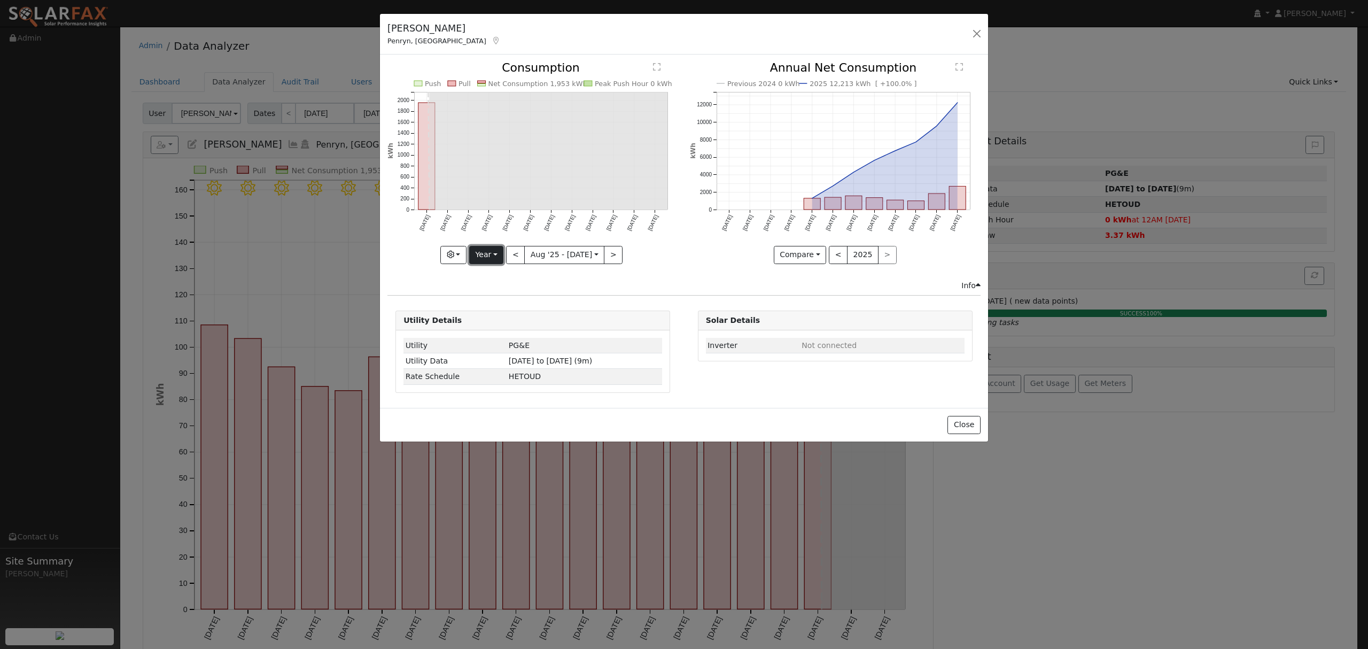
click at [497, 253] on button "Year" at bounding box center [486, 255] width 34 height 18
click at [498, 340] on link "Custom" at bounding box center [507, 337] width 74 height 15
click at [531, 254] on input "2025-08-01" at bounding box center [531, 254] width 34 height 17
click at [588, 276] on select "January February March April May June July August September October November De…" at bounding box center [576, 275] width 70 height 13
select select "0"
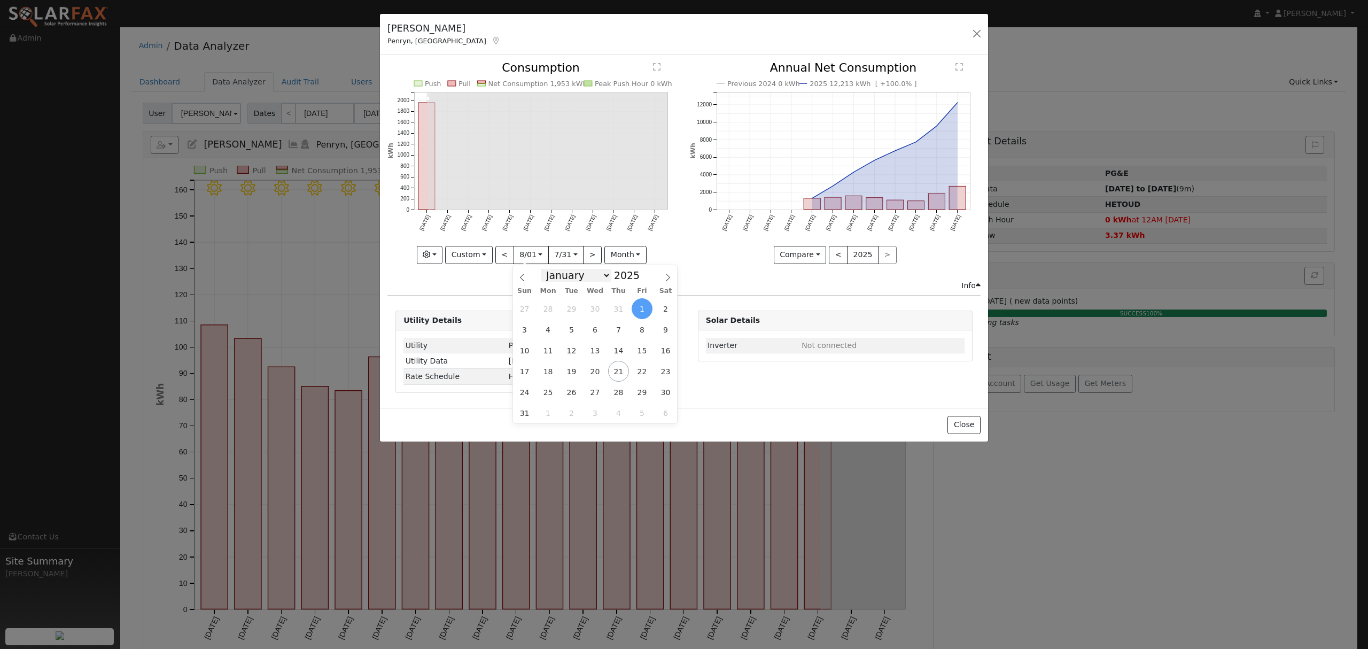
click at [548, 269] on select "January February March April May June July August September October November De…" at bounding box center [576, 275] width 70 height 13
click at [642, 278] on span at bounding box center [645, 278] width 7 height 6
type input "2024"
click at [548, 313] on span "1" at bounding box center [548, 308] width 21 height 21
type input "2024-01-01"
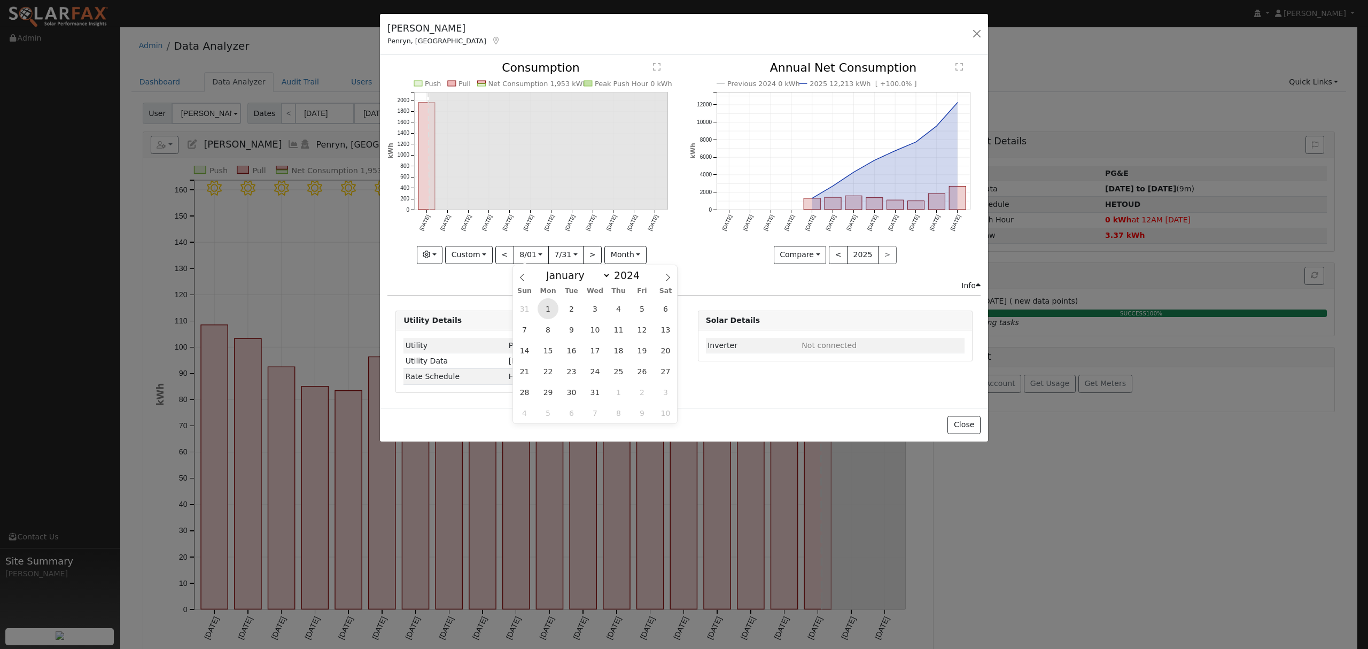
scroll to position [0, 7]
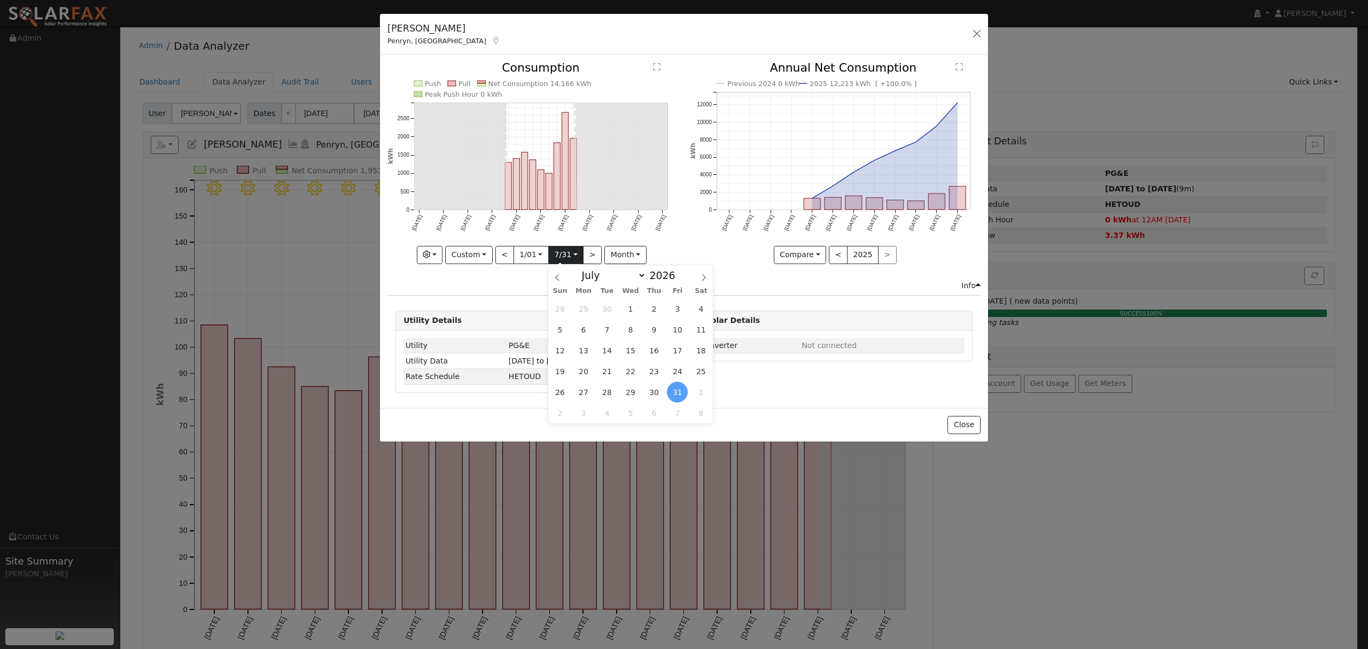
click at [576, 257] on input "2026-07-31" at bounding box center [566, 254] width 34 height 17
click at [633, 277] on select "January February March April May June July August September October November De…" at bounding box center [611, 275] width 70 height 13
select select "7"
click at [584, 269] on select "January February March April May June July August September October November De…" at bounding box center [611, 275] width 70 height 13
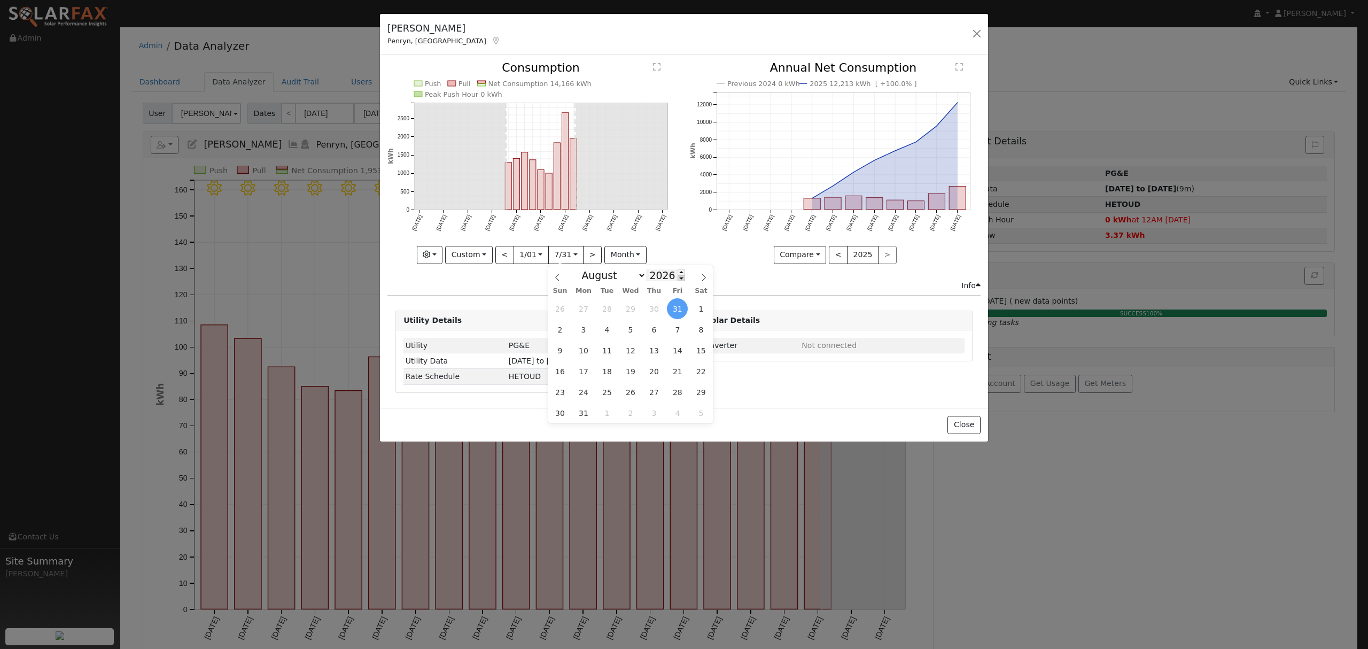
click at [678, 281] on span at bounding box center [681, 278] width 7 height 6
type input "2025"
click at [633, 374] on span "20" at bounding box center [630, 371] width 21 height 21
type input "2025-08-20"
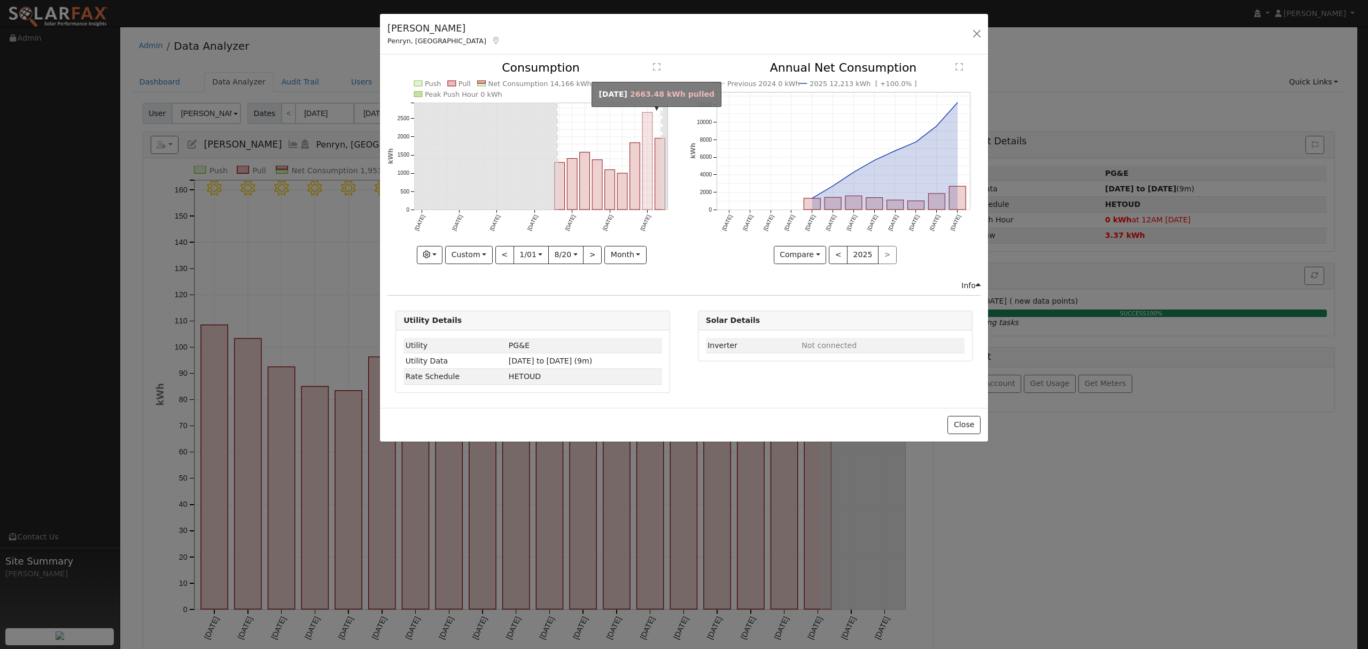
click at [645, 155] on rect "onclick=""" at bounding box center [647, 161] width 10 height 97
type input "2025-07-01"
type input "2025-07-31"
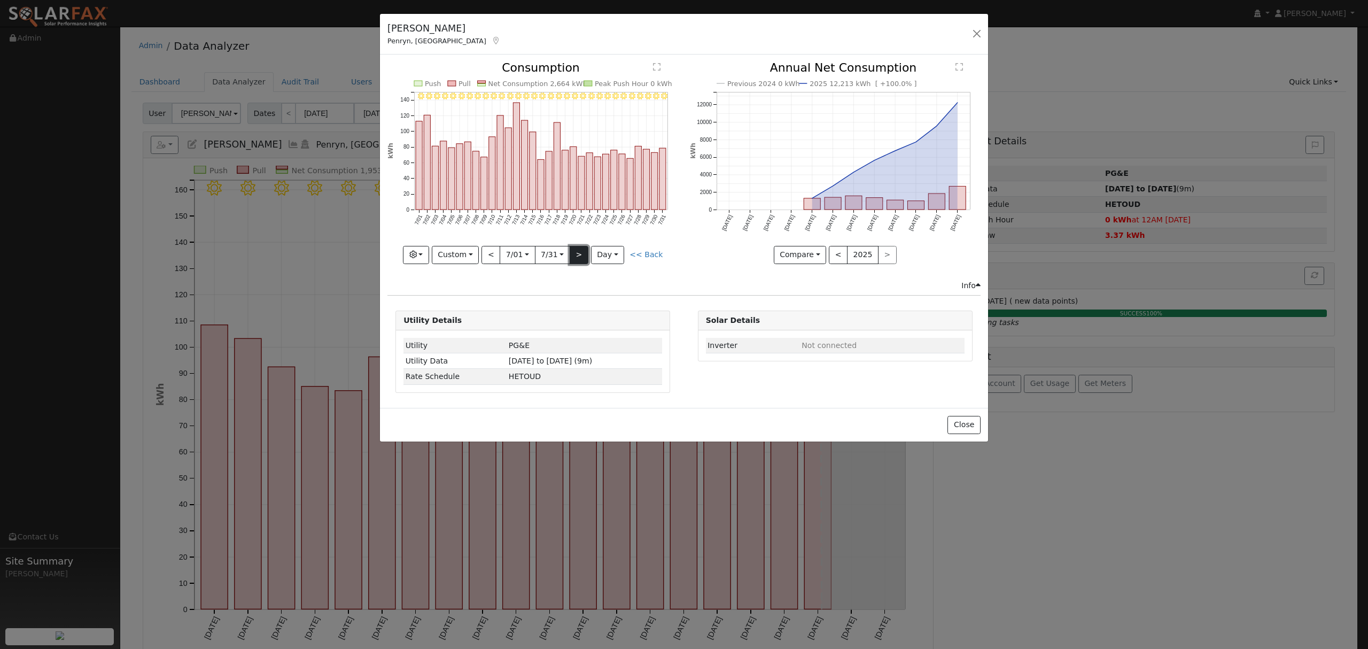
click at [582, 252] on button ">" at bounding box center [579, 255] width 19 height 18
type input "2025-08-01"
type input "2025-08-31"
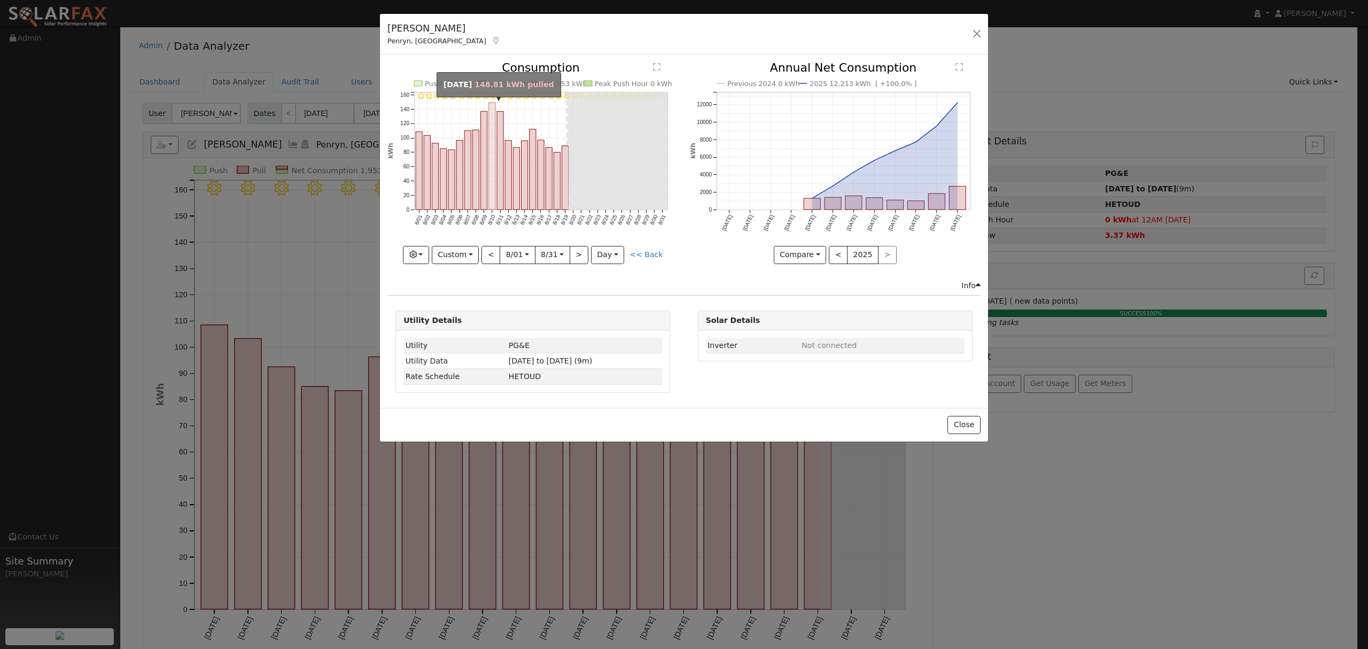
click at [492, 112] on rect "onclick=""" at bounding box center [492, 156] width 6 height 107
type input "2025-08-10"
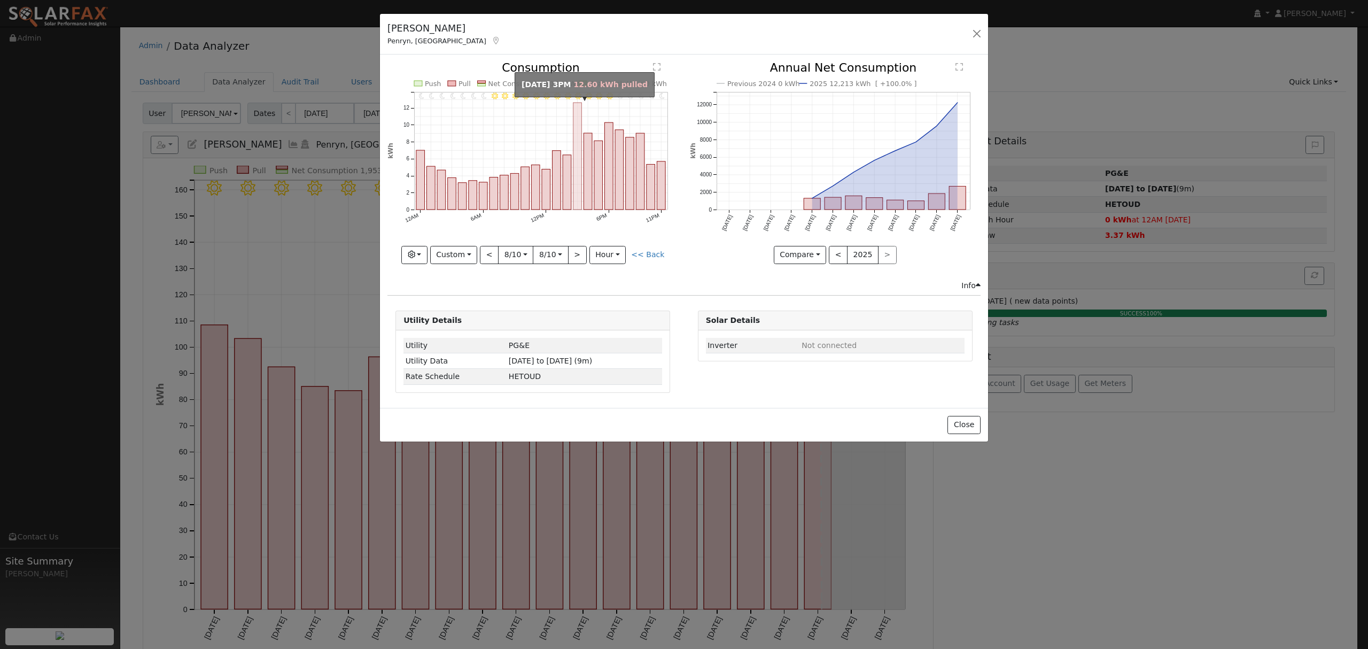
click at [578, 121] on rect "onclick=""" at bounding box center [577, 156] width 9 height 107
click at [460, 259] on button "Custom" at bounding box center [454, 255] width 48 height 18
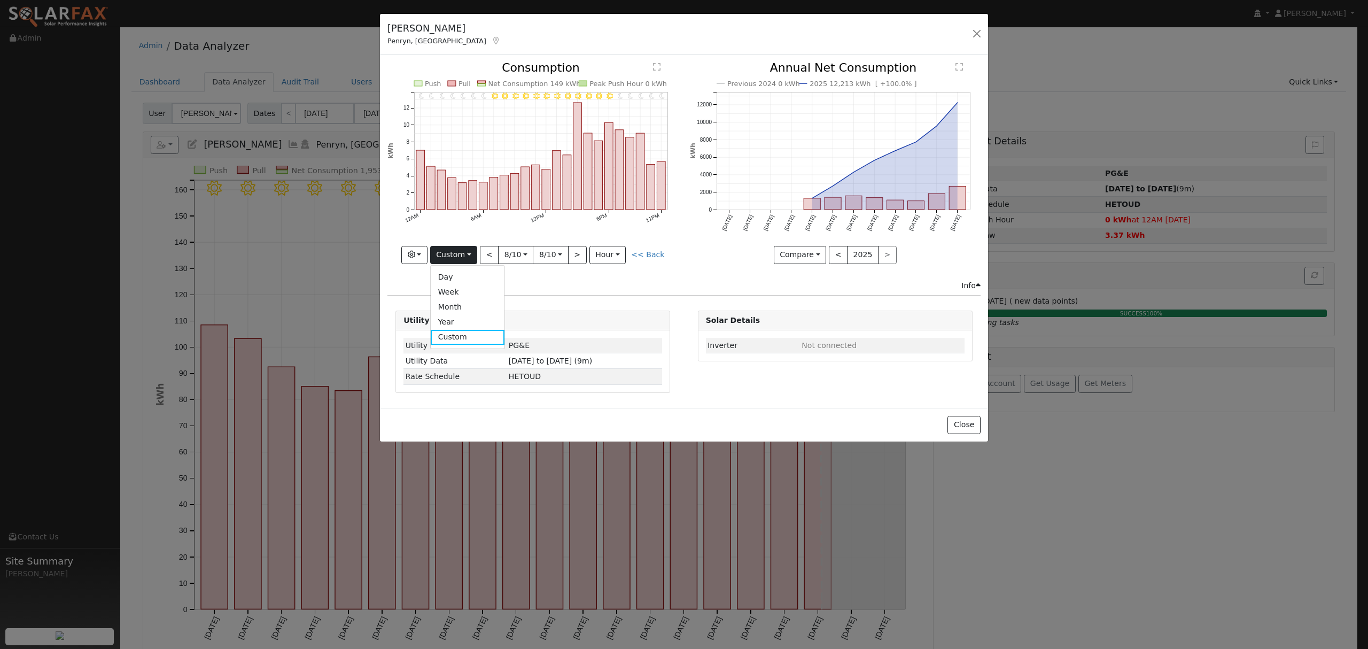
click at [672, 274] on div "11PM - Clear 10PM - Clear 9PM - Clear 8PM - Clear 7PM - Clear 6PM - Clear 5PM -…" at bounding box center [533, 171] width 302 height 218
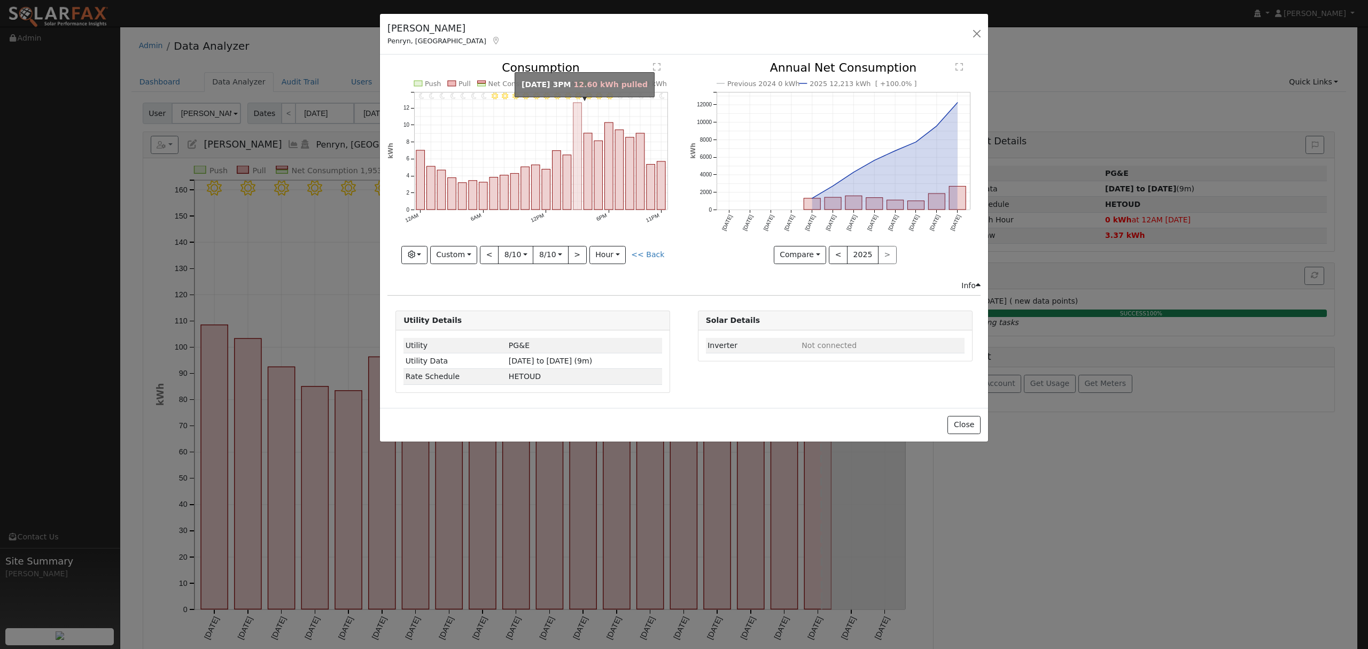
click at [576, 111] on rect "onclick=""" at bounding box center [577, 156] width 9 height 107
